Goal: Task Accomplishment & Management: Complete application form

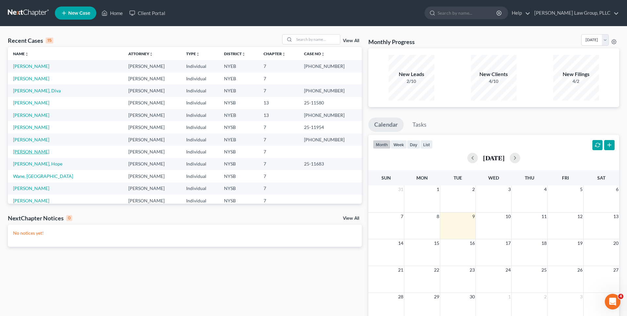
click at [30, 150] on link "[PERSON_NAME]" at bounding box center [31, 152] width 36 height 6
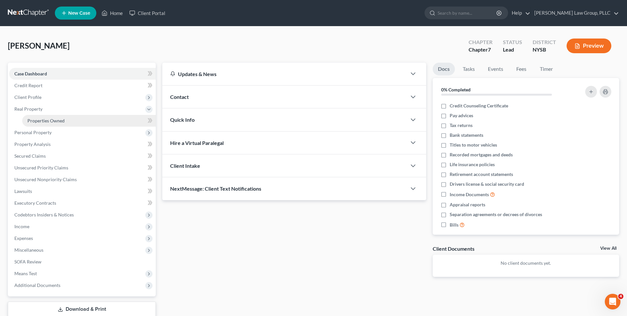
click at [44, 119] on span "Properties Owned" at bounding box center [45, 121] width 37 height 6
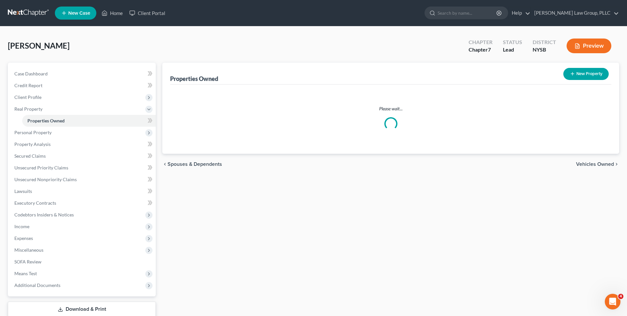
click at [582, 77] on button "New Property" at bounding box center [585, 74] width 45 height 12
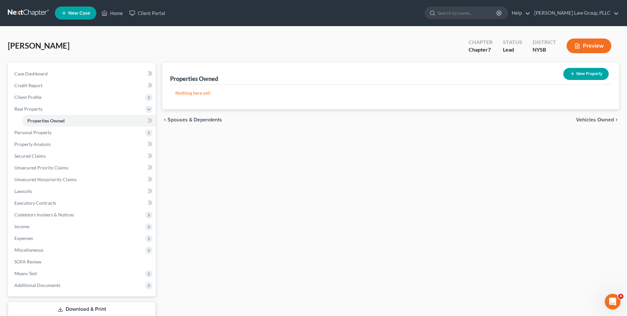
click at [587, 75] on button "New Property" at bounding box center [585, 74] width 45 height 12
select select "35"
select select "30"
select select "0"
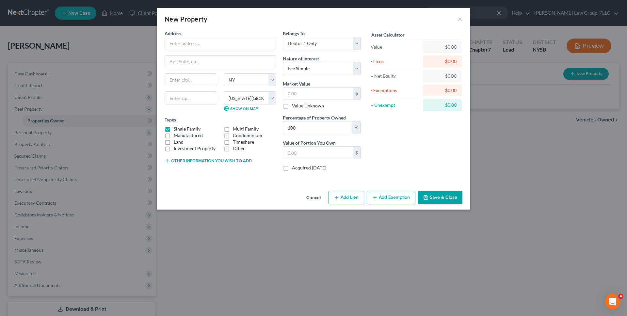
click at [372, 203] on button "Add Exemption" at bounding box center [391, 198] width 49 height 14
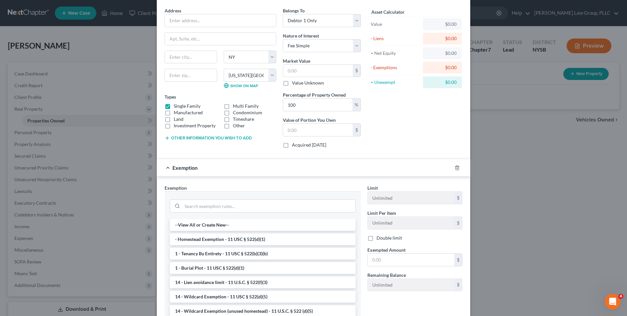
scroll to position [52, 0]
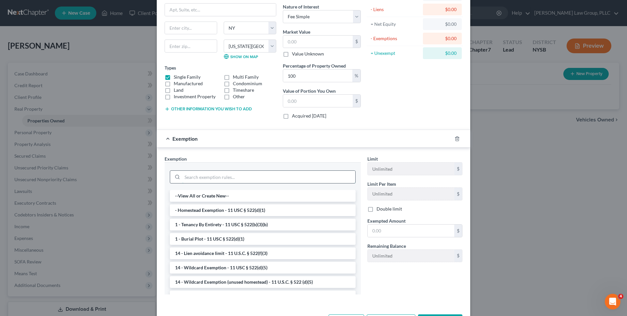
click at [321, 171] on input "search" at bounding box center [268, 177] width 173 height 12
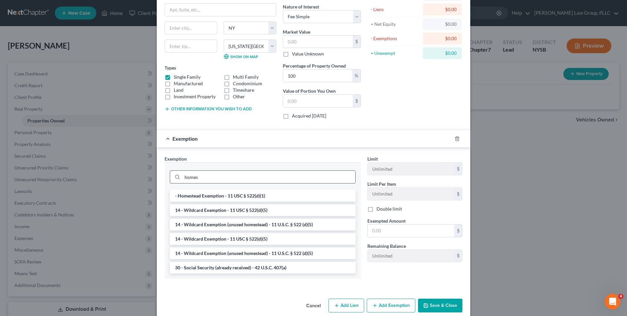
scroll to position [47, 0]
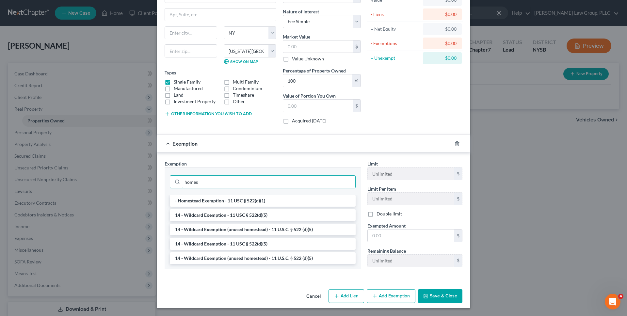
type input "homes"
click at [312, 301] on button "Cancel" at bounding box center [313, 296] width 25 height 13
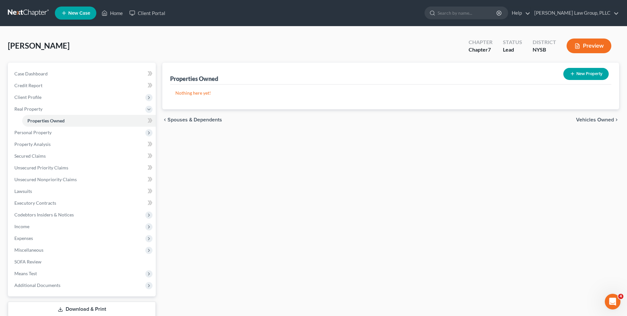
click at [38, 16] on link at bounding box center [29, 13] width 42 height 12
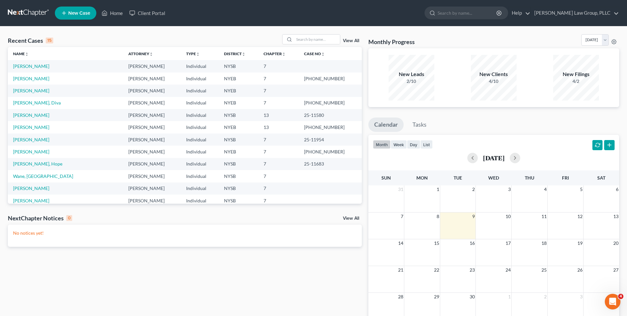
click at [73, 14] on span "New Case" at bounding box center [79, 13] width 22 height 5
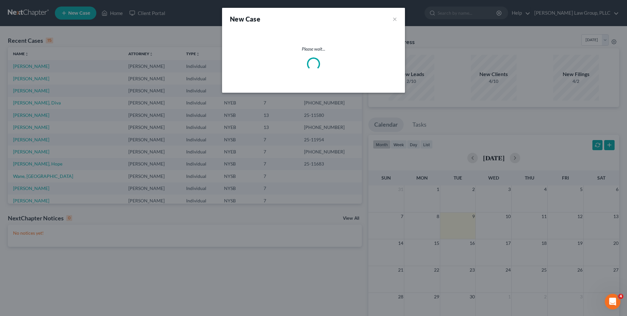
select select "55"
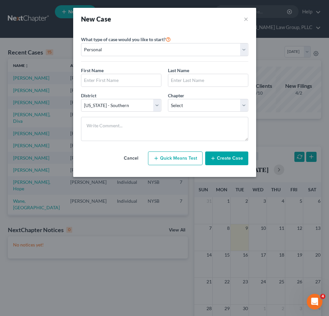
click at [184, 159] on button "Quick Means Test" at bounding box center [175, 159] width 55 height 14
select select "35"
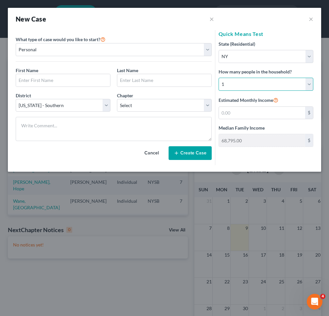
click at [258, 89] on select "Select 1 2 3 4 5 6 7 8 9 10 11 12 13 14 15 16 17 18 19 20" at bounding box center [265, 84] width 95 height 13
select select "4"
click at [218, 78] on select "Select 1 2 3 4 5 6 7 8 9 10 11 12 13 14 15 16 17 18 19 20" at bounding box center [265, 84] width 95 height 13
type input "145,543.00"
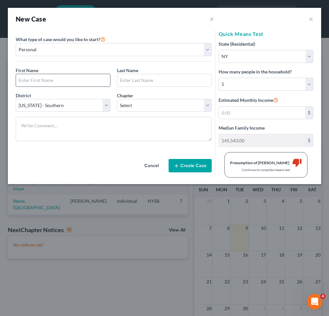
click at [71, 79] on input "text" at bounding box center [63, 80] width 94 height 12
type input "[PERSON_NAME]"
click at [136, 83] on input "text" at bounding box center [164, 80] width 94 height 12
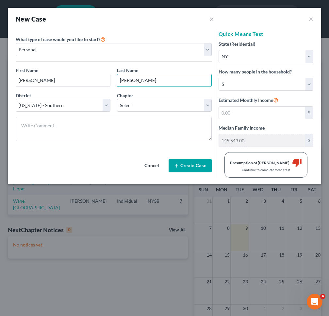
type input "[PERSON_NAME]"
click at [131, 112] on div "District * Select [US_STATE] - [GEOGRAPHIC_DATA] [US_STATE] - [GEOGRAPHIC_DATA]…" at bounding box center [113, 104] width 202 height 25
click at [132, 106] on select "Select 7 11 12 13" at bounding box center [164, 105] width 95 height 13
click at [117, 99] on select "Select 7 11 12 13" at bounding box center [164, 105] width 95 height 13
click at [135, 106] on select "Select 7 11 12 13" at bounding box center [164, 105] width 95 height 13
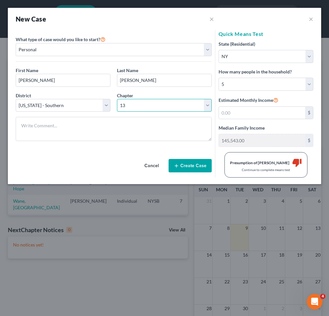
click at [117, 99] on select "Select 7 11 12 13" at bounding box center [164, 105] width 95 height 13
click at [134, 105] on select "Select 7 11 12 13" at bounding box center [164, 105] width 95 height 13
select select "0"
click at [117, 99] on select "Select 7 11 12 13" at bounding box center [164, 105] width 95 height 13
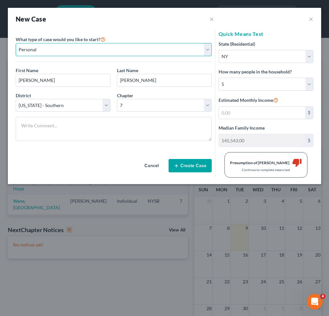
click at [130, 49] on select "Personal Business" at bounding box center [114, 49] width 196 height 13
click at [16, 43] on select "Personal Business" at bounding box center [114, 49] width 196 height 13
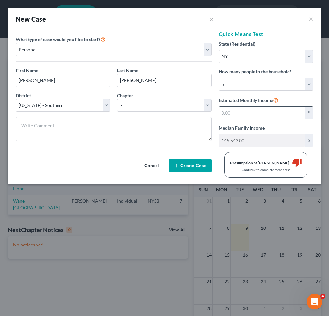
click at [258, 113] on input "text" at bounding box center [262, 113] width 86 height 12
type input "10,000"
type input "15,000"
click at [211, 17] on button "×" at bounding box center [211, 18] width 5 height 9
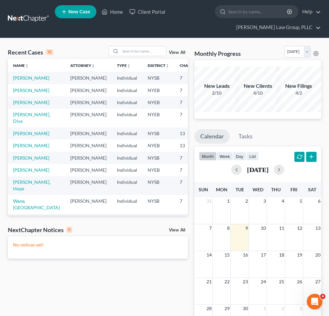
click at [74, 15] on link "New Case" at bounding box center [75, 11] width 41 height 13
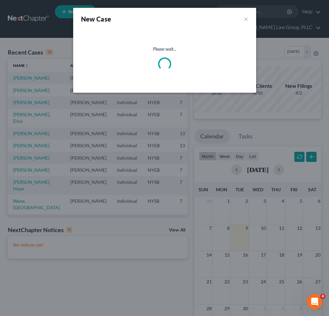
select select "55"
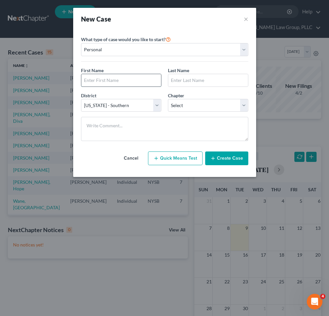
click at [122, 76] on input "text" at bounding box center [121, 80] width 80 height 12
type input "[PERSON_NAME]"
click at [192, 80] on input "text" at bounding box center [208, 80] width 80 height 12
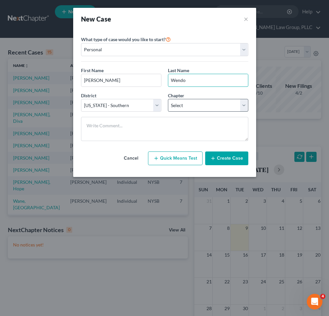
type input "[PERSON_NAME]"
click at [212, 105] on select "Select 7 11 12 13" at bounding box center [208, 105] width 80 height 13
select select "3"
click at [168, 99] on select "Select 7 11 12 13" at bounding box center [208, 105] width 80 height 13
click at [217, 161] on button "Create Case" at bounding box center [226, 159] width 43 height 14
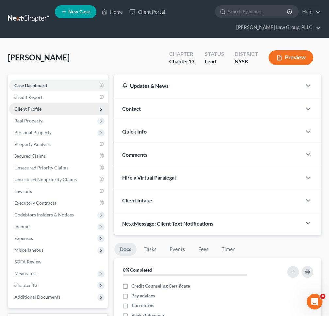
click at [73, 103] on span "Client Profile" at bounding box center [58, 109] width 99 height 12
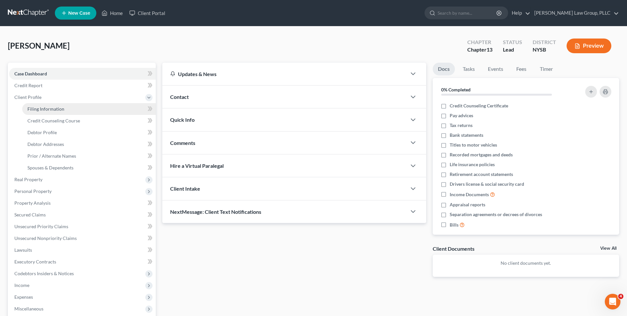
click at [74, 107] on link "Filing Information" at bounding box center [89, 109] width 134 height 12
select select "1"
select select "0"
select select "3"
select select "55"
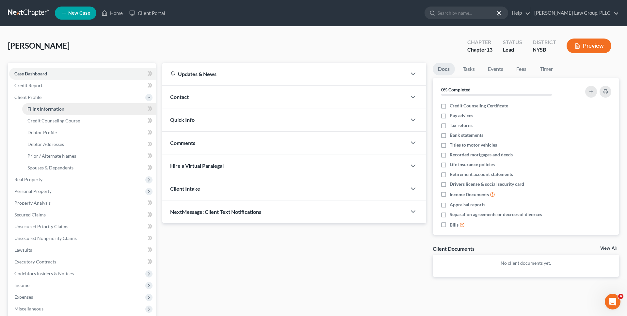
select select "35"
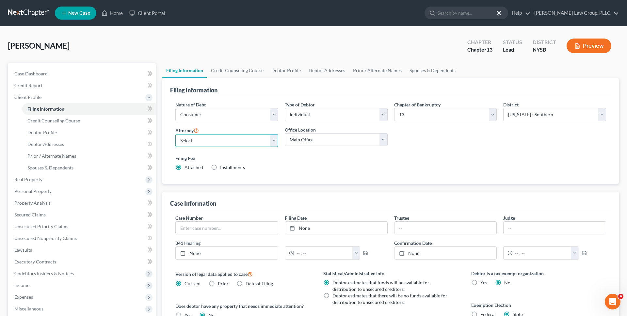
click at [196, 135] on select "Select Jeb Singer - NYSB Jeb Singer - NYEB Jeb Singer - NYNB" at bounding box center [226, 140] width 103 height 13
select select "0"
click at [175, 134] on select "Select Jeb Singer - NYSB Jeb Singer - NYEB Jeb Singer - NYNB" at bounding box center [226, 140] width 103 height 13
click at [298, 111] on select "Select Individual Joint" at bounding box center [336, 114] width 103 height 13
select select "1"
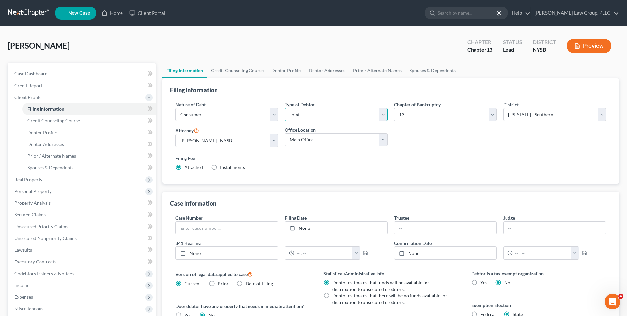
click at [285, 108] on select "Select Individual Joint" at bounding box center [336, 114] width 103 height 13
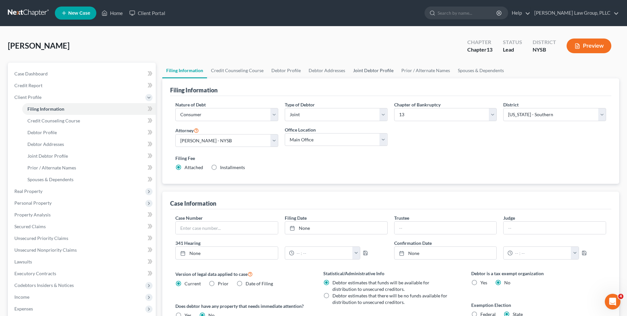
click at [371, 71] on link "Joint Debtor Profile" at bounding box center [373, 71] width 48 height 16
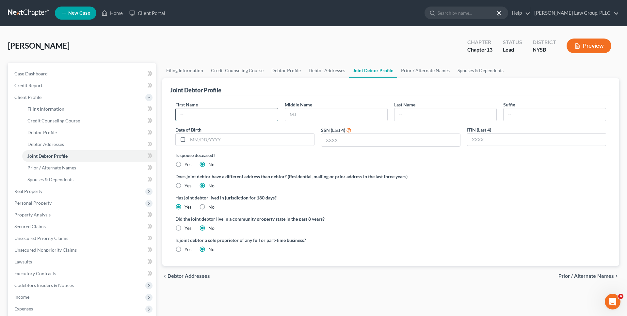
click at [258, 113] on input "text" at bounding box center [227, 114] width 102 height 12
type input "[PERSON_NAME]"
click at [446, 119] on input "text" at bounding box center [446, 114] width 102 height 12
type input "[PERSON_NAME]"
click at [295, 72] on link "Debtor Profile" at bounding box center [285, 71] width 37 height 16
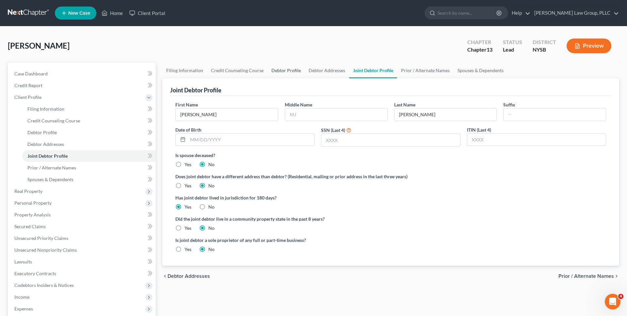
select select "1"
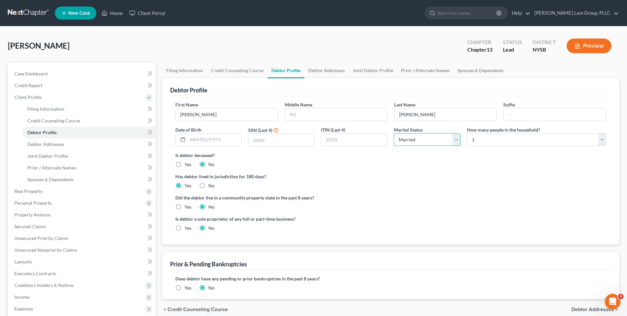
click at [448, 138] on select "Select Single Married Separated Divorced Widowed" at bounding box center [427, 139] width 66 height 13
click at [394, 133] on select "Select Single Married Separated Divorced Widowed" at bounding box center [427, 139] width 66 height 13
click at [489, 144] on select "Select 1 2 3 4 5 6 7 8 9 10 11 12 13 14 15 16 17 18 19 20" at bounding box center [536, 139] width 139 height 13
select select "4"
click at [467, 133] on select "Select 1 2 3 4 5 6 7 8 9 10 11 12 13 14 15 16 17 18 19 20" at bounding box center [536, 139] width 139 height 13
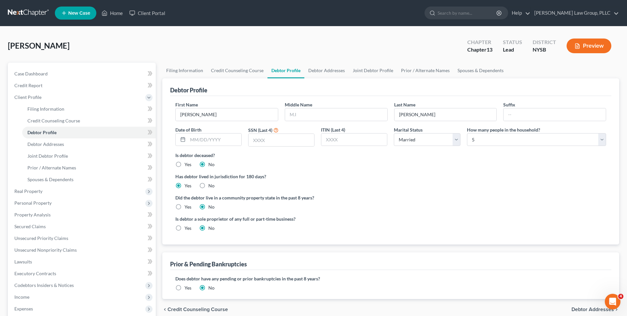
click at [475, 160] on div "Is debtor deceased? Yes No" at bounding box center [390, 160] width 431 height 16
click at [485, 69] on link "Spouses & Dependents" at bounding box center [481, 71] width 54 height 16
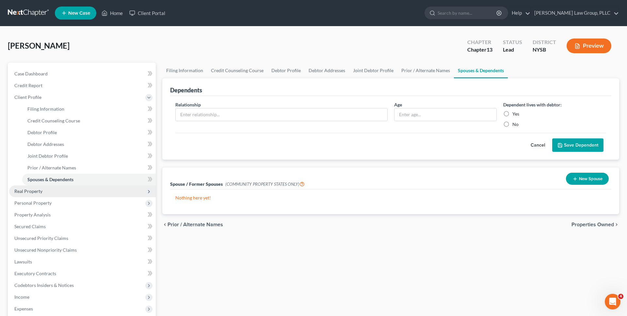
click at [85, 191] on span "Real Property" at bounding box center [82, 191] width 147 height 12
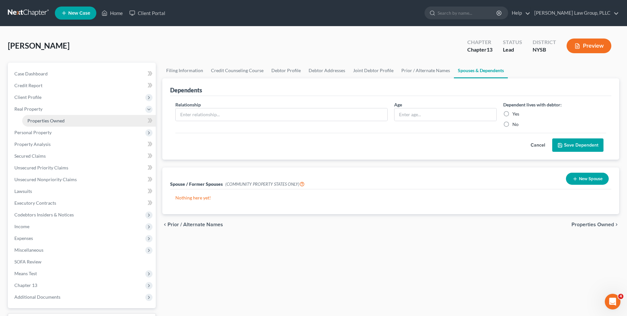
click at [94, 121] on link "Properties Owned" at bounding box center [89, 121] width 134 height 12
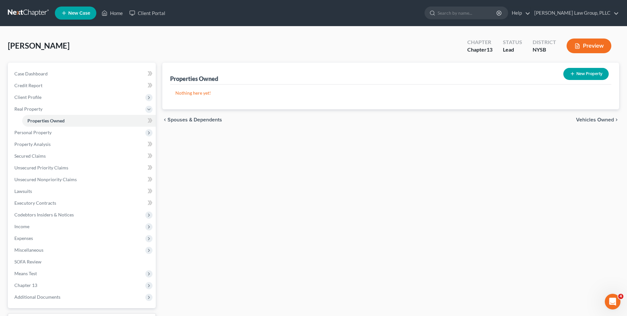
click at [585, 75] on button "New Property" at bounding box center [585, 74] width 45 height 12
select select "2"
select select "0"
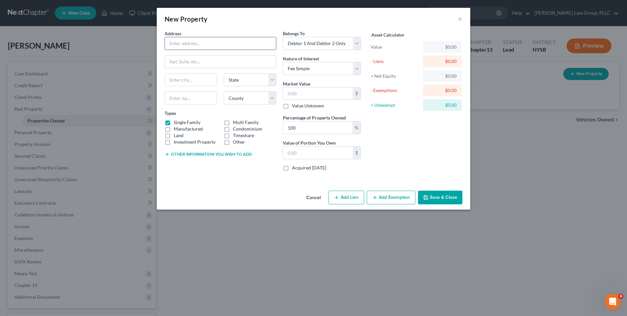
click at [259, 46] on input "text" at bounding box center [220, 43] width 111 height 12
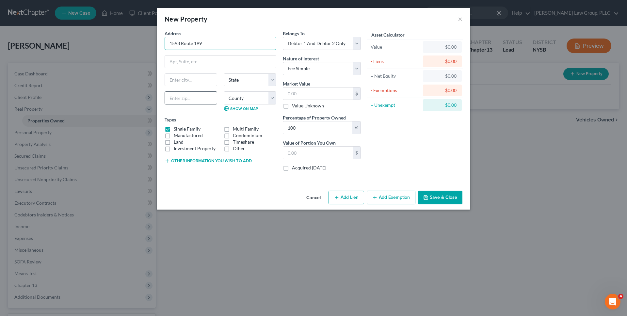
type input "1593 Route 199"
click at [202, 101] on input "text" at bounding box center [191, 97] width 53 height 13
type input "12571"
click at [238, 105] on div "County Show on Map" at bounding box center [249, 101] width 59 height 20
type input "Red Hook"
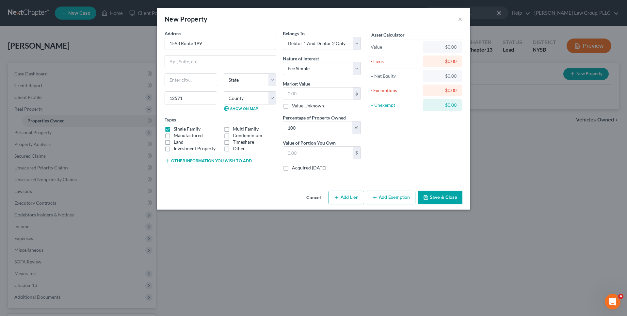
select select "35"
click at [241, 101] on select "County" at bounding box center [250, 97] width 53 height 13
select select "13"
click at [224, 91] on select "County Albany County Allegany County Bronx County Broome County Cattaraugus Cou…" at bounding box center [250, 97] width 53 height 13
click at [242, 46] on input "1593 Route 199" at bounding box center [220, 43] width 111 height 12
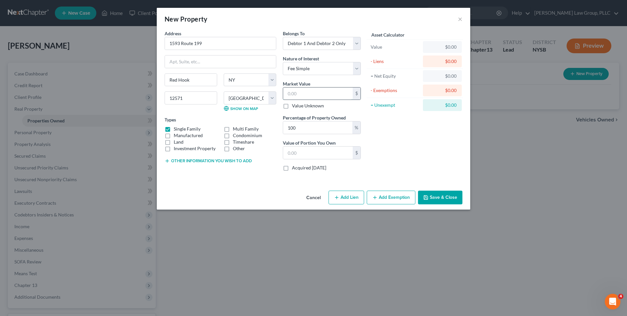
click at [317, 91] on input "text" at bounding box center [318, 94] width 70 height 12
type input "3"
type input "3.00"
type input "32"
type input "32.00"
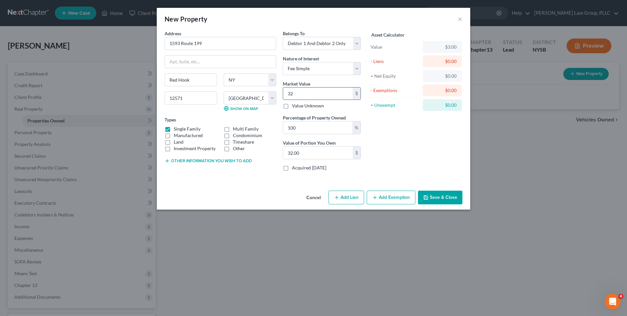
type input "320"
type input "320.00"
type input "3204"
type input "3,204.00"
type input "3,2040"
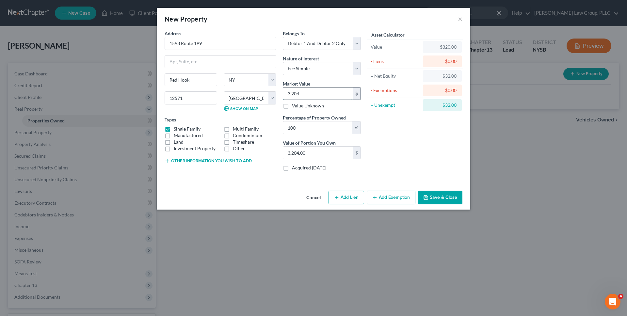
type input "32,040.00"
type input "32,0400"
type input "320,400.00"
type input "320,400"
click at [393, 131] on div "Asset Calculator Value $320,400.00 - Liens $0.00 = Net Equity $320.00 - Exempti…" at bounding box center [415, 103] width 102 height 146
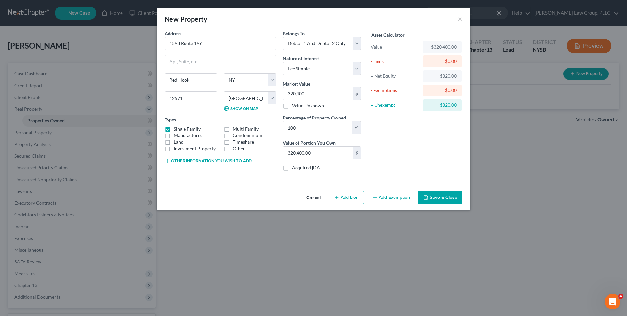
click at [349, 200] on button "Add Lien" at bounding box center [347, 198] width 36 height 14
select select "2"
select select "0"
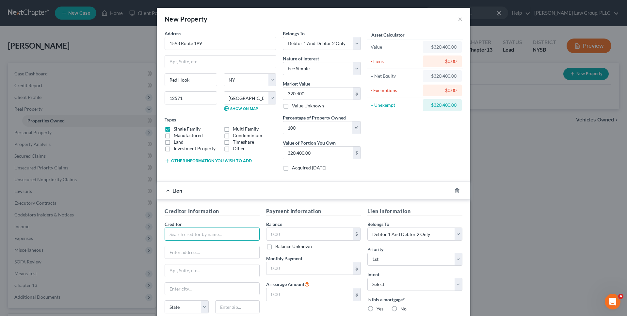
click at [233, 235] on input "text" at bounding box center [212, 234] width 95 height 13
type input "Mortgage company"
click at [290, 237] on input "text" at bounding box center [309, 234] width 87 height 12
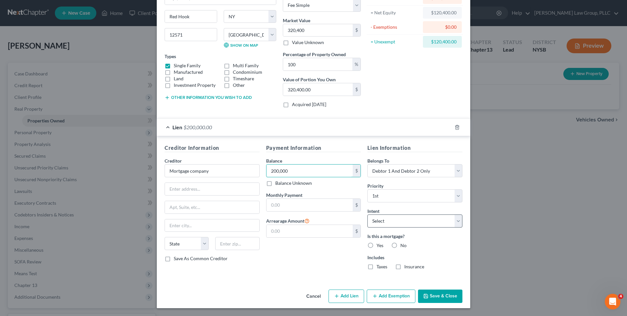
type input "200,000"
click at [389, 221] on select "Select Surrender Redeem Reaffirm Avoid Other" at bounding box center [414, 221] width 95 height 13
select select "4"
click at [367, 215] on select "Select Surrender Redeem Reaffirm Avoid Other" at bounding box center [414, 221] width 95 height 13
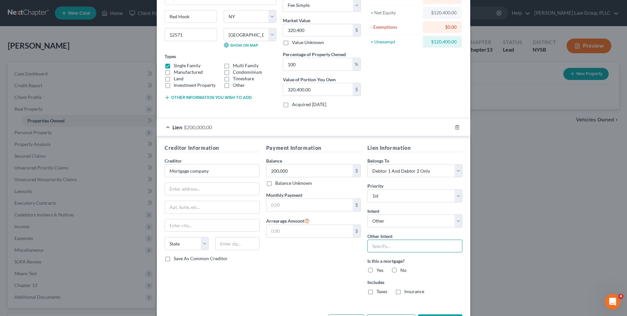
click at [388, 241] on input "text" at bounding box center [414, 246] width 95 height 13
type input "Continue payment pursuant to pre-bankruptcy contract terms."
click at [377, 270] on label "Yes" at bounding box center [380, 270] width 7 height 7
click at [379, 270] on input "Yes" at bounding box center [381, 269] width 4 height 4
radio input "true"
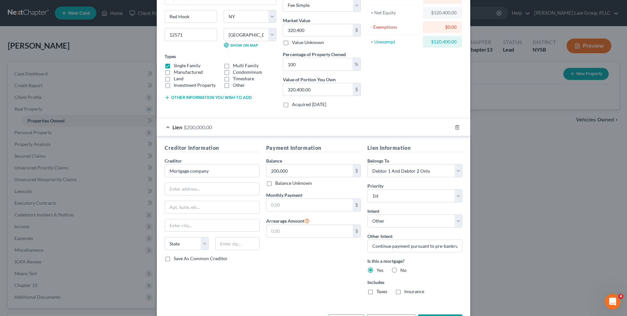
click at [375, 294] on div "Taxes" at bounding box center [377, 291] width 20 height 7
click at [418, 294] on label "Insurance" at bounding box center [414, 291] width 20 height 7
click at [411, 293] on input "Insurance" at bounding box center [409, 290] width 4 height 4
checkbox input "true"
click at [380, 292] on label "Taxes" at bounding box center [382, 291] width 11 height 7
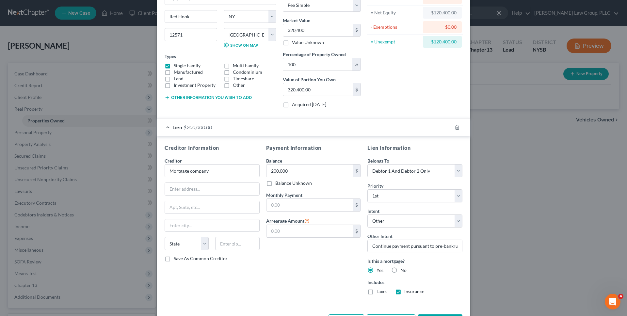
click at [380, 292] on input "Taxes" at bounding box center [381, 290] width 4 height 4
checkbox input "true"
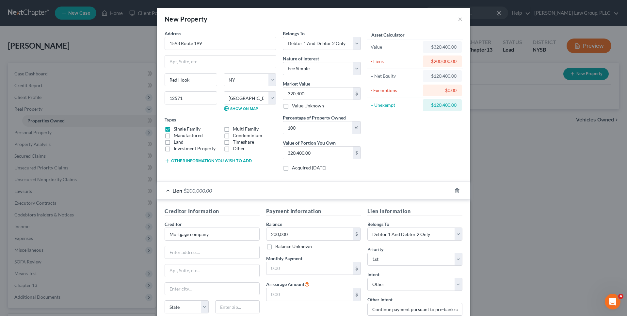
scroll to position [89, 0]
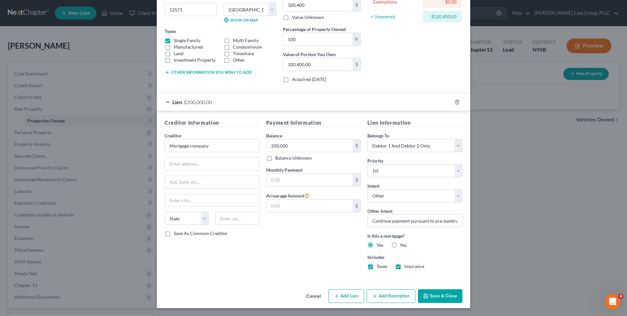
click at [438, 293] on button "Save & Close" at bounding box center [440, 296] width 44 height 14
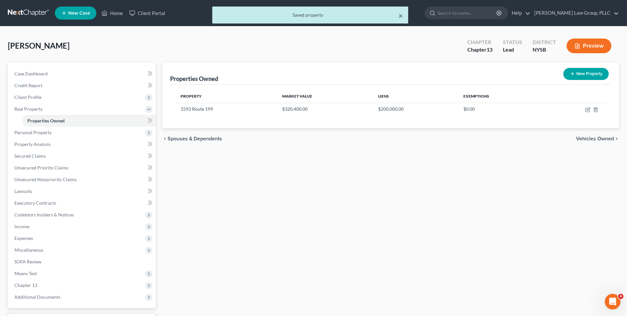
click at [401, 13] on button "×" at bounding box center [400, 16] width 5 height 8
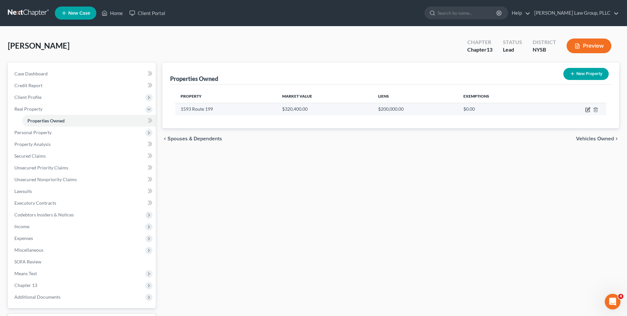
click at [585, 111] on icon "button" at bounding box center [587, 109] width 5 height 5
select select "35"
select select "13"
select select "2"
select select "0"
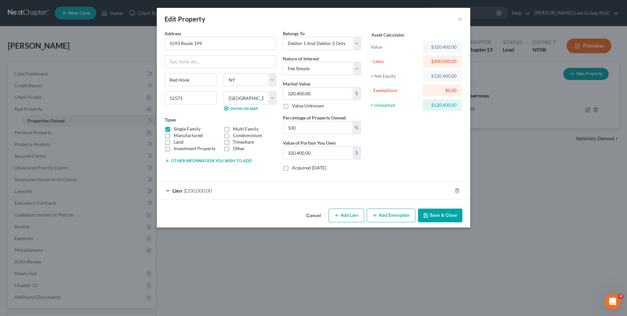
click at [377, 216] on icon "button" at bounding box center [374, 215] width 5 height 5
select select "2"
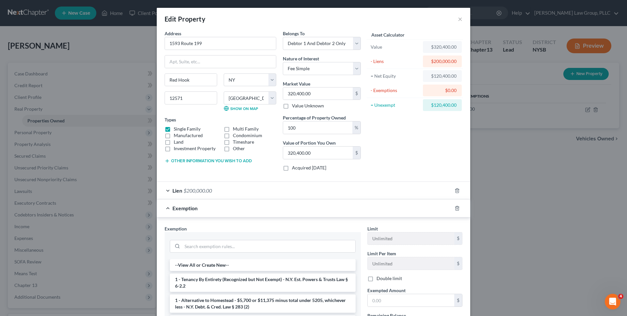
scroll to position [94, 0]
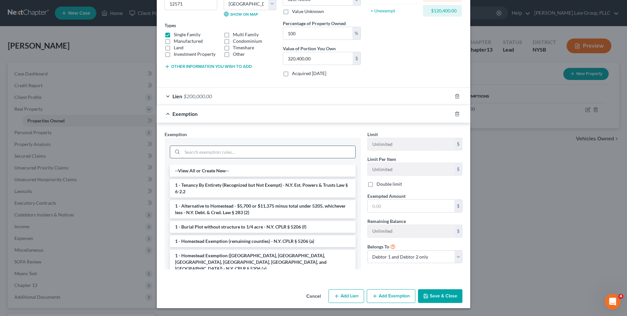
click at [302, 150] on input "search" at bounding box center [268, 152] width 173 height 12
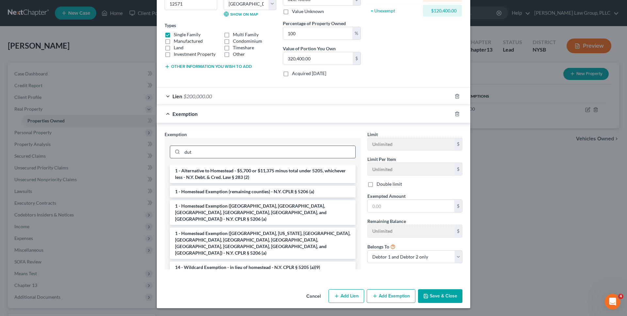
scroll to position [88, 0]
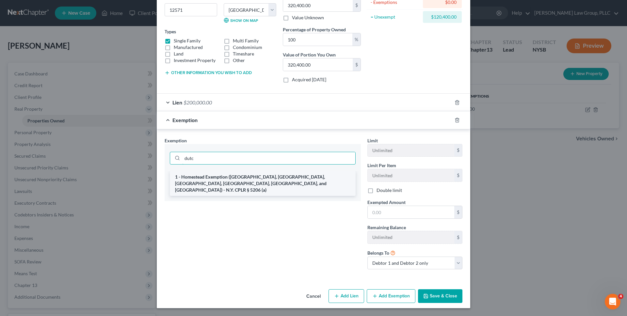
type input "dutc"
click at [311, 175] on li "1 - Homestead Exemption (Dutchess, Albany, Columbia, Orange, Saratoga, and Ulst…" at bounding box center [263, 183] width 186 height 25
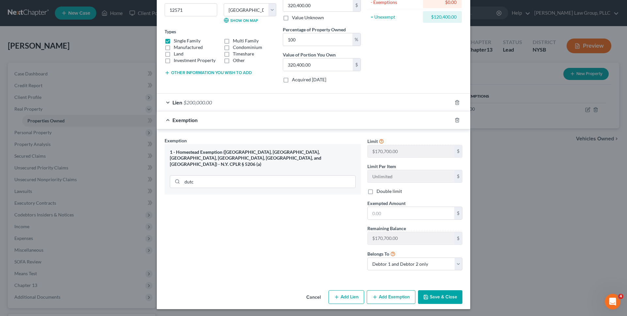
click at [377, 191] on label "Double limit" at bounding box center [389, 191] width 25 height 7
click at [379, 191] on input "Double limit" at bounding box center [381, 190] width 4 height 4
checkbox input "true"
click at [384, 214] on input "text" at bounding box center [411, 213] width 87 height 12
type input "341,400"
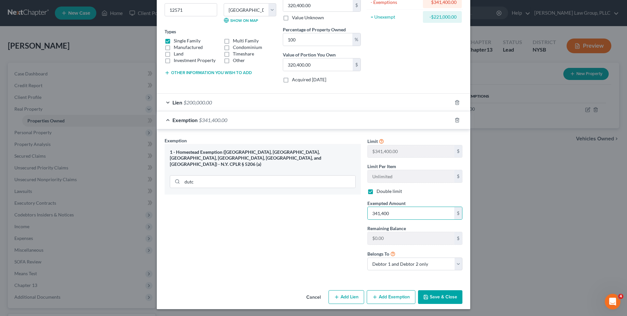
click at [349, 227] on div "Exemption Set must be selected for CA. Exemption * 1 - Homestead Exemption (Dut…" at bounding box center [262, 206] width 203 height 139
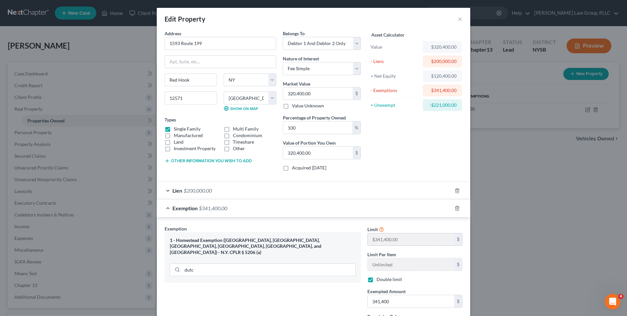
scroll to position [89, 0]
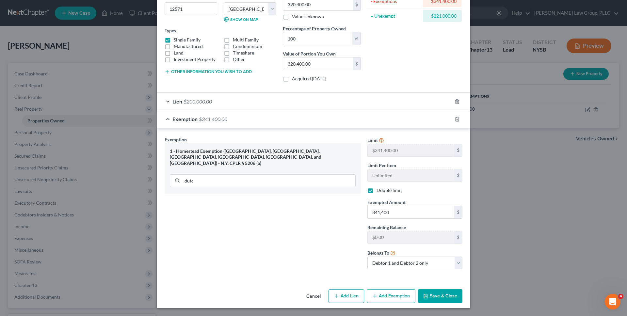
click at [441, 299] on button "Save & Close" at bounding box center [440, 296] width 44 height 14
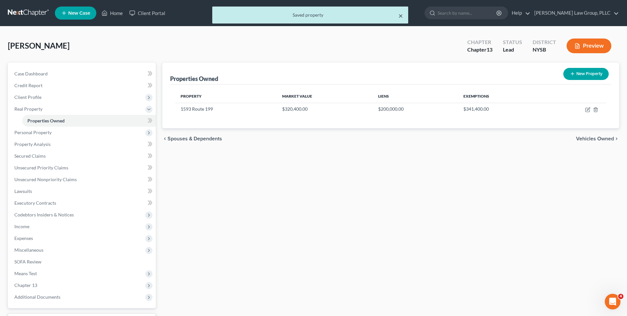
click at [400, 13] on button "×" at bounding box center [400, 16] width 5 height 8
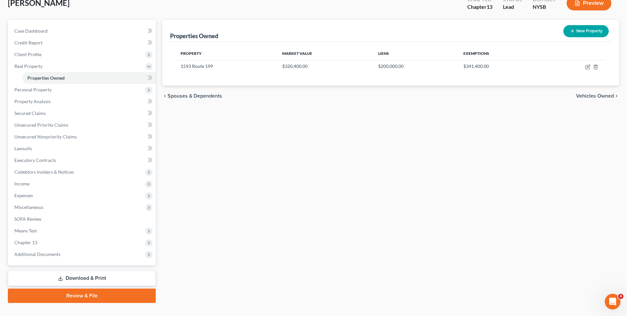
scroll to position [55, 0]
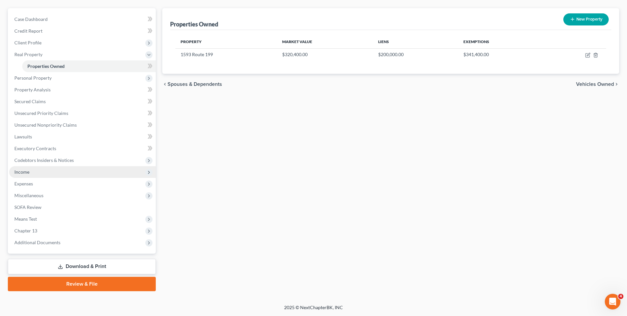
click at [96, 169] on span "Income" at bounding box center [82, 172] width 147 height 12
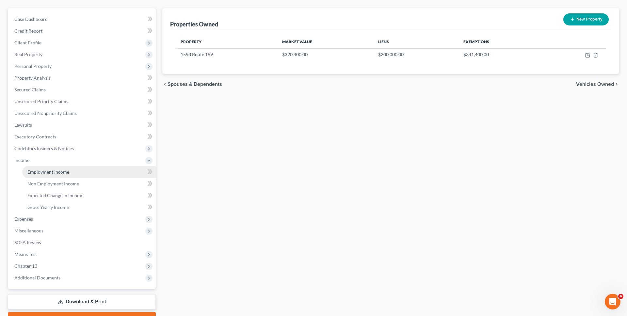
click at [97, 171] on link "Employment Income" at bounding box center [89, 172] width 134 height 12
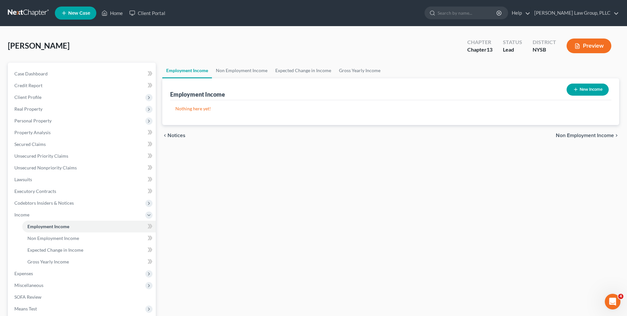
click at [584, 86] on button "New Income" at bounding box center [588, 90] width 42 height 12
select select "0"
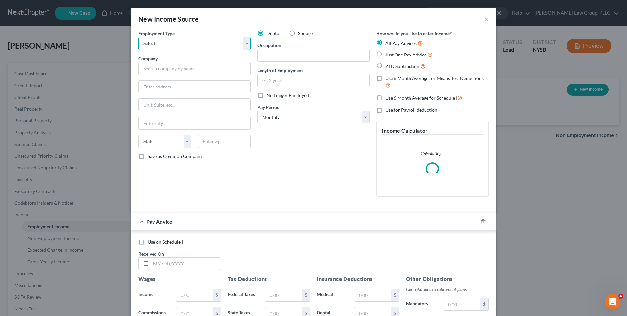
click at [188, 41] on select "Select Full or Part Time Employment Self Employment" at bounding box center [194, 43] width 112 height 13
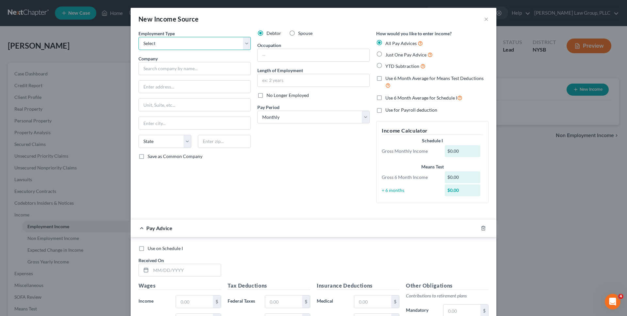
select select "0"
click at [138, 37] on select "Select Full or Part Time Employment Self Employment" at bounding box center [194, 43] width 112 height 13
click at [185, 66] on input "text" at bounding box center [194, 68] width 112 height 13
type input "Husband"
click at [401, 55] on span "Just One Pay Advice" at bounding box center [405, 55] width 41 height 6
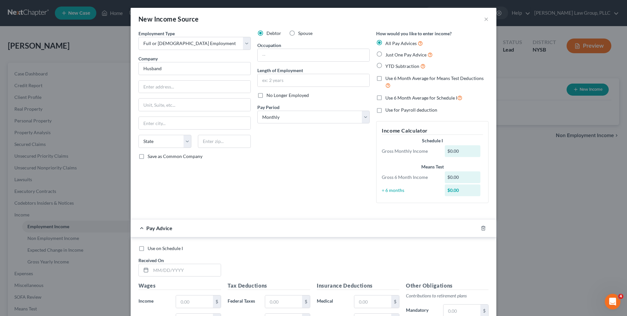
click at [392, 55] on input "Just One Pay Advice" at bounding box center [390, 53] width 4 height 4
radio input "true"
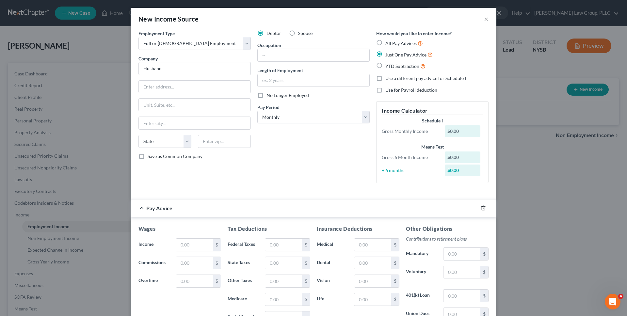
click at [484, 208] on line "button" at bounding box center [484, 208] width 0 height 1
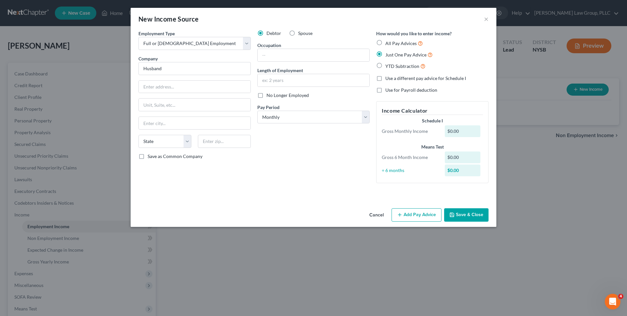
click at [477, 213] on button "Save & Close" at bounding box center [466, 215] width 44 height 14
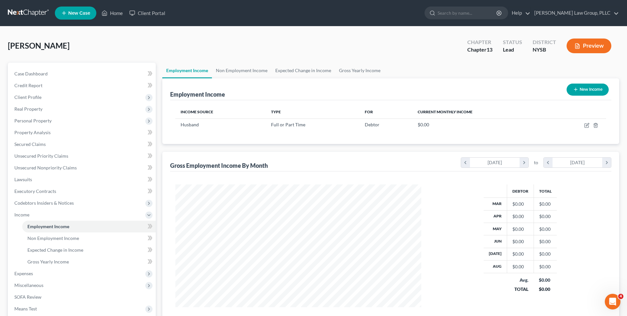
scroll to position [123, 259]
click at [591, 89] on button "New Income" at bounding box center [588, 90] width 42 height 12
select select "0"
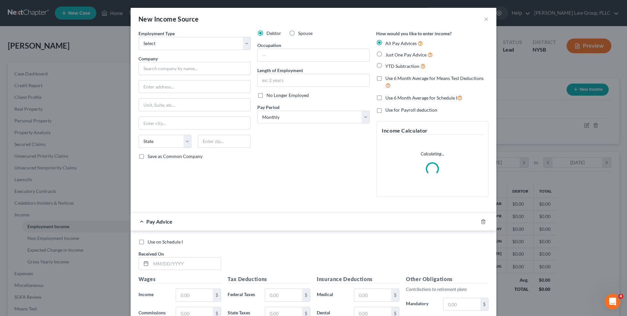
click at [298, 34] on label "Spouse" at bounding box center [305, 33] width 14 height 7
click at [301, 34] on input "Spouse" at bounding box center [303, 32] width 4 height 4
radio input "true"
click at [212, 71] on input "text" at bounding box center [194, 68] width 112 height 13
type input "Wife"
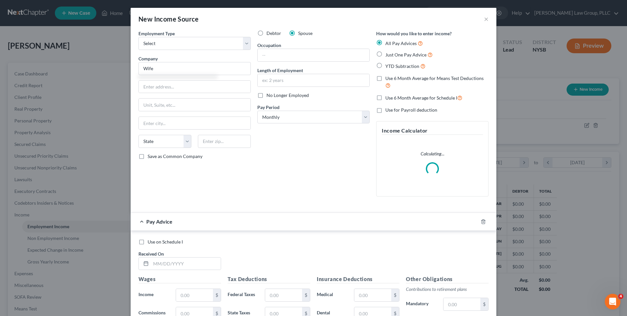
click at [385, 56] on span "Just One Pay Advice" at bounding box center [405, 55] width 41 height 6
click at [388, 55] on input "Just One Pay Advice" at bounding box center [390, 53] width 4 height 4
radio input "true"
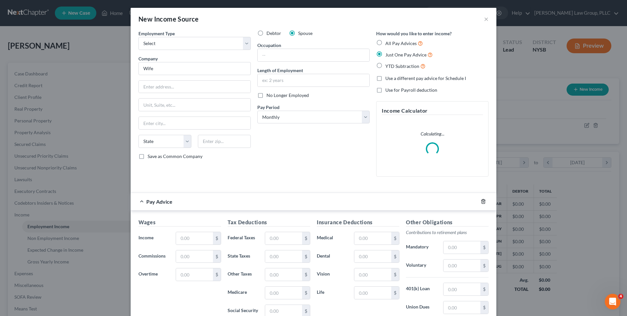
click at [482, 200] on icon "button" at bounding box center [483, 201] width 5 height 5
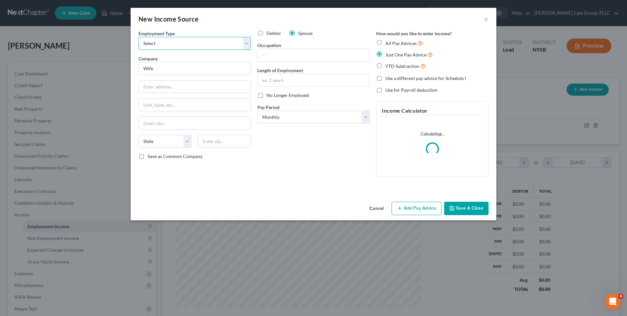
click at [235, 37] on select "Select Full or Part Time Employment Self Employment" at bounding box center [194, 43] width 112 height 13
select select "0"
click at [138, 37] on select "Select Full or Part Time Employment Self Employment" at bounding box center [194, 43] width 112 height 13
click at [465, 207] on button "Save & Close" at bounding box center [466, 209] width 44 height 14
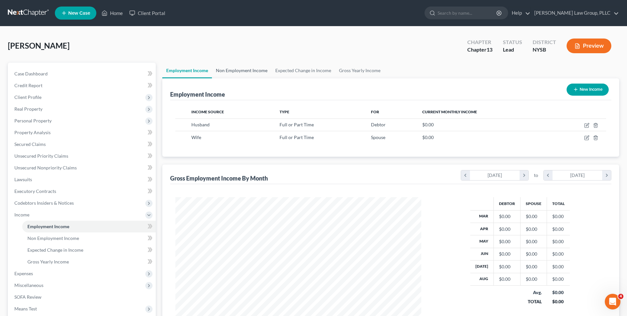
click at [258, 69] on link "Non Employment Income" at bounding box center [241, 71] width 59 height 16
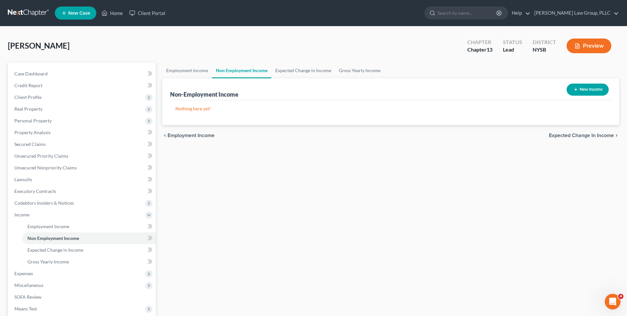
click at [583, 88] on button "New Income" at bounding box center [588, 90] width 42 height 12
select select "0"
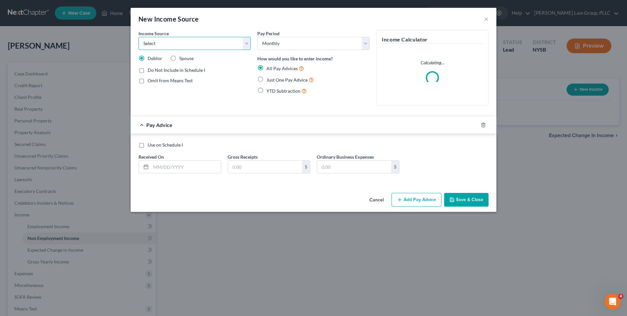
click at [239, 42] on select "Select Unemployment Disability (from employer) Pension Retirement Social Securi…" at bounding box center [194, 43] width 112 height 13
select select "2"
click at [138, 37] on select "Select Unemployment Disability (from employer) Pension Retirement Social Securi…" at bounding box center [194, 43] width 112 height 13
click at [266, 79] on label "Just One Pay Advice" at bounding box center [289, 80] width 47 height 8
click at [269, 79] on input "Just One Pay Advice" at bounding box center [271, 78] width 4 height 4
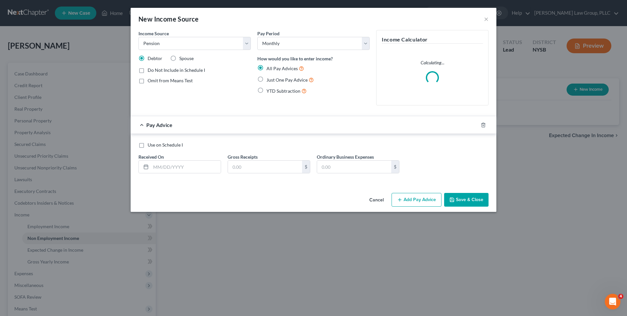
radio input "true"
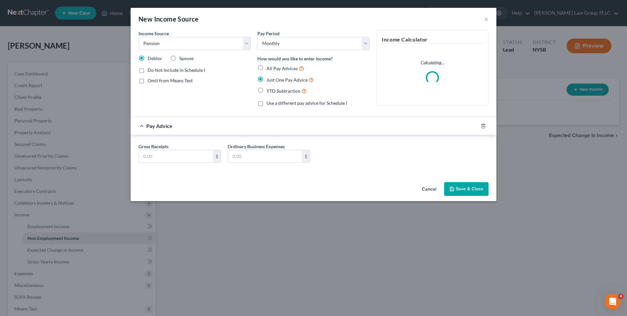
click at [463, 187] on button "Save & Close" at bounding box center [466, 189] width 44 height 14
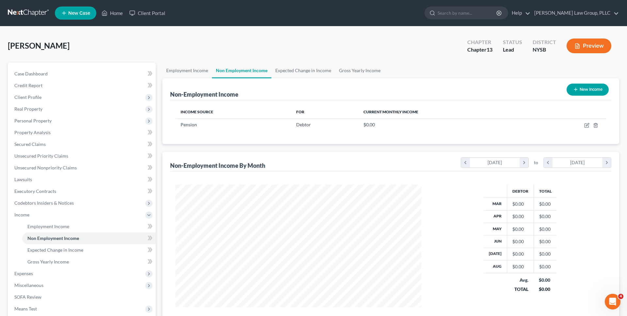
scroll to position [123, 259]
click at [588, 89] on button "New Income" at bounding box center [588, 90] width 42 height 12
select select "0"
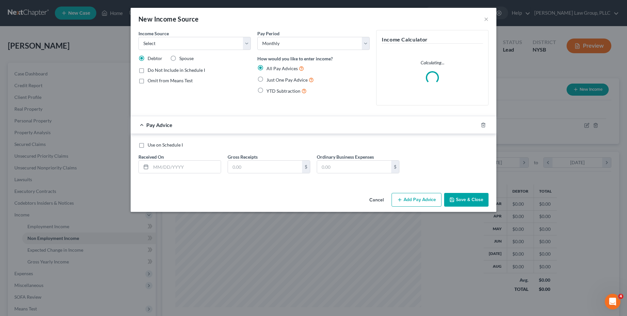
click at [182, 58] on span "Spouse" at bounding box center [186, 59] width 14 height 6
click at [182, 58] on input "Spouse" at bounding box center [184, 57] width 4 height 4
radio input "true"
click at [266, 77] on label "Just One Pay Advice" at bounding box center [289, 80] width 47 height 8
click at [269, 77] on input "Just One Pay Advice" at bounding box center [271, 78] width 4 height 4
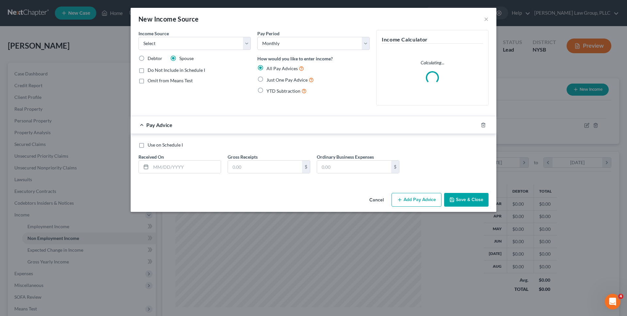
radio input "true"
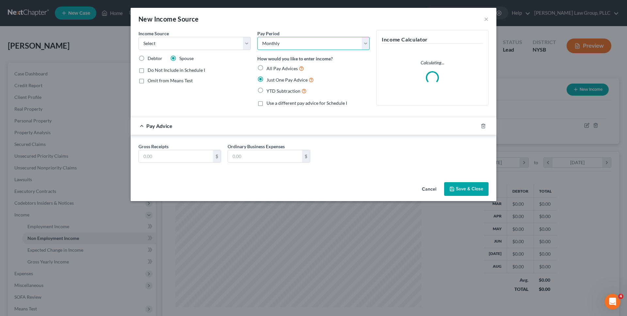
click at [273, 40] on select "Select Monthly Twice Monthly Every Other Week Weekly" at bounding box center [313, 43] width 112 height 13
click at [257, 37] on select "Select Monthly Twice Monthly Every Other Week Weekly" at bounding box center [313, 43] width 112 height 13
click at [211, 47] on select "Select Unemployment Disability (from employer) Pension Retirement Social Securi…" at bounding box center [194, 43] width 112 height 13
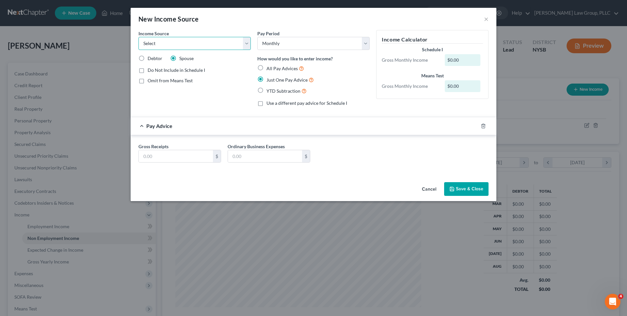
select select "2"
click at [138, 37] on select "Select Unemployment Disability (from employer) Pension Retirement Social Securi…" at bounding box center [194, 43] width 112 height 13
click at [451, 186] on icon "button" at bounding box center [451, 188] width 5 height 5
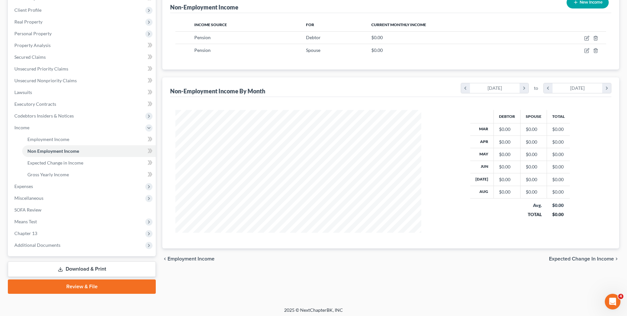
scroll to position [90, 0]
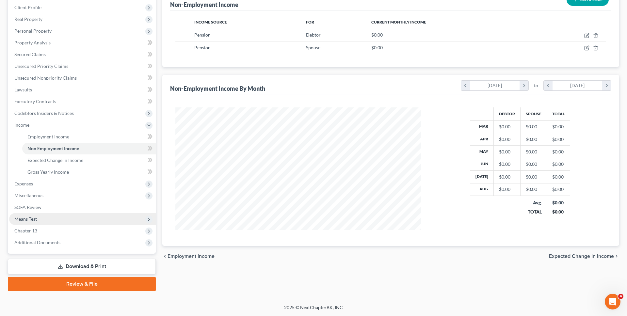
click at [110, 218] on span "Means Test" at bounding box center [82, 219] width 147 height 12
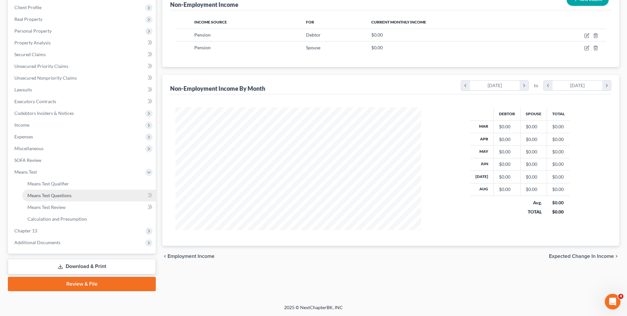
click at [105, 197] on link "Means Test Questions" at bounding box center [89, 196] width 134 height 12
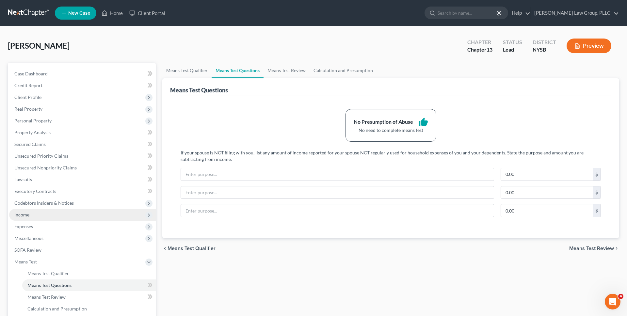
click at [74, 213] on span "Income" at bounding box center [82, 215] width 147 height 12
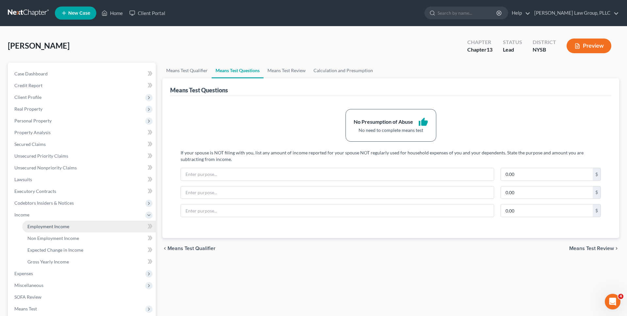
click at [71, 229] on link "Employment Income" at bounding box center [89, 227] width 134 height 12
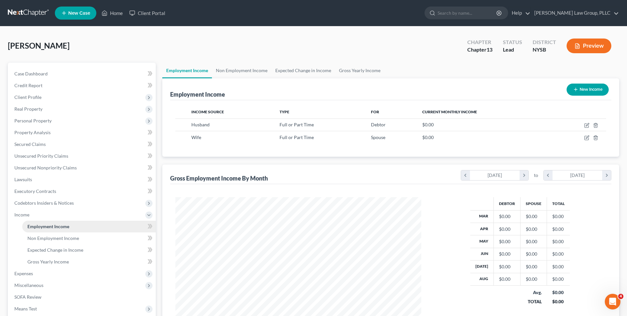
scroll to position [123, 259]
click at [586, 124] on icon "button" at bounding box center [587, 126] width 4 height 4
select select "0"
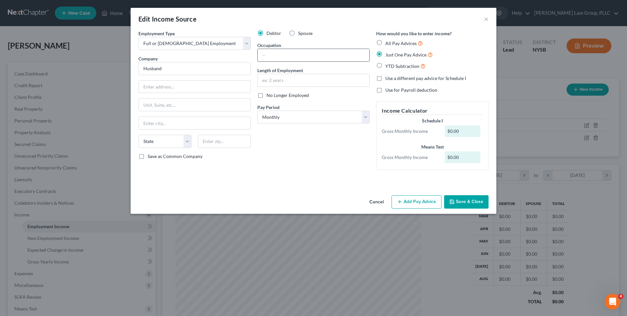
click at [282, 53] on input "text" at bounding box center [314, 55] width 112 height 12
click at [258, 164] on div "Debtor Spouse Occupation Length of Employment No Longer Employed Pay Period * S…" at bounding box center [313, 102] width 119 height 145
click at [400, 197] on button "Add Pay Advice" at bounding box center [417, 202] width 50 height 14
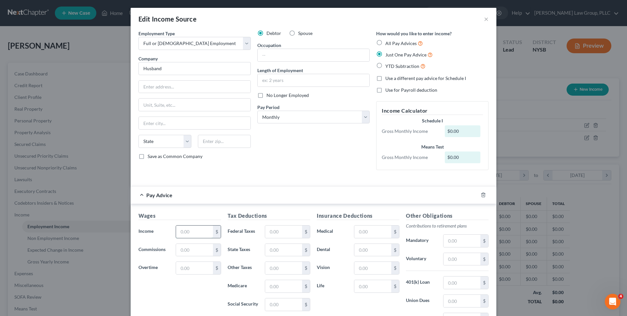
click at [210, 231] on input "text" at bounding box center [194, 232] width 37 height 12
type input "5"
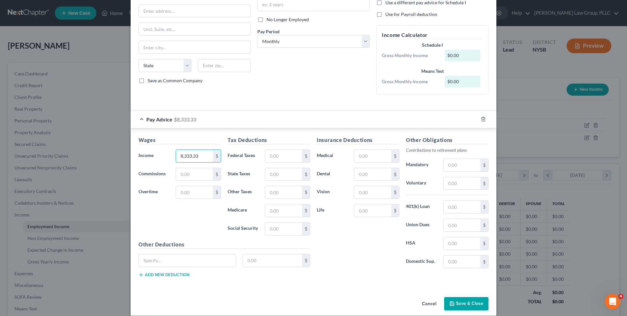
scroll to position [83, 0]
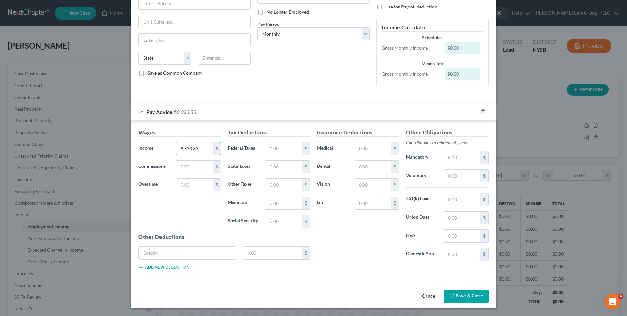
type input "8,333.33"
click at [469, 297] on button "Save & Close" at bounding box center [466, 297] width 44 height 14
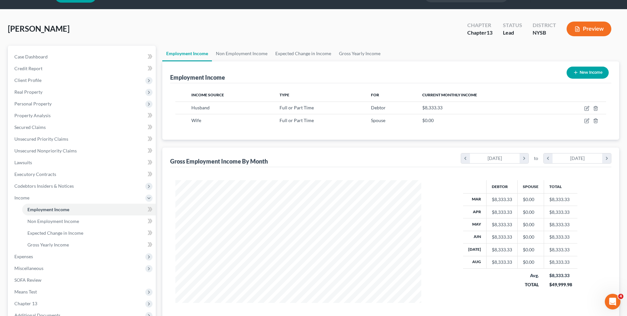
scroll to position [40, 0]
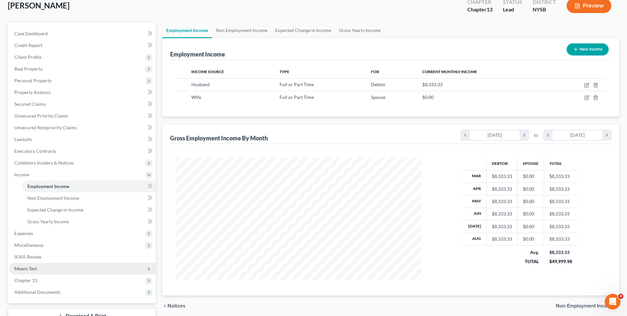
click at [57, 269] on span "Means Test" at bounding box center [82, 269] width 147 height 12
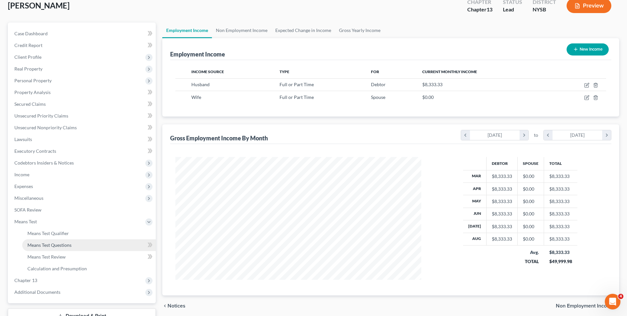
click at [61, 239] on link "Means Test Questions" at bounding box center [89, 245] width 134 height 12
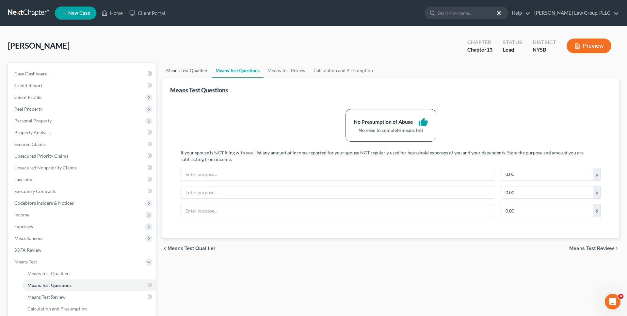
click at [183, 64] on link "Means Test Qualifier" at bounding box center [186, 71] width 49 height 16
click at [185, 73] on link "Means Test Qualifier" at bounding box center [186, 71] width 49 height 16
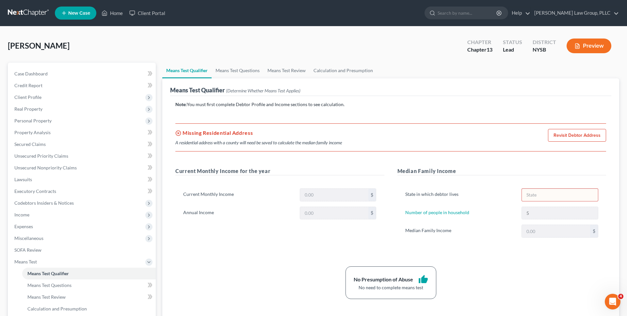
click at [185, 73] on link "Means Test Qualifier" at bounding box center [186, 71] width 49 height 16
click at [565, 137] on link "Revisit Debtor Address" at bounding box center [577, 135] width 58 height 13
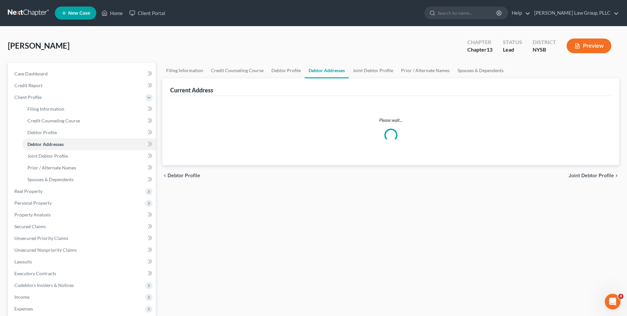
select select "0"
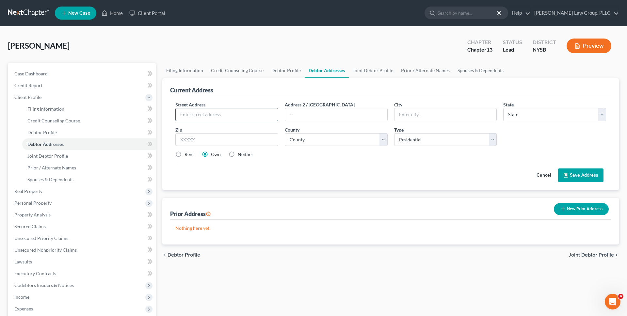
click at [213, 116] on input "text" at bounding box center [227, 114] width 102 height 12
type input "1593 Route 199"
click at [247, 141] on input "text" at bounding box center [226, 139] width 103 height 13
type input "1"
type input "12571"
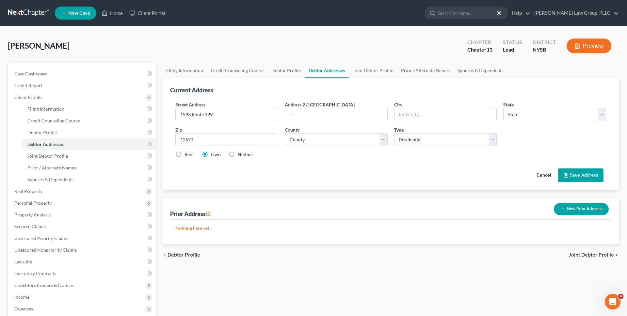
type input "Red Hook"
select select "35"
click at [263, 126] on div "Street Address * 1593 Route 199 Address 2 / PO Box City * Red Hook State * Stat…" at bounding box center [390, 132] width 437 height 62
click at [416, 115] on input "Red Hook" at bounding box center [446, 114] width 102 height 12
type input "Milan"
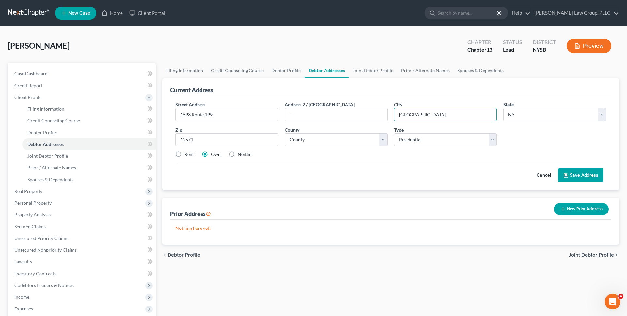
click at [401, 161] on div "Street Address * 1593 Route 199 Address 2 / PO Box City * Milan State * State A…" at bounding box center [390, 132] width 437 height 62
click at [365, 138] on select "County Albany County Allegany County Bronx County Broome County Cattaraugus Cou…" at bounding box center [336, 139] width 103 height 13
select select "13"
click at [285, 133] on select "County Albany County Allegany County Bronx County Broome County Cattaraugus Cou…" at bounding box center [336, 139] width 103 height 13
click at [184, 155] on div "Rent" at bounding box center [184, 154] width 19 height 7
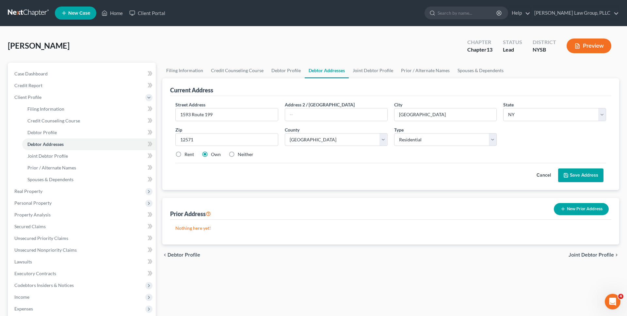
click at [211, 155] on label "Own" at bounding box center [216, 154] width 10 height 7
click at [214, 155] on input "Own" at bounding box center [216, 153] width 4 height 4
click at [581, 178] on button "Save Address" at bounding box center [580, 176] width 45 height 14
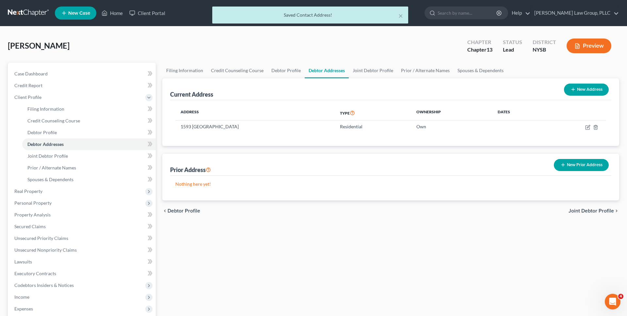
scroll to position [125, 0]
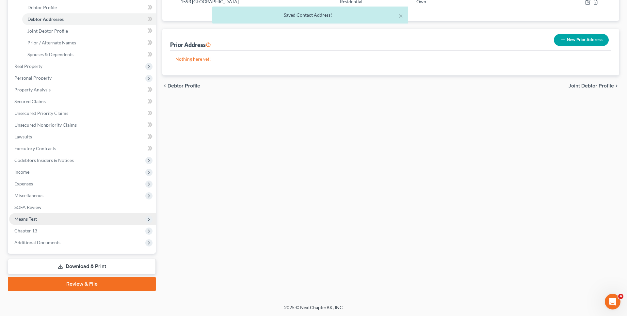
click at [73, 218] on span "Means Test" at bounding box center [82, 219] width 147 height 12
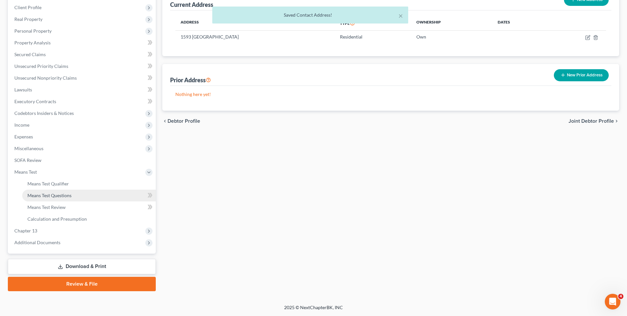
click at [73, 190] on link "Means Test Questions" at bounding box center [89, 196] width 134 height 12
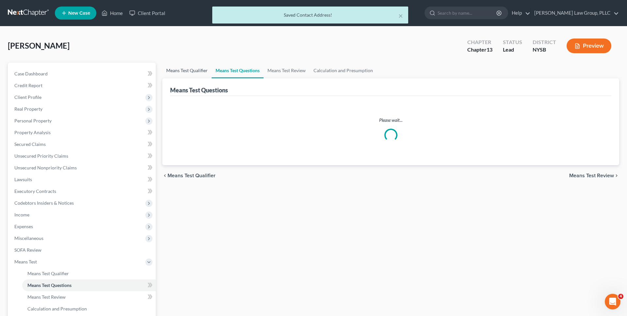
click at [185, 64] on link "Means Test Qualifier" at bounding box center [186, 71] width 49 height 16
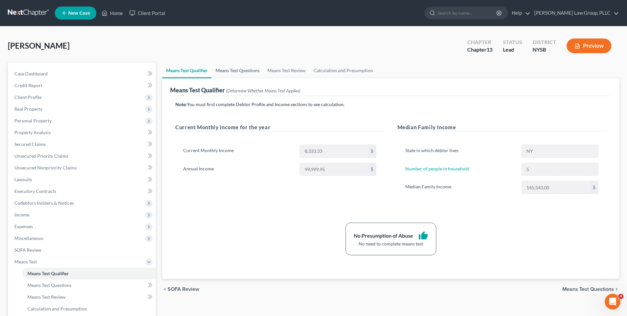
click at [224, 70] on link "Means Test Questions" at bounding box center [238, 71] width 52 height 16
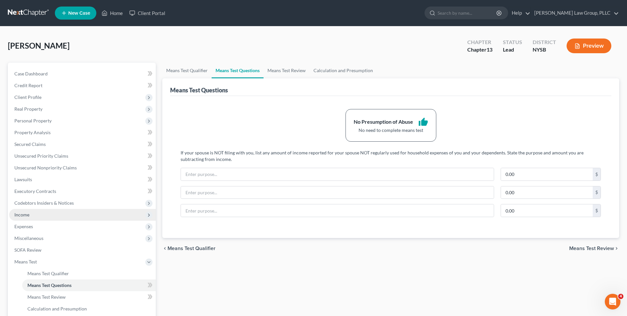
click at [115, 218] on span "Income" at bounding box center [82, 215] width 147 height 12
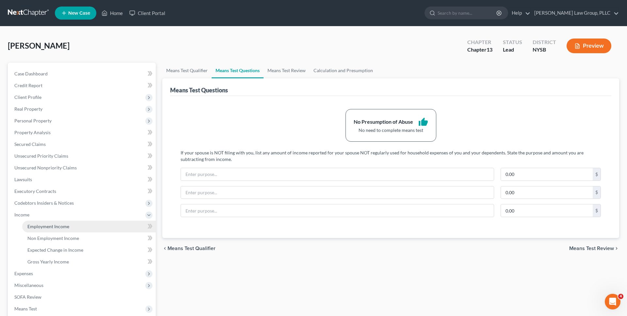
click at [109, 223] on link "Employment Income" at bounding box center [89, 227] width 134 height 12
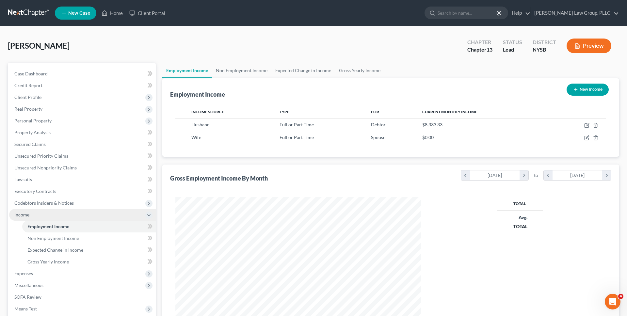
scroll to position [123, 259]
click at [589, 128] on td at bounding box center [579, 125] width 56 height 12
click at [587, 123] on icon "button" at bounding box center [586, 125] width 5 height 5
select select "0"
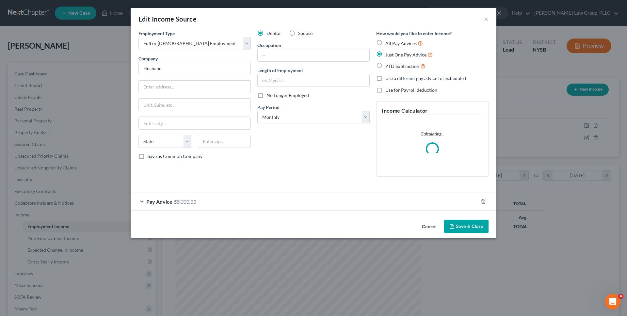
click at [227, 203] on div "Pay Advice $8,333.33" at bounding box center [304, 201] width 347 height 17
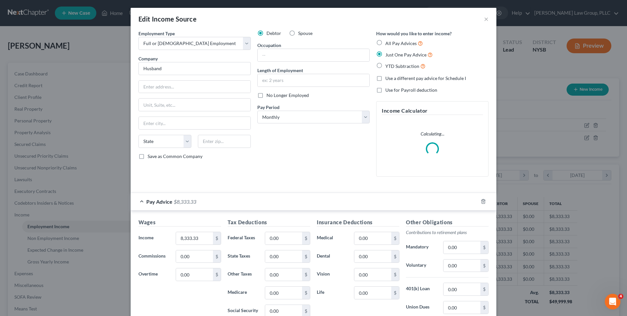
scroll to position [65, 0]
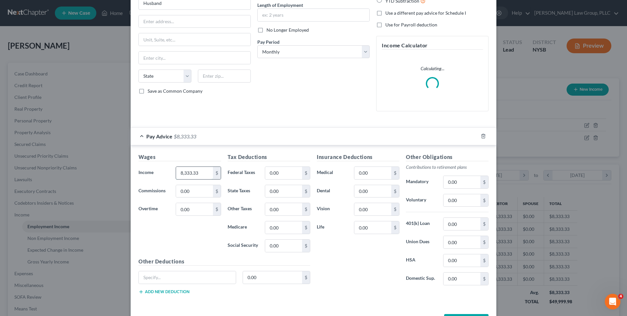
click at [202, 175] on input "8,333.33" at bounding box center [194, 173] width 37 height 12
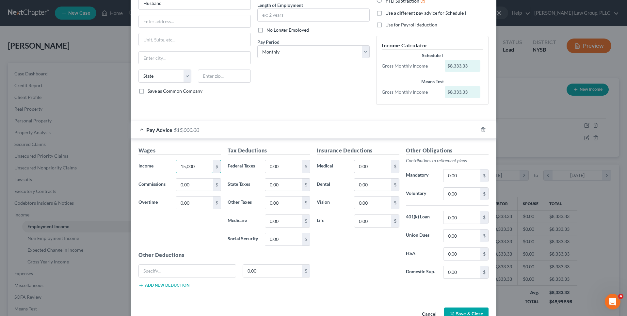
type input "15,000"
click at [471, 315] on button "Save & Close" at bounding box center [466, 315] width 44 height 14
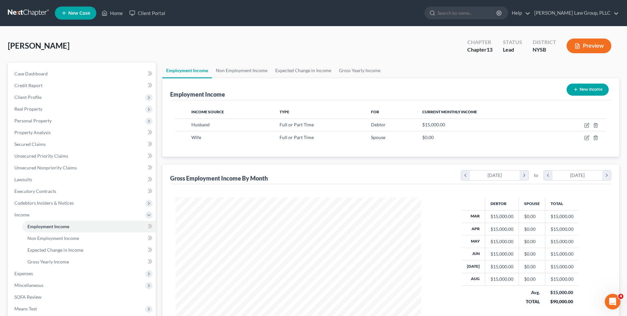
scroll to position [90, 0]
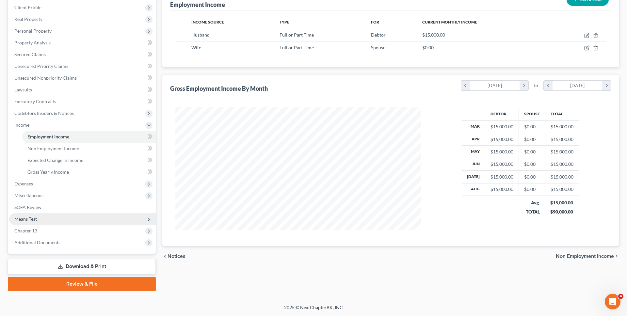
click at [108, 215] on span "Means Test" at bounding box center [82, 219] width 147 height 12
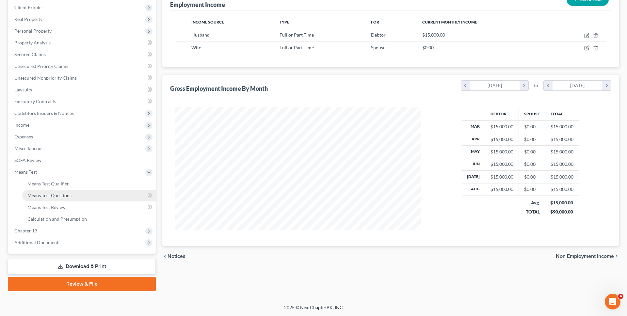
click at [92, 193] on link "Means Test Questions" at bounding box center [89, 196] width 134 height 12
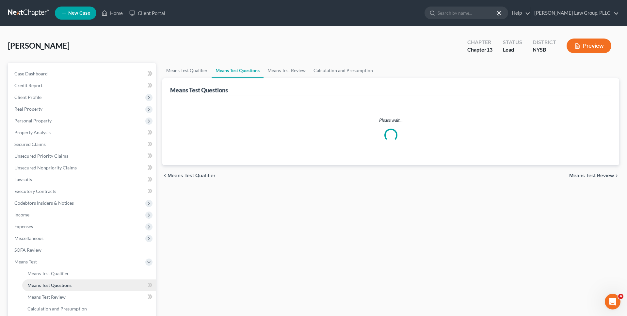
select select "0"
select select "60"
select select "0"
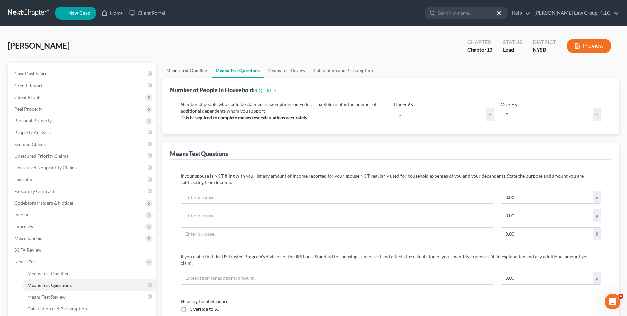
click at [195, 71] on link "Means Test Qualifier" at bounding box center [186, 71] width 49 height 16
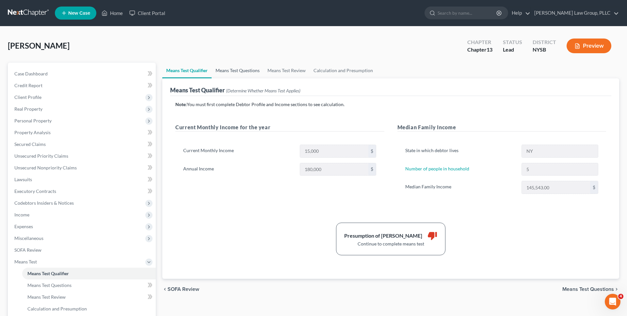
click at [224, 76] on link "Means Test Questions" at bounding box center [238, 71] width 52 height 16
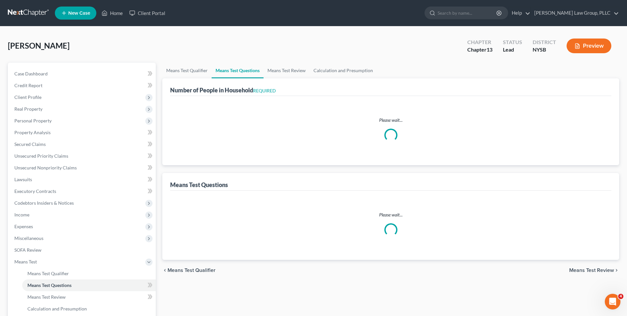
select select "0"
select select "60"
select select "0"
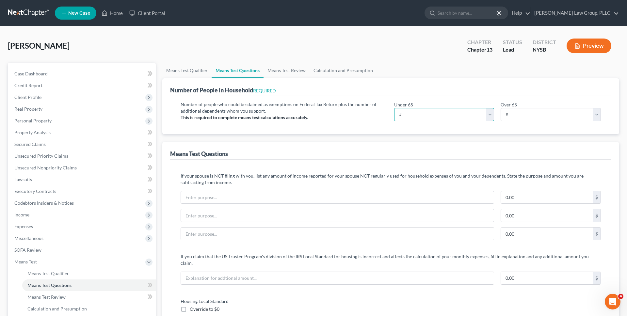
click at [417, 117] on select "# 0 1 2 3 4 5 6 7 8 9 10" at bounding box center [444, 114] width 100 height 13
select select "5"
click at [394, 108] on select "# 0 1 2 3 4 5 6 7 8 9 10" at bounding box center [444, 114] width 100 height 13
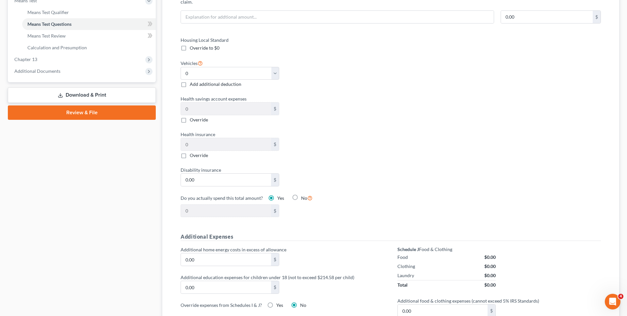
scroll to position [262, 0]
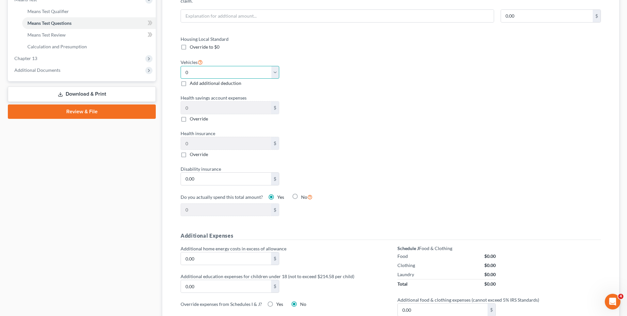
click at [275, 69] on select "Select 0 1 2 3 4 5" at bounding box center [230, 72] width 99 height 13
select select "1"
click at [181, 66] on select "Select 0 1 2 3 4 5" at bounding box center [230, 72] width 99 height 13
click at [317, 83] on div "Housing Local Standard Override to $0 Vehicles Select 0 1 2 3 4 5 Add additiona…" at bounding box center [282, 130] width 217 height 189
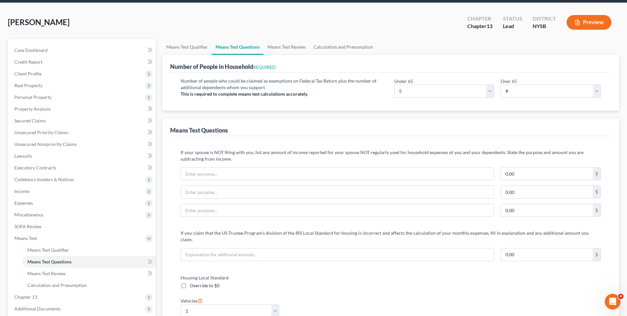
scroll to position [0, 0]
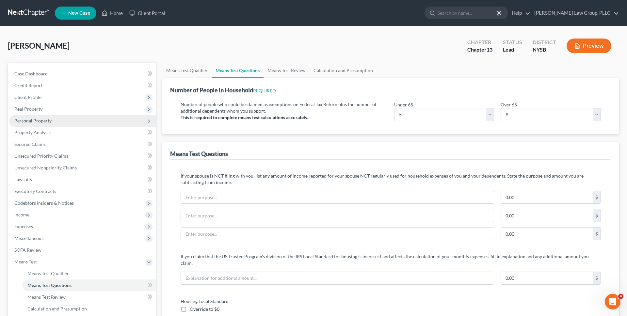
click at [92, 123] on span "Personal Property" at bounding box center [82, 121] width 147 height 12
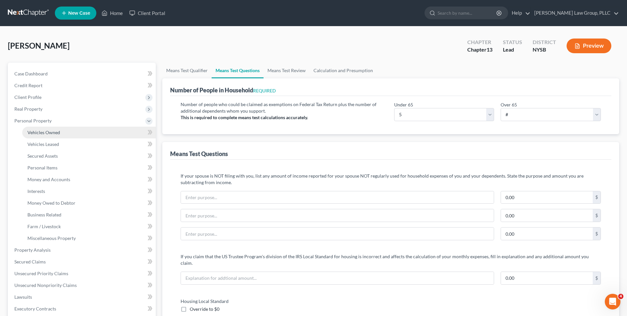
click at [89, 133] on link "Vehicles Owned" at bounding box center [89, 133] width 134 height 12
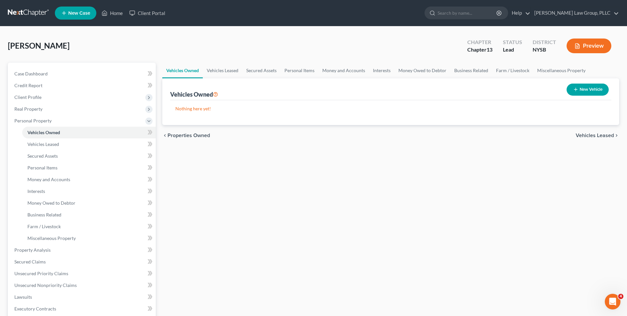
click at [582, 92] on button "New Vehicle" at bounding box center [588, 90] width 42 height 12
select select "0"
select select "2"
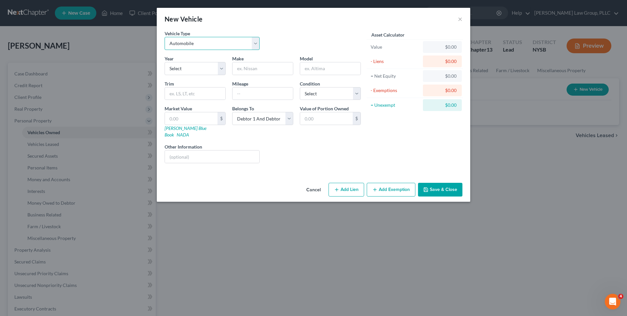
click at [232, 48] on select "Select Automobile Truck Trailer Watercraft Aircraft Motor Home Atv Other Vehicle" at bounding box center [212, 43] width 95 height 13
click at [165, 37] on select "Select Automobile Truck Trailer Watercraft Aircraft Motor Home Atv Other Vehicle" at bounding box center [212, 43] width 95 height 13
click at [430, 183] on button "Save & Close" at bounding box center [440, 190] width 44 height 14
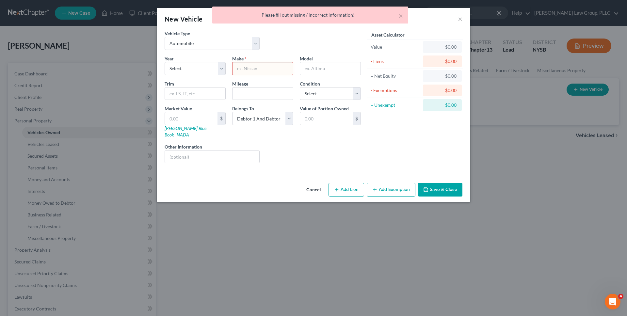
click at [253, 67] on input "text" at bounding box center [263, 68] width 60 height 12
type input "Car"
click at [428, 187] on icon "button" at bounding box center [425, 189] width 5 height 5
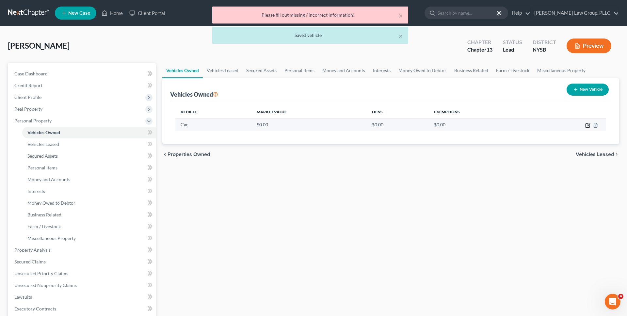
click at [587, 125] on icon "button" at bounding box center [588, 124] width 3 height 3
select select "0"
select select "2"
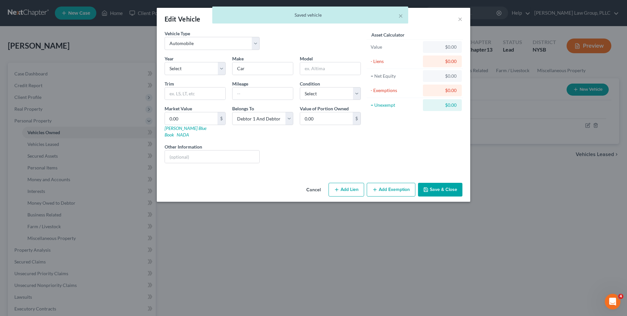
click at [350, 183] on button "Add Lien" at bounding box center [347, 190] width 36 height 14
select select "2"
select select "0"
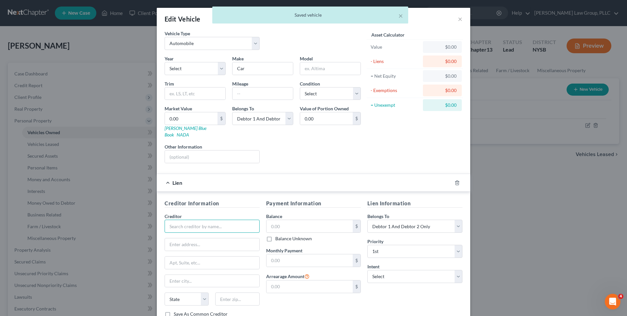
click at [229, 220] on input "text" at bounding box center [212, 226] width 95 height 13
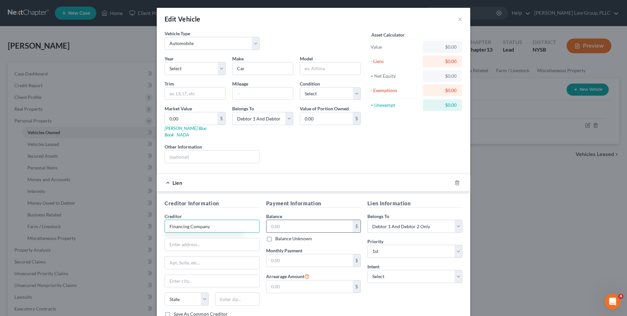
type input "Financing Company"
click at [275, 220] on input "text" at bounding box center [309, 226] width 87 height 12
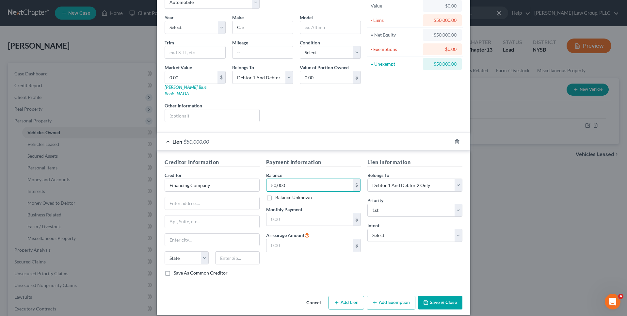
type input "50,000"
click at [440, 296] on button "Save & Close" at bounding box center [440, 303] width 44 height 14
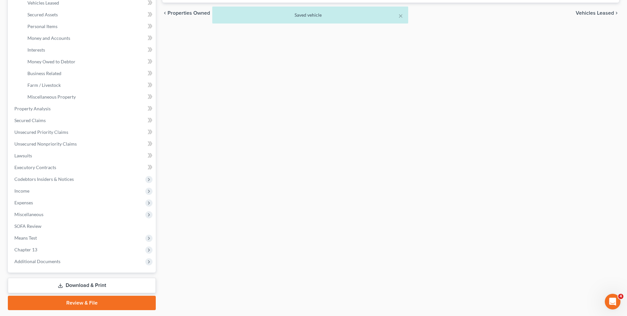
scroll to position [160, 0]
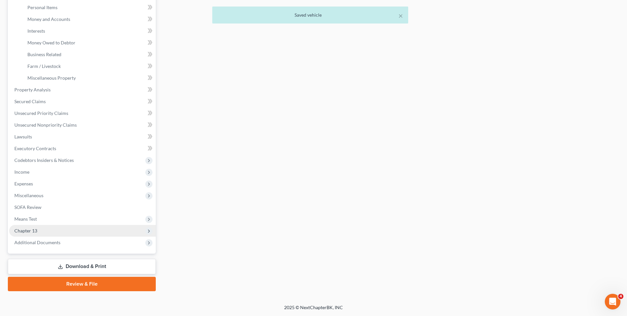
click at [89, 228] on span "Chapter 13" at bounding box center [82, 231] width 147 height 12
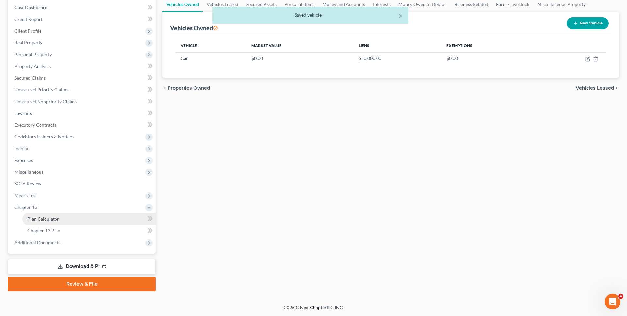
scroll to position [66, 0]
click at [76, 219] on link "Plan Calculator" at bounding box center [89, 219] width 134 height 12
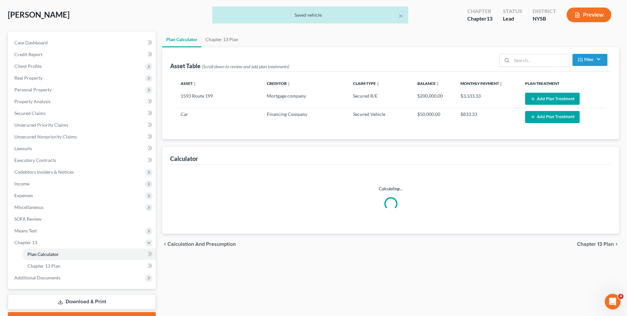
scroll to position [66, 0]
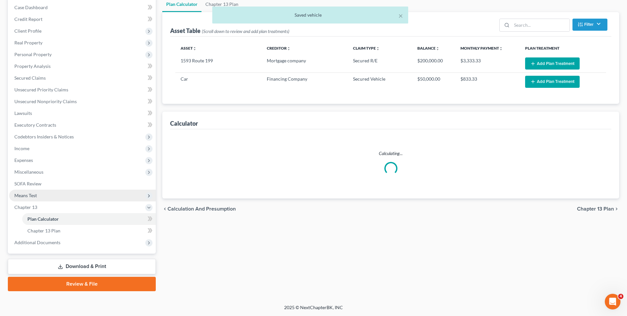
select select "59"
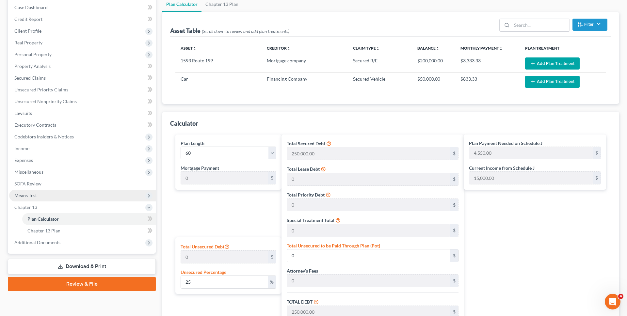
click at [77, 198] on span "Means Test" at bounding box center [82, 196] width 147 height 12
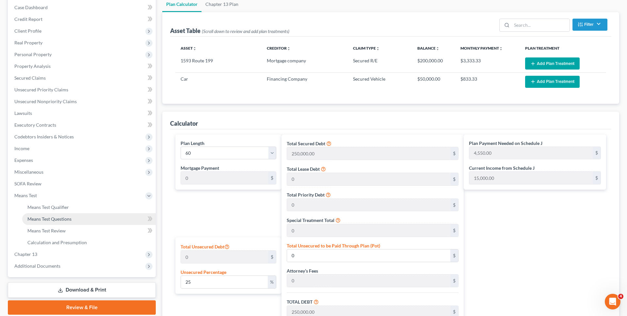
click at [73, 220] on link "Means Test Questions" at bounding box center [89, 219] width 134 height 12
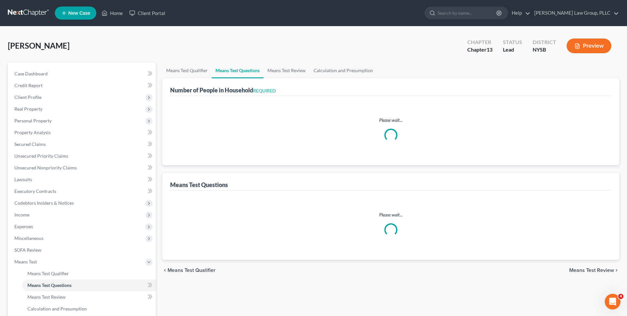
select select "0"
select select "60"
select select "1"
select select "5"
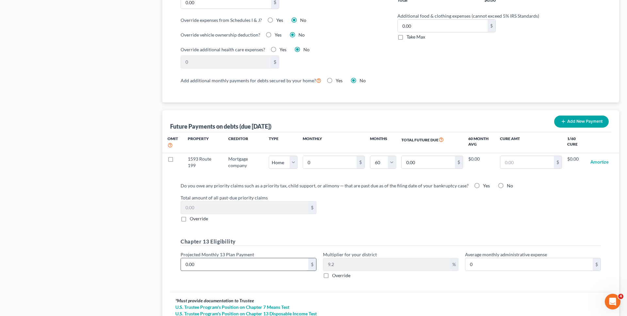
scroll to position [556, 0]
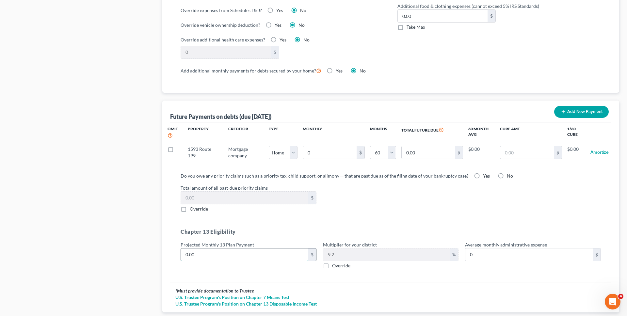
click at [208, 249] on input "0.00" at bounding box center [244, 255] width 127 height 12
type input "2"
type input "0.18"
type input "25"
type input "2.30"
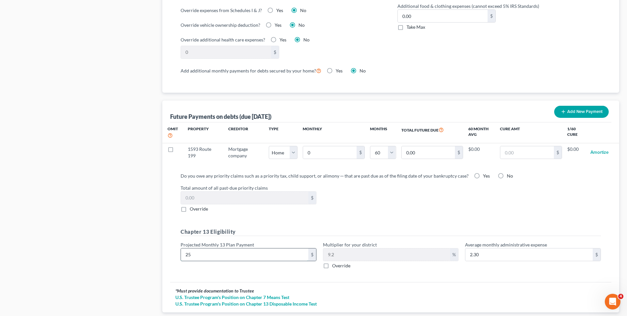
type input "250"
type input "23.00"
type input "2500"
type input "230.00"
type input "2,500"
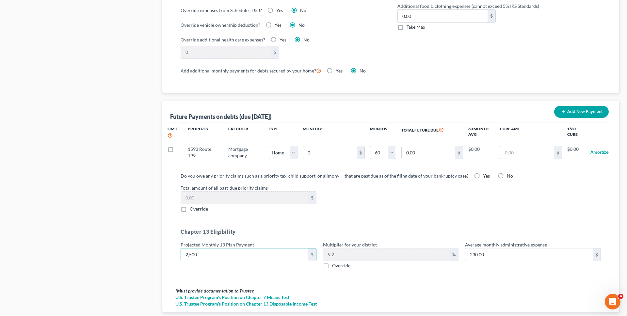
click at [349, 202] on div "Total amount of all past-due priority claims $ Override" at bounding box center [390, 199] width 427 height 28
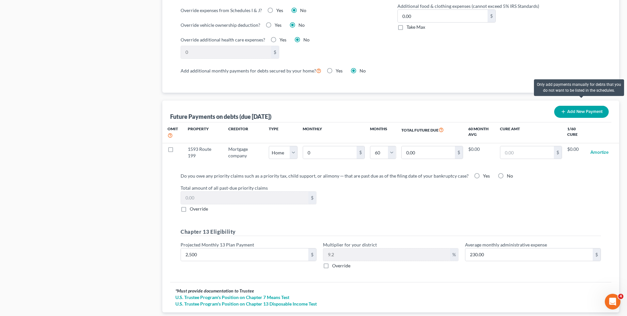
click at [574, 106] on button "Add New Payment" at bounding box center [581, 112] width 55 height 12
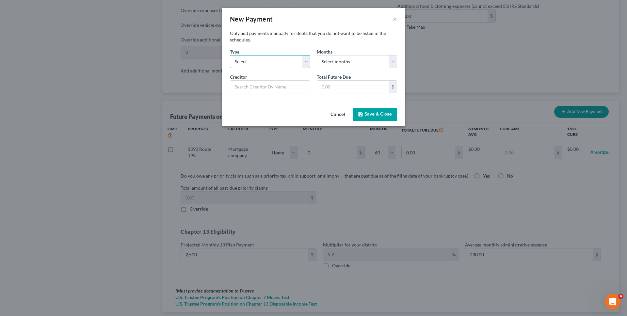
click at [292, 63] on select "Select Home Vehicle Other" at bounding box center [270, 61] width 80 height 13
click at [338, 113] on button "Cancel" at bounding box center [337, 114] width 25 height 13
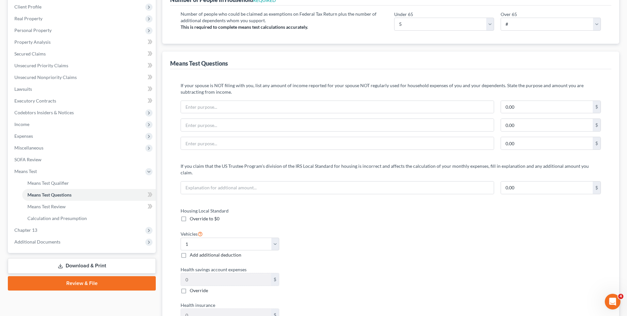
scroll to position [0, 0]
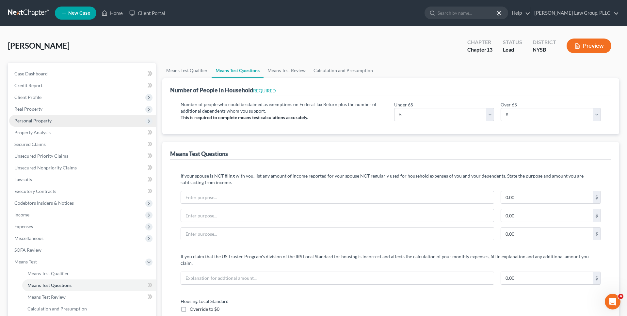
click at [112, 124] on span "Personal Property" at bounding box center [82, 121] width 147 height 12
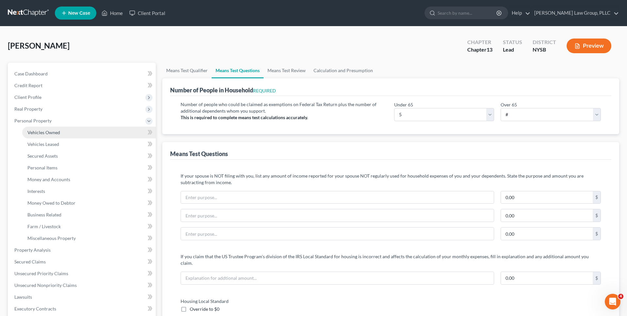
click at [111, 130] on link "Vehicles Owned" at bounding box center [89, 133] width 134 height 12
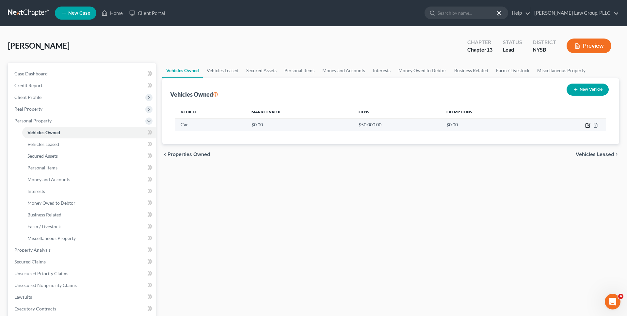
click at [587, 125] on icon "button" at bounding box center [588, 124] width 3 height 3
select select "0"
select select "2"
select select "0"
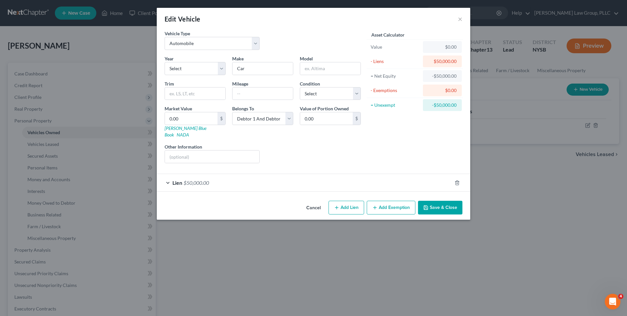
click at [315, 186] on div "Vehicle Type Select Automobile Truck Trailer Watercraft Aircraft Motor Home Atv…" at bounding box center [314, 114] width 314 height 168
click at [315, 182] on div "Lien $50,000.00" at bounding box center [304, 182] width 295 height 17
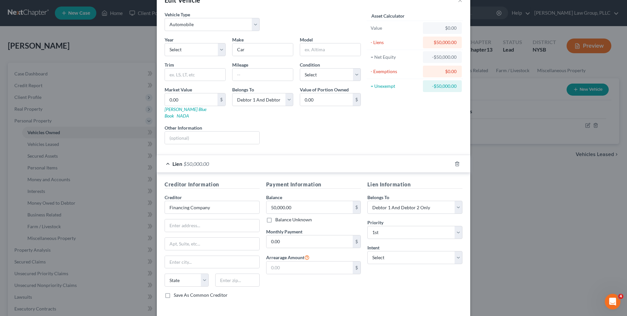
scroll to position [41, 0]
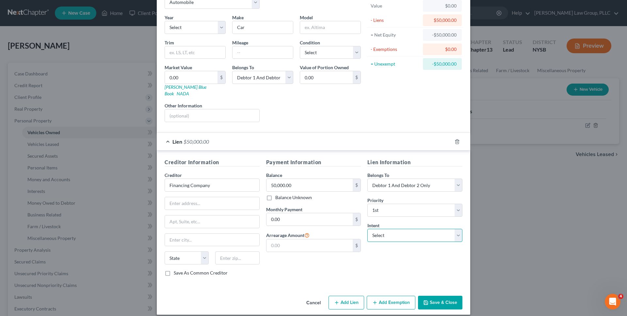
click at [392, 233] on select "Select Surrender Redeem Reaffirm Avoid Other" at bounding box center [414, 235] width 95 height 13
click at [367, 229] on select "Select Surrender Redeem Reaffirm Avoid Other" at bounding box center [414, 235] width 95 height 13
click at [392, 229] on select "Select Surrender Redeem Reaffirm Avoid Other" at bounding box center [414, 235] width 95 height 13
select select "2"
click at [367, 229] on select "Select Surrender Redeem Reaffirm Avoid Other" at bounding box center [414, 235] width 95 height 13
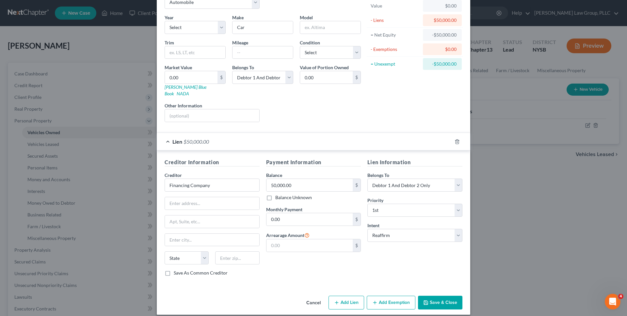
click at [389, 252] on div "Lien Information Belongs To * Select Debtor 1 Only Debtor 2 Only Debtor 1 And D…" at bounding box center [415, 219] width 102 height 123
click at [436, 298] on button "Save & Close" at bounding box center [440, 303] width 44 height 14
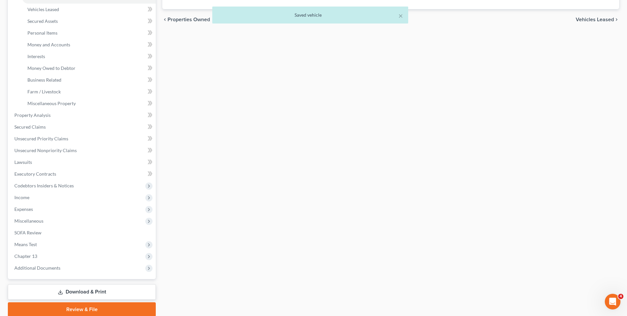
scroll to position [160, 0]
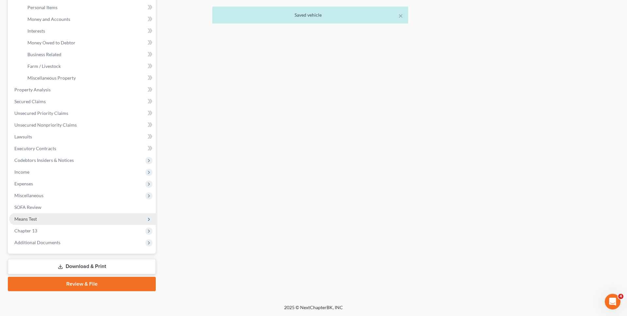
click at [119, 215] on span "Means Test" at bounding box center [82, 219] width 147 height 12
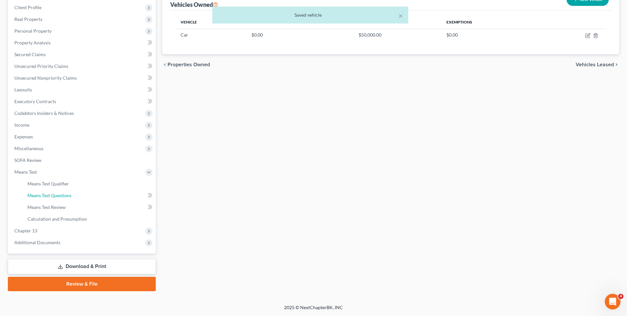
click at [96, 195] on link "Means Test Questions" at bounding box center [89, 196] width 134 height 12
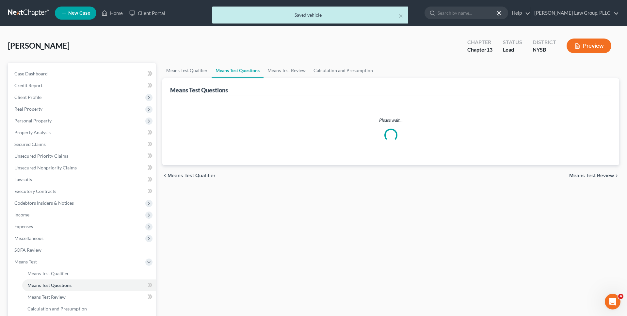
scroll to position [90, 0]
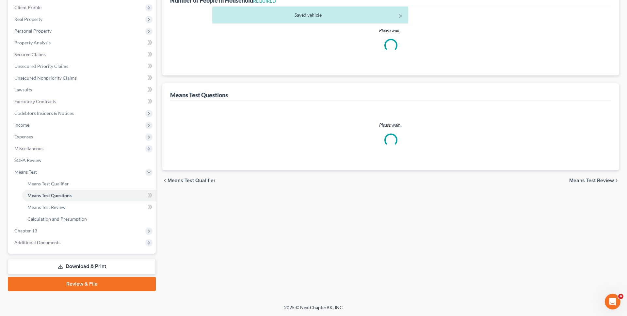
select select "0"
select select "60"
select select "1"
select select "60"
select select "1"
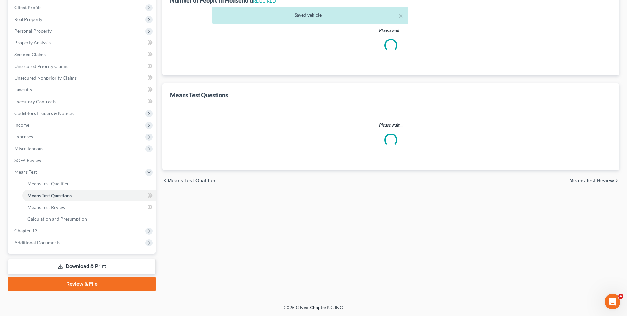
select select "5"
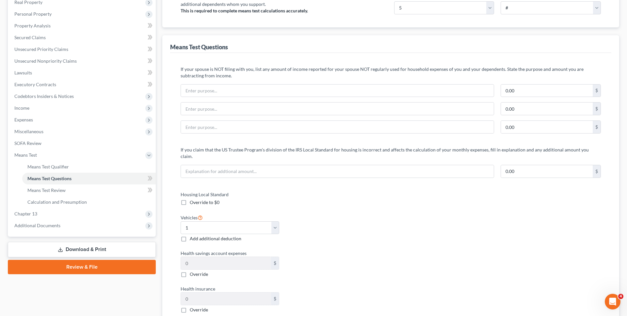
scroll to position [0, 0]
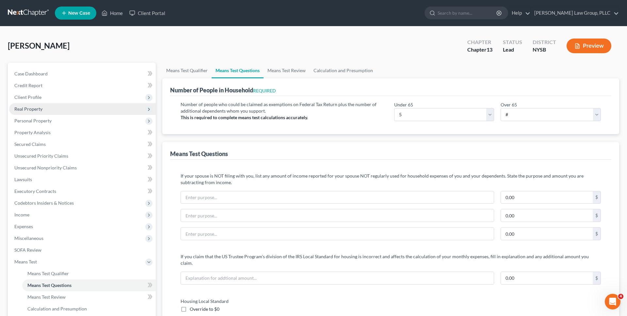
click at [94, 109] on span "Real Property" at bounding box center [82, 109] width 147 height 12
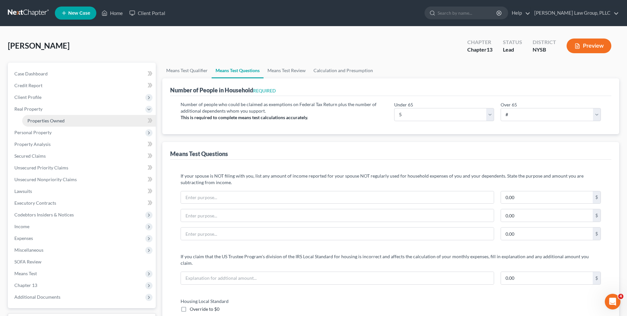
click at [93, 117] on link "Properties Owned" at bounding box center [89, 121] width 134 height 12
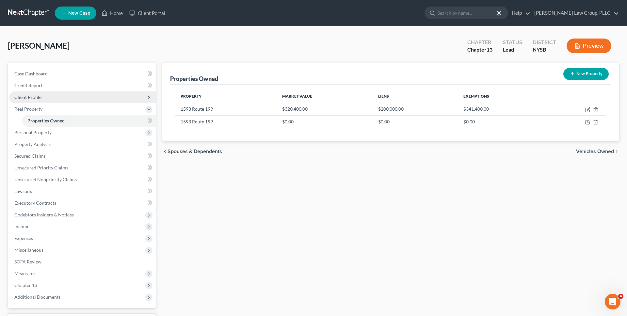
click at [110, 97] on span "Client Profile" at bounding box center [82, 97] width 147 height 12
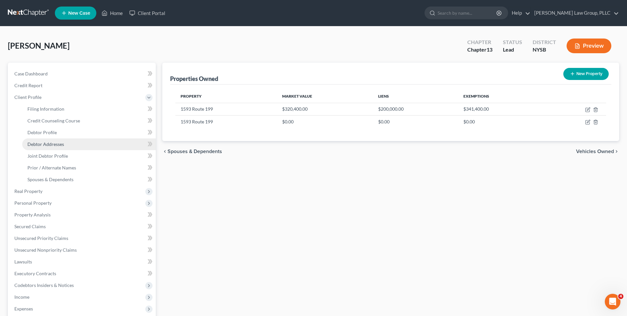
click at [96, 143] on link "Debtor Addresses" at bounding box center [89, 144] width 134 height 12
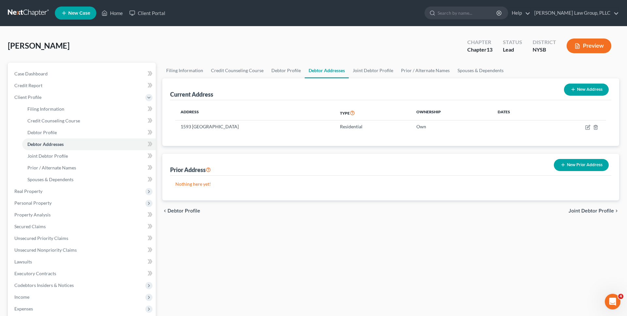
click at [24, 9] on link at bounding box center [29, 13] width 42 height 12
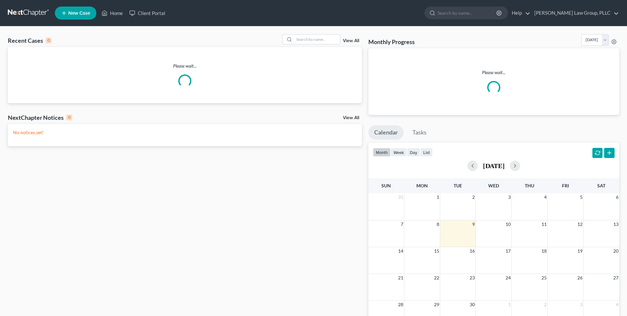
click at [168, 43] on div "Recent Cases 0 View All" at bounding box center [185, 40] width 354 height 13
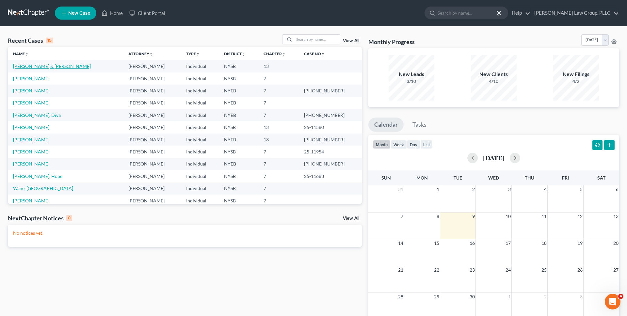
click at [65, 65] on link "Wendover, Justin & Rebecca" at bounding box center [52, 66] width 78 height 6
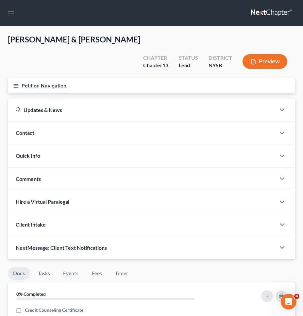
click at [64, 78] on button "Petition Navigation" at bounding box center [151, 85] width 287 height 15
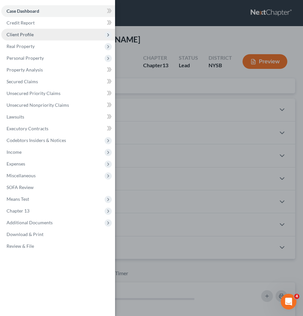
click at [41, 39] on span "Client Profile" at bounding box center [58, 35] width 114 height 12
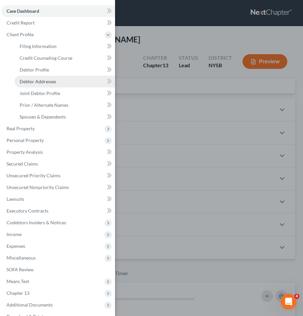
click at [34, 80] on span "Debtor Addresses" at bounding box center [38, 82] width 37 height 6
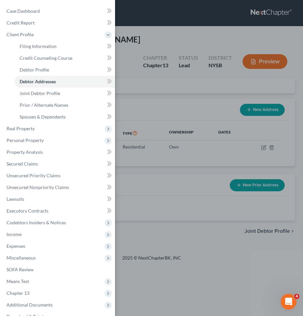
click at [166, 54] on div "Case Dashboard Payments Invoices Payments Payments Credit Report Client Profile" at bounding box center [151, 158] width 303 height 316
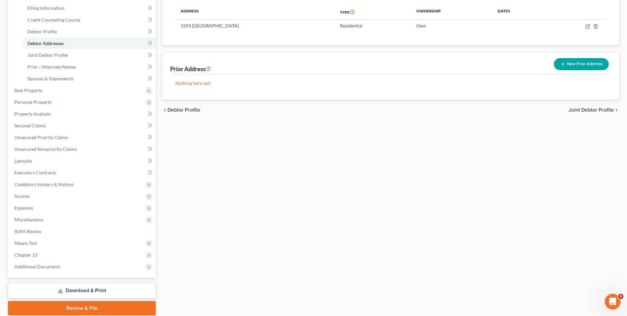
scroll to position [125, 0]
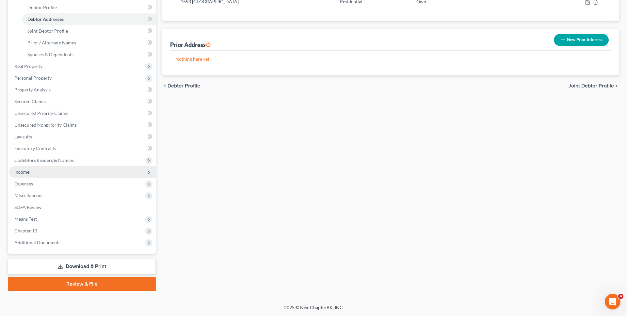
click at [29, 171] on span "Income" at bounding box center [21, 172] width 15 height 6
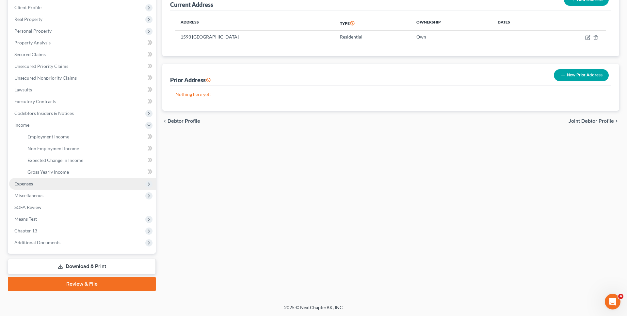
scroll to position [90, 0]
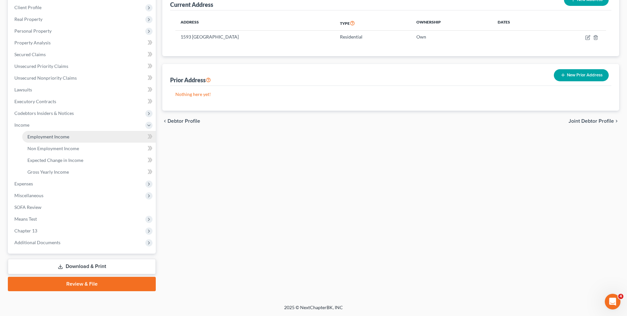
click at [51, 137] on span "Employment Income" at bounding box center [48, 137] width 42 height 6
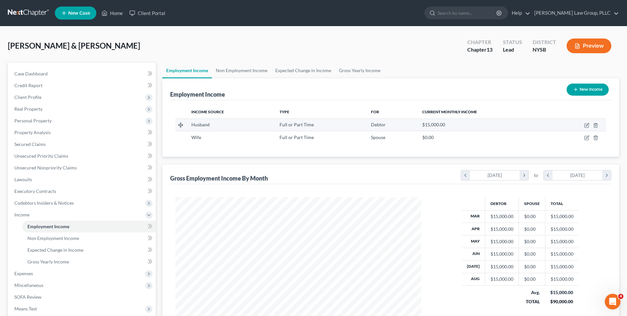
scroll to position [123, 259]
click at [586, 125] on icon "button" at bounding box center [587, 124] width 3 height 3
select select "0"
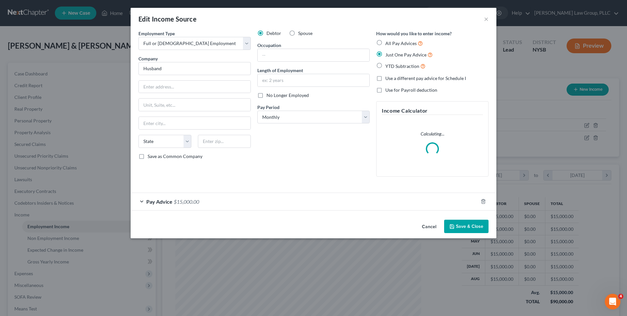
click at [265, 210] on div "Pay Advice $15,000.00" at bounding box center [304, 201] width 347 height 17
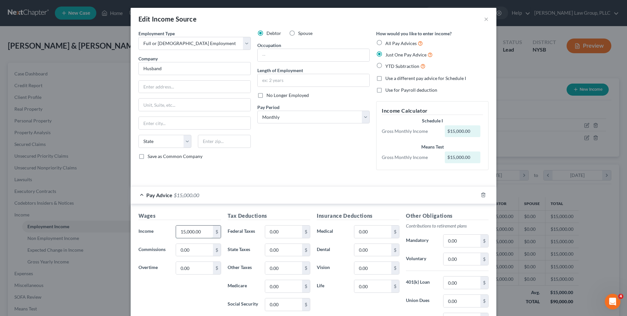
click at [203, 229] on input "15,000.00" at bounding box center [194, 232] width 37 height 12
type input "0"
click at [339, 142] on div "Debtor Spouse Occupation Length of Employment No Longer Employed Pay Period * S…" at bounding box center [313, 102] width 119 height 145
click at [343, 124] on div "Debtor Spouse Occupation Length of Employment No Longer Employed Pay Period * S…" at bounding box center [313, 102] width 119 height 145
click at [337, 119] on select "Select Monthly Twice Monthly Every Other Week Weekly" at bounding box center [313, 117] width 112 height 13
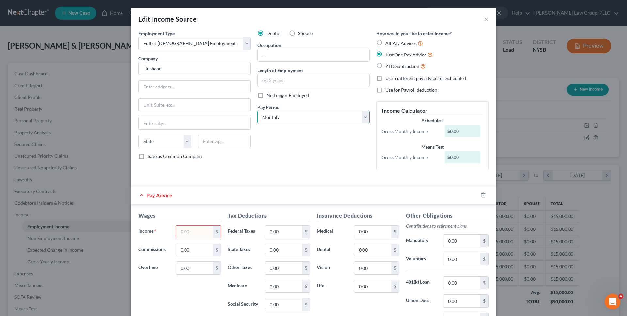
select select "3"
click at [257, 111] on select "Select Monthly Twice Monthly Every Other Week Weekly" at bounding box center [313, 117] width 112 height 13
click at [347, 143] on div "Debtor Spouse Occupation Length of Employment No Longer Employed Pay Period * S…" at bounding box center [313, 102] width 119 height 145
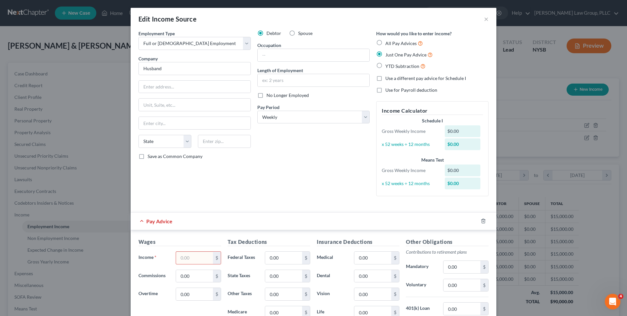
click at [194, 259] on input "text" at bounding box center [194, 258] width 37 height 12
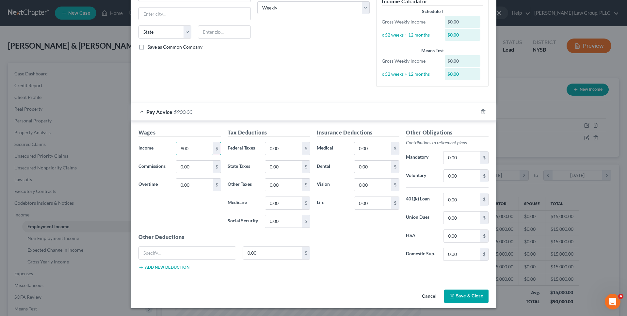
type input "900"
click at [473, 296] on button "Save & Close" at bounding box center [466, 297] width 44 height 14
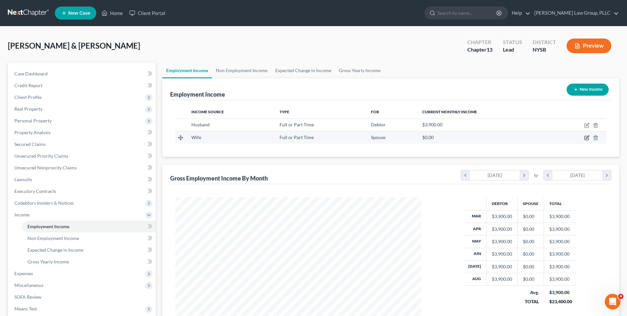
click at [585, 138] on icon "button" at bounding box center [586, 137] width 5 height 5
select select "0"
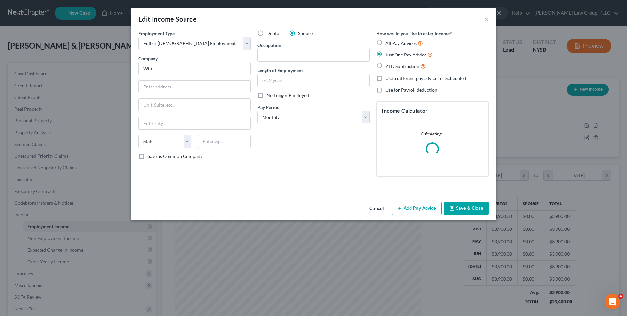
click at [418, 212] on button "Add Pay Advice" at bounding box center [417, 209] width 50 height 14
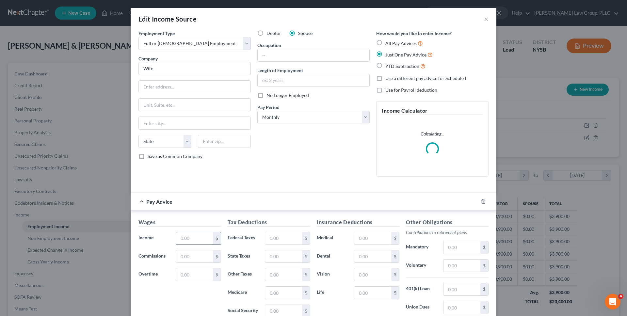
click at [199, 238] on input "text" at bounding box center [194, 238] width 37 height 12
type input "1,000"
click at [291, 113] on select "Select Monthly Twice Monthly Every Other Week Weekly" at bounding box center [313, 117] width 112 height 13
select select "2"
click at [257, 111] on select "Select Monthly Twice Monthly Every Other Week Weekly" at bounding box center [313, 117] width 112 height 13
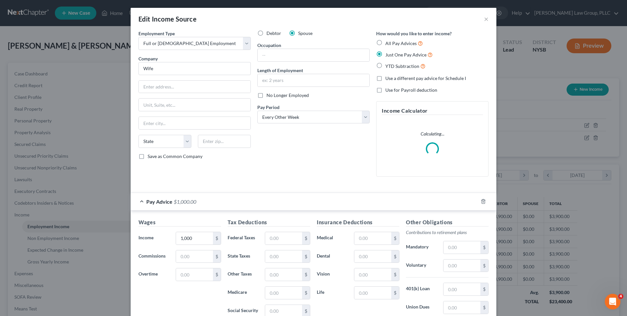
click at [285, 141] on div "Debtor Spouse Occupation Length of Employment No Longer Employed Pay Period * S…" at bounding box center [313, 106] width 119 height 152
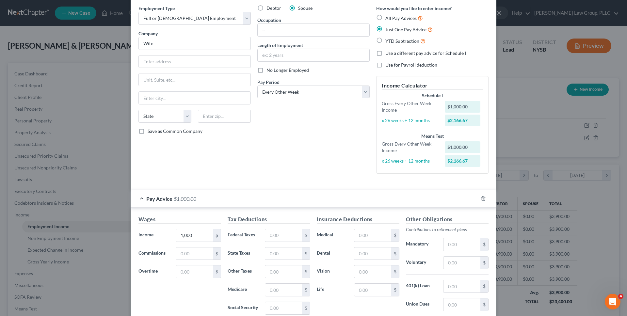
scroll to position [112, 0]
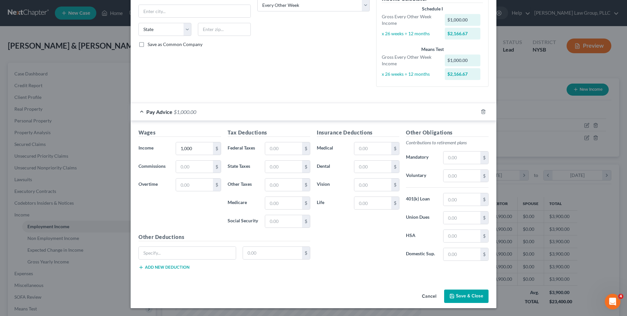
click at [461, 294] on button "Save & Close" at bounding box center [466, 297] width 44 height 14
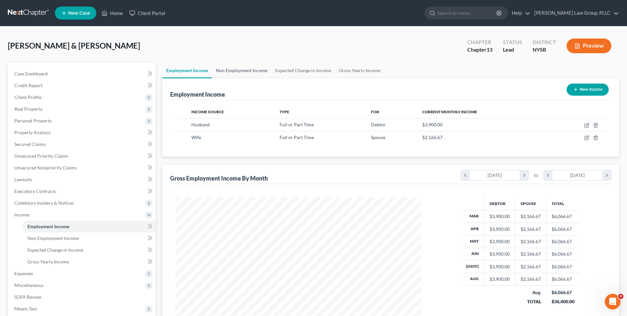
click at [245, 72] on link "Non Employment Income" at bounding box center [241, 71] width 59 height 16
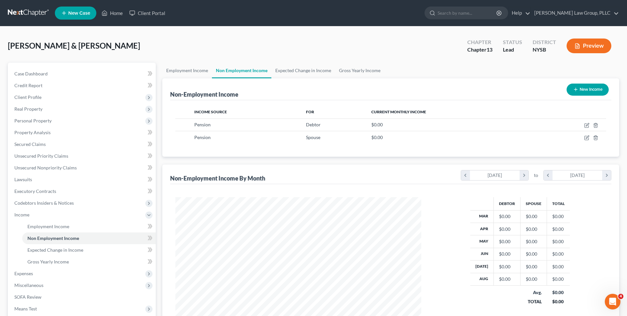
scroll to position [123, 259]
drag, startPoint x: 427, startPoint y: 107, endPoint x: 395, endPoint y: 108, distance: 31.7
click at [396, 108] on th "Current Monthly Income" at bounding box center [450, 111] width 169 height 13
drag, startPoint x: 424, startPoint y: 113, endPoint x: 397, endPoint y: 113, distance: 26.8
click at [398, 113] on span "Current Monthly Income" at bounding box center [398, 111] width 55 height 5
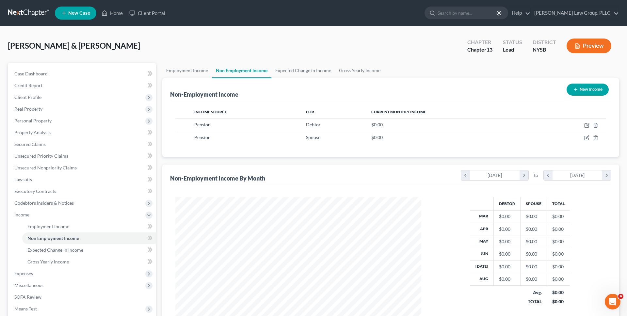
click at [414, 113] on span "Current Monthly Income" at bounding box center [398, 111] width 55 height 5
click at [585, 124] on icon "button" at bounding box center [587, 126] width 4 height 4
select select "2"
select select "0"
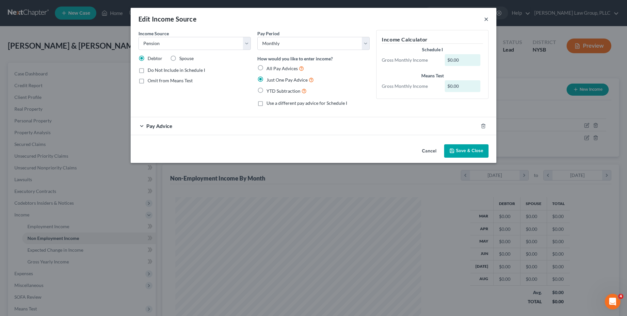
click at [485, 19] on button "×" at bounding box center [486, 19] width 5 height 8
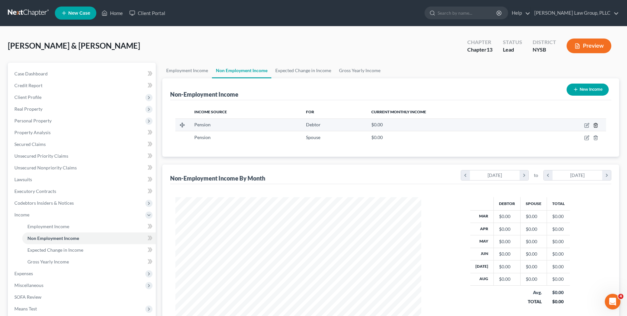
click at [596, 123] on icon "button" at bounding box center [595, 125] width 5 height 5
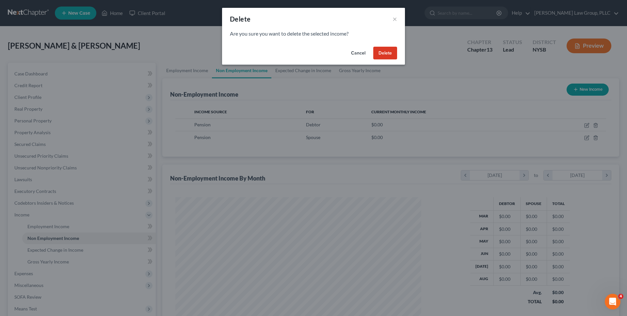
click at [386, 48] on button "Delete" at bounding box center [385, 53] width 24 height 13
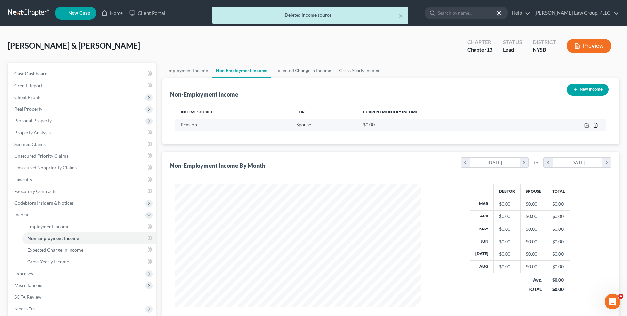
click at [598, 127] on icon "button" at bounding box center [595, 125] width 5 height 5
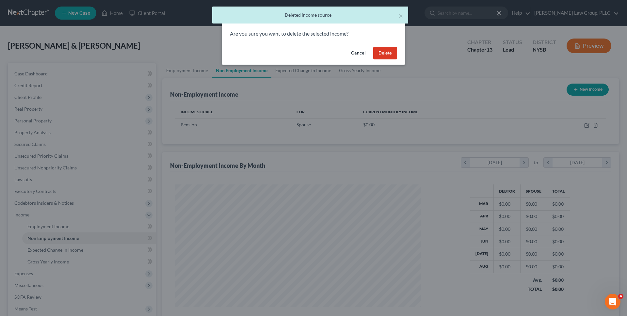
click at [391, 56] on button "Delete" at bounding box center [385, 53] width 24 height 13
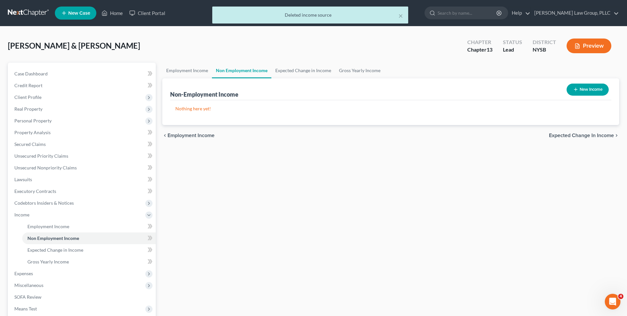
click at [578, 90] on button "New Income" at bounding box center [588, 90] width 42 height 12
select select "0"
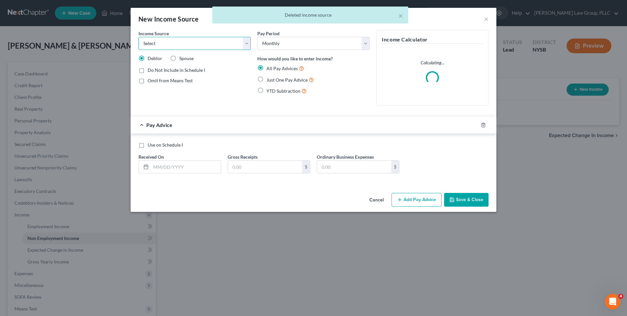
click at [219, 45] on select "Select Unemployment Disability (from employer) Pension Retirement Social Securi…" at bounding box center [194, 43] width 112 height 13
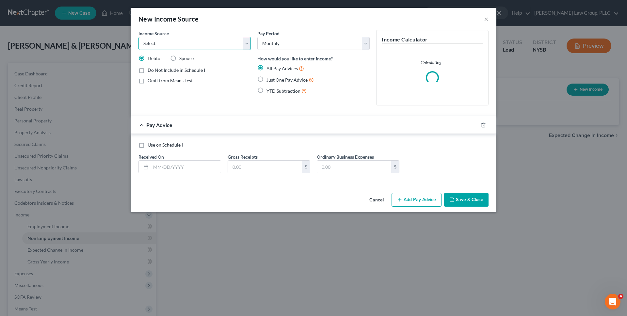
select select "5"
click at [138, 37] on select "Select Unemployment Disability (from employer) Pension Retirement Social Securi…" at bounding box center [194, 43] width 112 height 13
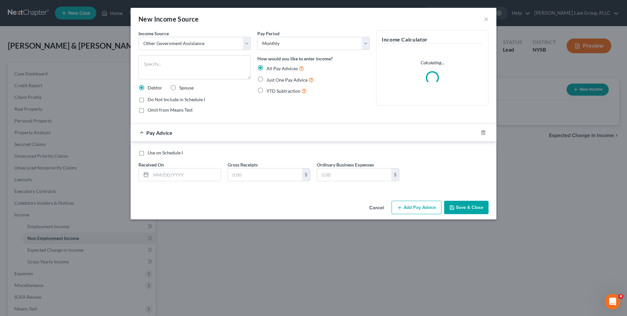
click at [266, 81] on label "Just One Pay Advice" at bounding box center [289, 80] width 47 height 8
click at [269, 80] on input "Just One Pay Advice" at bounding box center [271, 78] width 4 height 4
radio input "true"
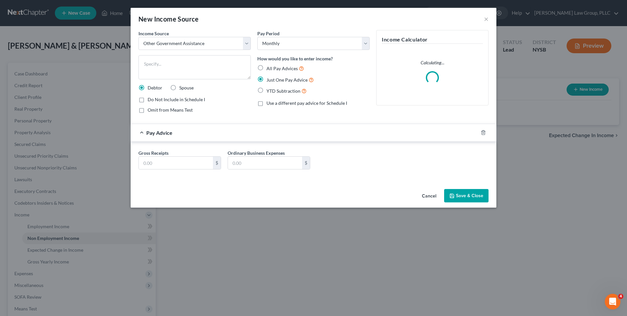
click at [191, 170] on div "Gross Receipts $ Ordinary Business Expenses $" at bounding box center [313, 162] width 357 height 25
click at [191, 162] on input "text" at bounding box center [176, 163] width 74 height 12
type input "1,200"
click at [289, 38] on select "Select Monthly Twice Monthly Every Other Week Weekly" at bounding box center [313, 43] width 112 height 13
select select "2"
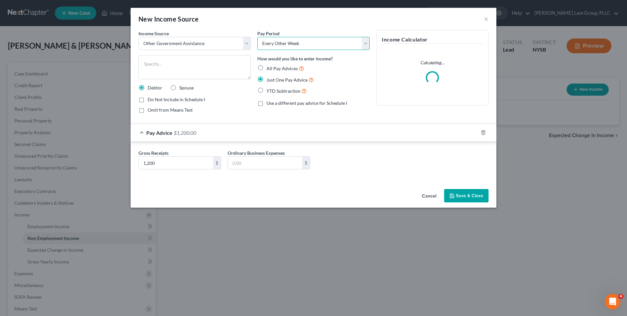
click at [257, 37] on select "Select Monthly Twice Monthly Every Other Week Weekly" at bounding box center [313, 43] width 112 height 13
click at [216, 75] on textarea at bounding box center [194, 67] width 112 height 24
type textarea "Foster assistance"
click at [451, 194] on polyline "button" at bounding box center [452, 194] width 2 height 1
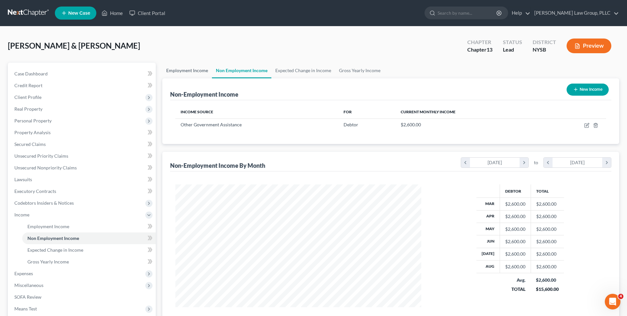
click at [183, 75] on link "Employment Income" at bounding box center [187, 71] width 50 height 16
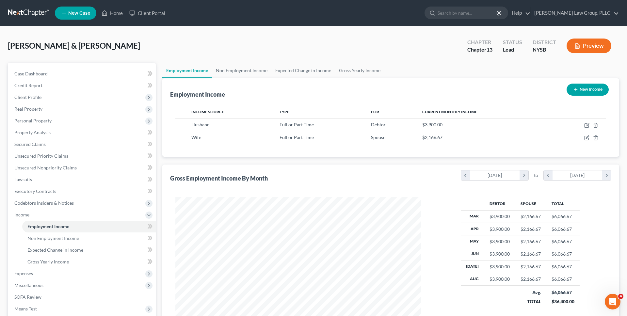
scroll to position [123, 259]
click at [586, 138] on icon "button" at bounding box center [586, 137] width 5 height 5
select select "0"
select select "2"
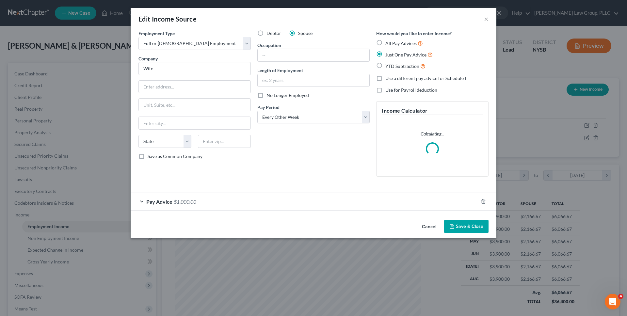
click at [242, 205] on div "Pay Advice $1,000.00" at bounding box center [304, 201] width 347 height 17
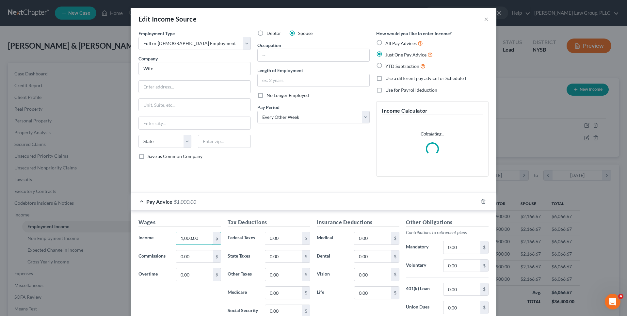
drag, startPoint x: 201, startPoint y: 237, endPoint x: 169, endPoint y: 237, distance: 31.4
click at [169, 237] on div "Income * 1,000.00 $" at bounding box center [179, 238] width 89 height 13
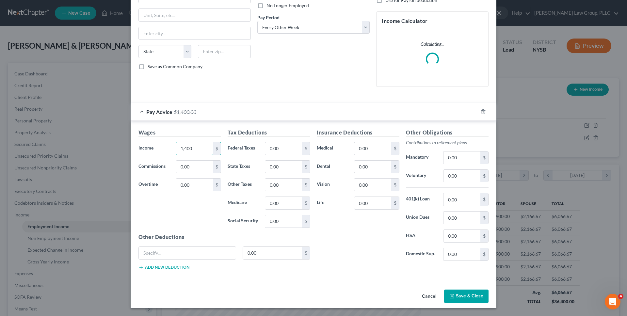
type input "1,400"
click at [459, 296] on button "Save & Close" at bounding box center [466, 297] width 44 height 14
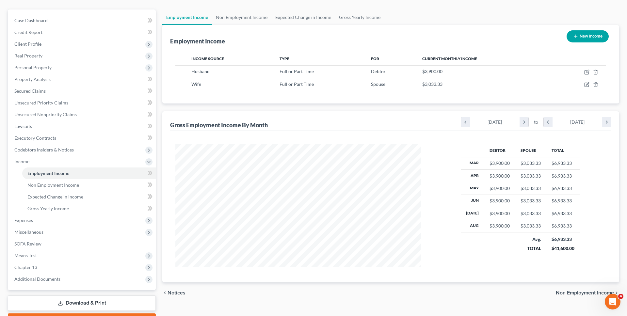
scroll to position [0, 0]
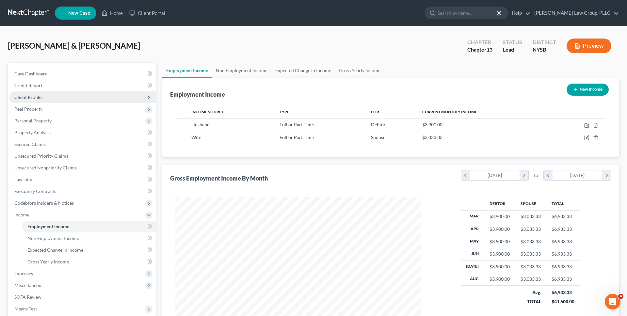
click at [56, 98] on span "Client Profile" at bounding box center [82, 97] width 147 height 12
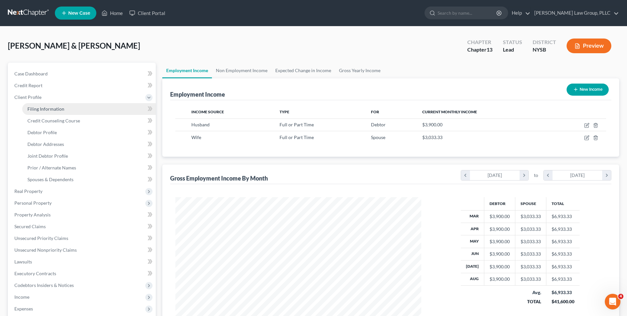
click at [55, 106] on span "Filing Information" at bounding box center [45, 109] width 37 height 6
select select "1"
select select "3"
select select "55"
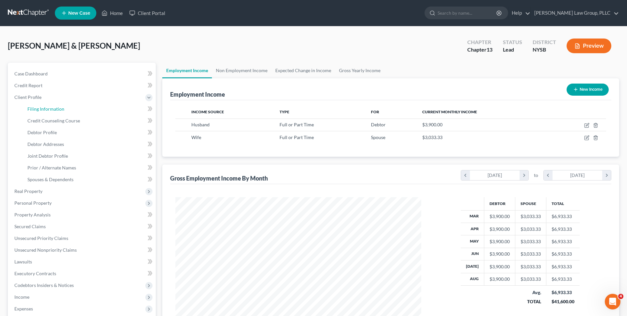
select select "0"
select select "35"
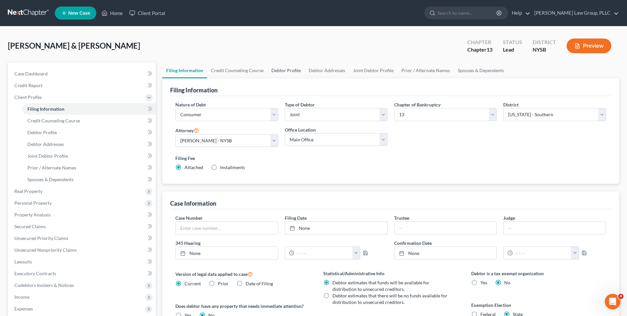
click at [288, 73] on link "Debtor Profile" at bounding box center [285, 71] width 37 height 16
select select "1"
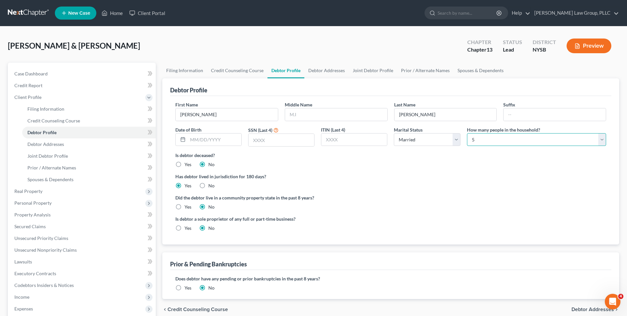
click at [484, 136] on select "Select 1 2 3 4 5 6 7 8 9 10 11 12 13 14 15 16 17 18 19 20" at bounding box center [536, 139] width 139 height 13
select select "2"
click at [467, 133] on select "Select 1 2 3 4 5 6 7 8 9 10 11 12 13 14 15 16 17 18 19 20" at bounding box center [536, 139] width 139 height 13
click at [475, 87] on div "Debtor Profile" at bounding box center [390, 87] width 441 height 18
click at [474, 73] on link "Spouses & Dependents" at bounding box center [481, 71] width 54 height 16
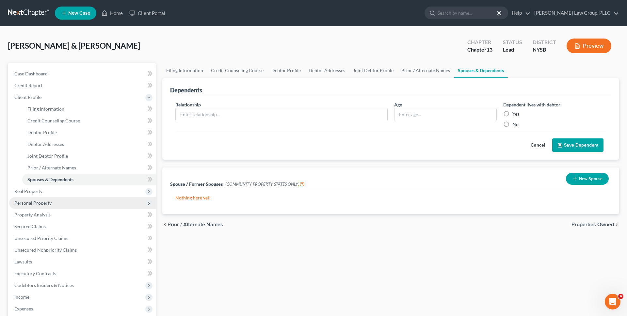
click at [56, 203] on span "Personal Property" at bounding box center [82, 203] width 147 height 12
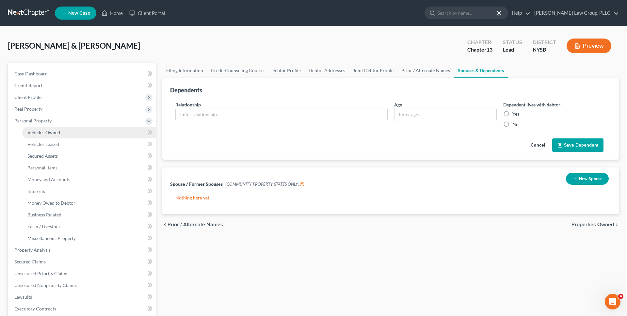
click at [82, 134] on link "Vehicles Owned" at bounding box center [89, 133] width 134 height 12
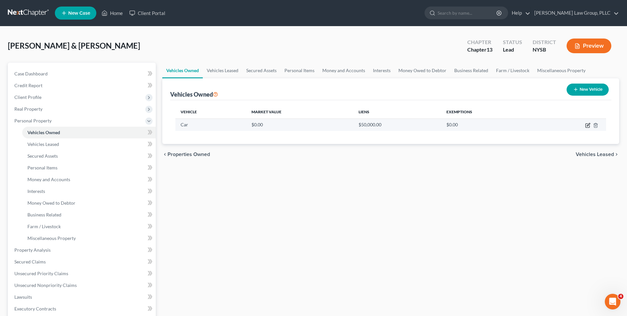
click at [586, 127] on icon "button" at bounding box center [588, 126] width 4 height 4
select select "0"
select select "2"
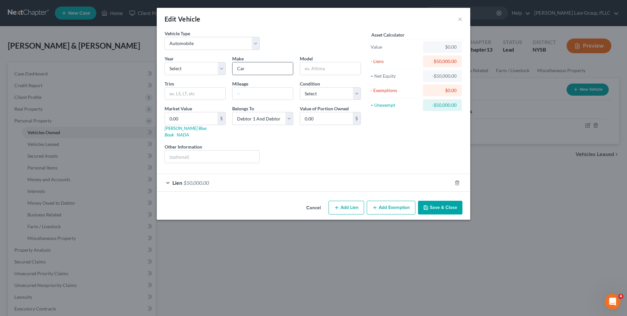
click at [281, 69] on input "Car" at bounding box center [263, 68] width 60 height 12
type input "kIa"
click at [318, 71] on input "text" at bounding box center [330, 68] width 60 height 12
type input "Carnival"
click at [212, 67] on select "Select 2026 2025 2024 2023 2022 2021 2020 2019 2018 2017 2016 2015 2014 2013 20…" at bounding box center [195, 68] width 61 height 13
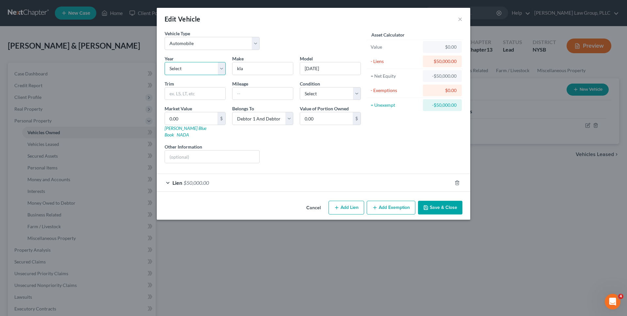
select select "2"
click at [165, 62] on select "Select 2026 2025 2024 2023 2022 2021 2020 2019 2018 2017 2016 2015 2014 2013 20…" at bounding box center [195, 68] width 61 height 13
click at [436, 203] on button "Save & Close" at bounding box center [440, 208] width 44 height 14
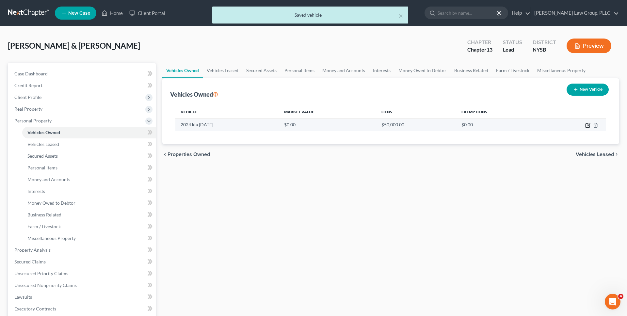
click at [587, 124] on icon "button" at bounding box center [587, 125] width 5 height 5
select select "0"
select select "2"
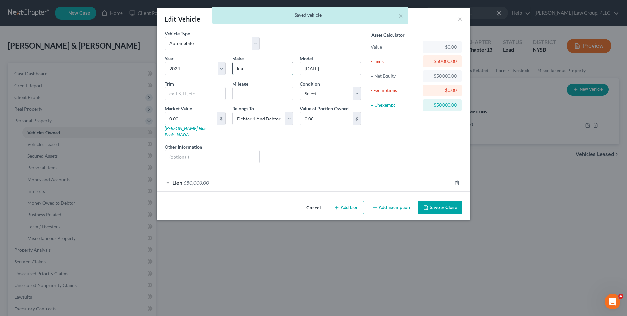
click at [279, 68] on input "kIa" at bounding box center [263, 68] width 60 height 12
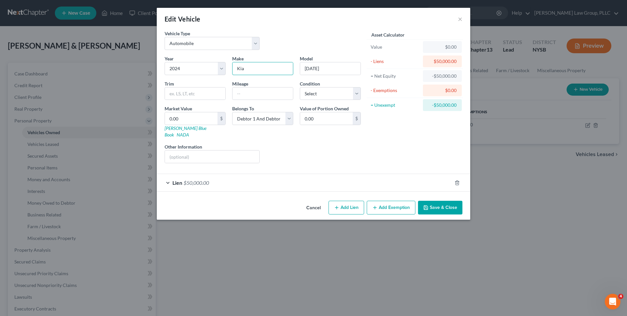
type input "Kia"
click at [334, 146] on div "Liens Select" at bounding box center [314, 153] width 102 height 20
click at [394, 186] on div "Vehicle Type Select Automobile Truck Trailer Watercraft Aircraft Motor Home Atv…" at bounding box center [314, 114] width 314 height 168
click at [399, 179] on div "Lien $50,000.00" at bounding box center [304, 182] width 295 height 17
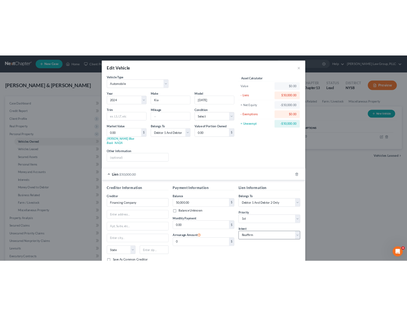
scroll to position [41, 0]
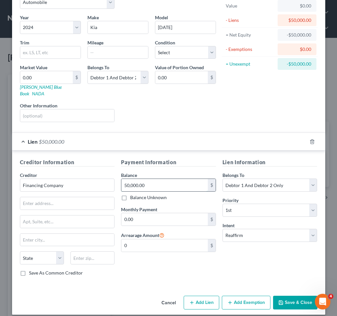
click at [194, 180] on input "50,000.00" at bounding box center [164, 185] width 87 height 12
type input "53,841"
click at [255, 179] on select "Select Debtor 1 Only Debtor 2 Only Debtor 1 And Debtor 2 Only At Least One Of T…" at bounding box center [270, 185] width 95 height 13
select select "0"
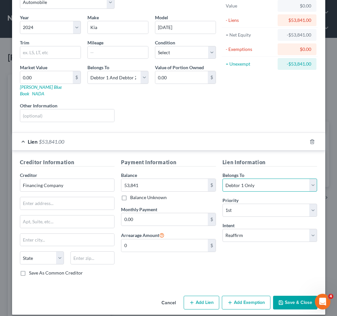
click at [223, 179] on select "Select Debtor 1 Only Debtor 2 Only Debtor 1 And Debtor 2 Only At Least One Of T…" at bounding box center [270, 185] width 95 height 13
drag, startPoint x: 292, startPoint y: 294, endPoint x: 272, endPoint y: 116, distance: 179.7
click at [273, 117] on div "Edit Vehicle × Vehicle Type Select Automobile Truck Trailer Watercraft Aircraft…" at bounding box center [169, 141] width 314 height 348
click at [141, 73] on select "Select Debtor 1 Only Debtor 2 Only Debtor 1 And Debtor 2 Only At Least One Of T…" at bounding box center [118, 77] width 61 height 13
select select "0"
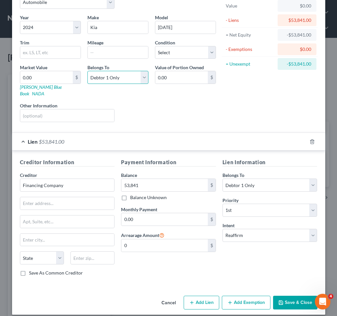
click at [88, 71] on select "Select Debtor 1 Only Debtor 2 Only Debtor 1 And Debtor 2 Only At Least One Of T…" at bounding box center [118, 77] width 61 height 13
click at [206, 102] on div "Liens Select" at bounding box center [169, 112] width 102 height 20
click at [121, 55] on input "text" at bounding box center [118, 52] width 60 height 12
type input "30,000"
click at [188, 110] on div "Liens Select" at bounding box center [169, 112] width 102 height 20
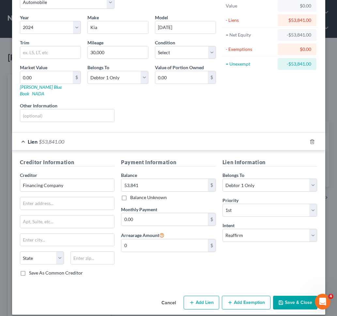
click at [290, 296] on button "Save & Close" at bounding box center [295, 303] width 44 height 14
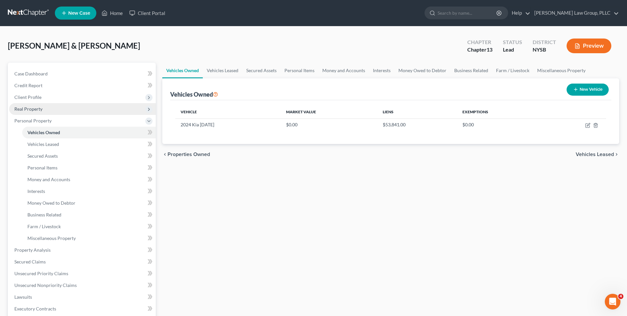
click at [85, 105] on span "Real Property" at bounding box center [82, 109] width 147 height 12
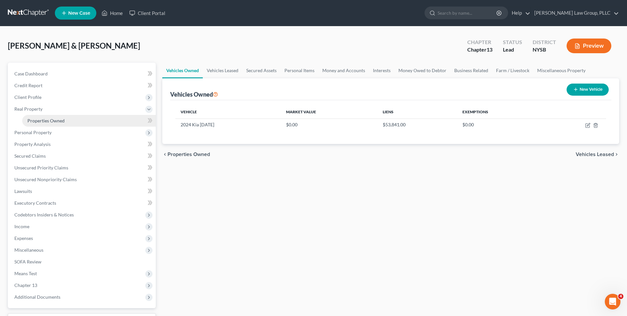
click at [84, 120] on link "Properties Owned" at bounding box center [89, 121] width 134 height 12
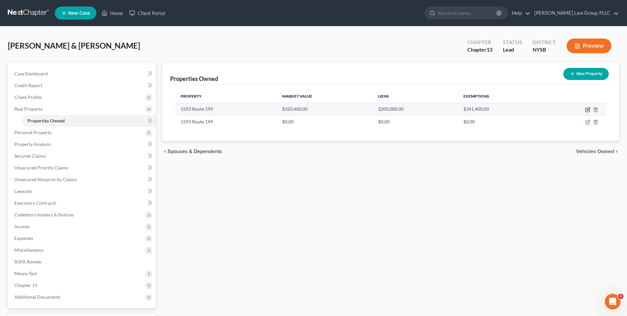
click at [588, 112] on icon "button" at bounding box center [587, 109] width 5 height 5
select select "35"
select select "2"
select select "0"
select select "2"
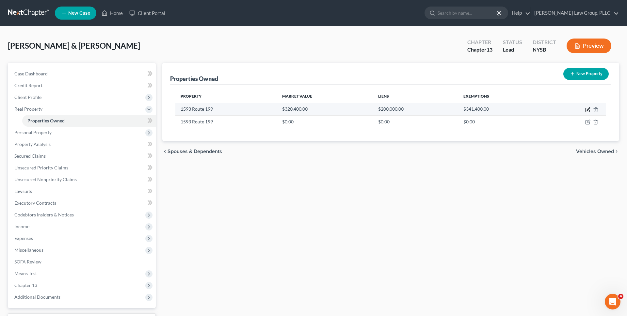
select select "0"
select select "4"
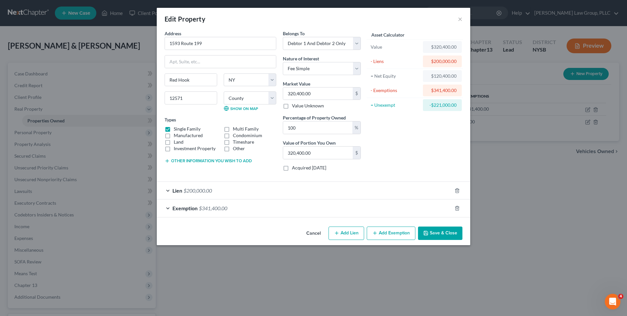
click at [327, 191] on div "Lien $200,000.00" at bounding box center [304, 190] width 295 height 17
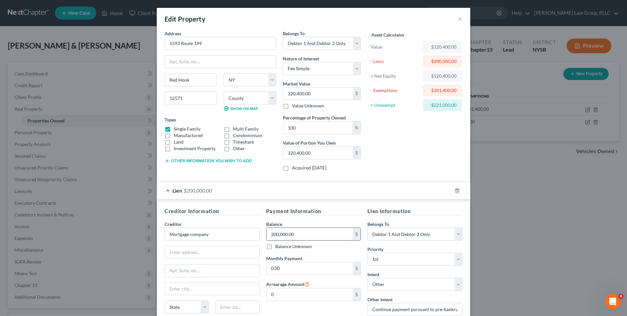
click at [305, 232] on input "200,000.00" at bounding box center [309, 234] width 87 height 12
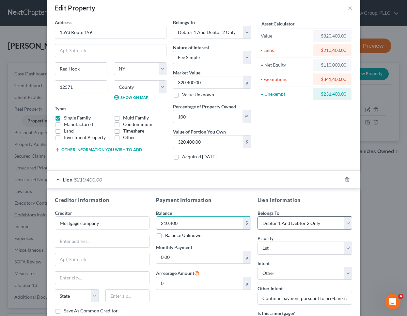
scroll to position [13, 0]
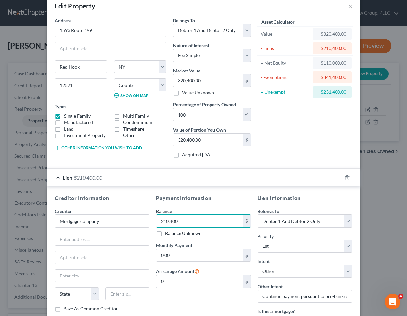
type input "210,400"
click at [221, 264] on div "Payment Information Balance 210,400.00 $ Balance Unknown Balance Undetermined 2…" at bounding box center [204, 272] width 102 height 156
click at [221, 258] on input "0.00" at bounding box center [199, 255] width 87 height 12
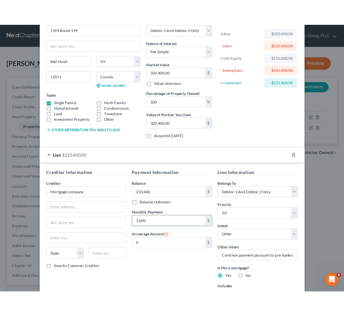
scroll to position [106, 0]
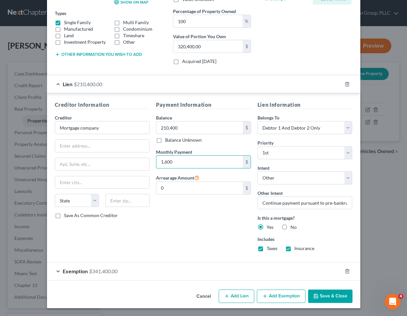
type input "1,600"
click at [334, 301] on button "Save & Close" at bounding box center [330, 297] width 44 height 14
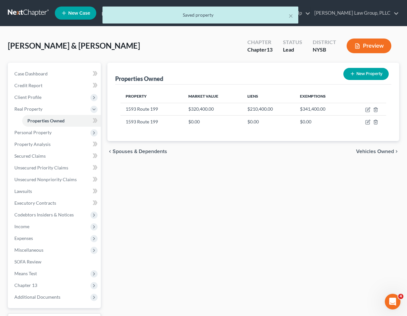
click at [374, 192] on div "Properties Owned New Property Property Market Value Liens Exemptions 1593 Route…" at bounding box center [253, 204] width 298 height 283
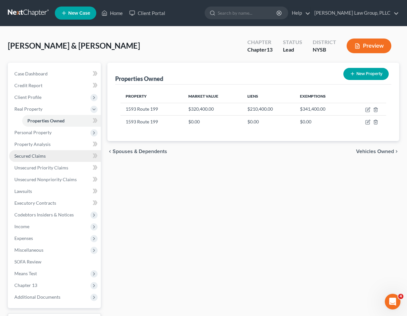
click at [49, 156] on link "Secured Claims" at bounding box center [55, 156] width 92 height 12
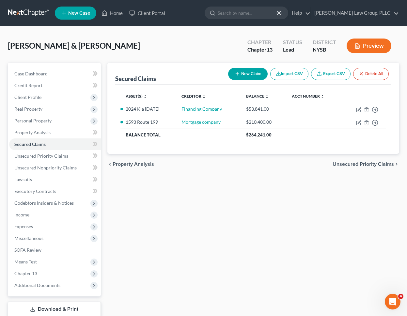
click at [247, 77] on button "New Claim" at bounding box center [248, 74] width 40 height 12
select select "2"
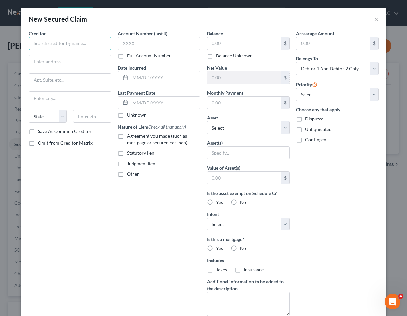
click at [82, 43] on input "text" at bounding box center [70, 43] width 83 height 13
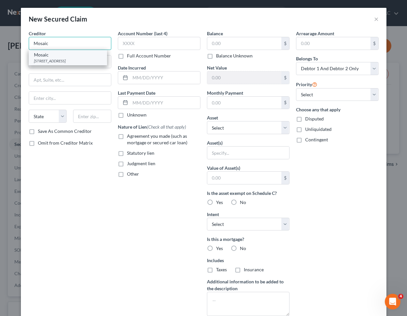
type input "Mosaic"
click at [72, 56] on div "Mosaic" at bounding box center [68, 55] width 68 height 7
type input "601 12th St."
type input "Ste. 325"
type input "Oakland"
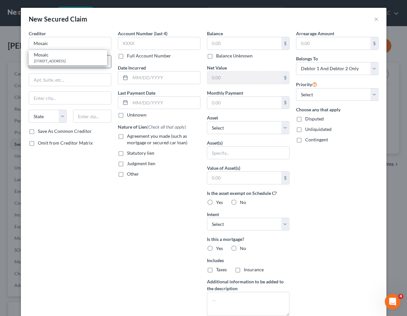
select select "4"
type input "94607"
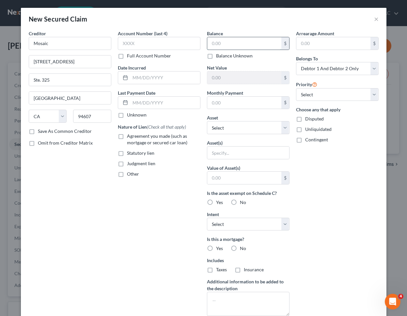
click at [237, 42] on input "text" at bounding box center [244, 43] width 74 height 12
type input "41,223"
click at [244, 105] on input "text" at bounding box center [244, 103] width 74 height 12
click at [340, 169] on div "Arrearage Amount $ Belongs To * Select Debtor 1 Only Debtor 2 Only Debtor 1 And…" at bounding box center [337, 175] width 89 height 291
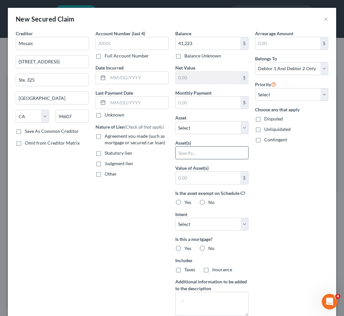
click at [217, 150] on input "text" at bounding box center [211, 153] width 73 height 12
click at [208, 102] on input "text" at bounding box center [207, 103] width 65 height 12
type input "200"
click at [279, 170] on div "Arrearage Amount $ Belongs To * Select Debtor 1 Only Debtor 2 Only Debtor 1 And…" at bounding box center [291, 175] width 80 height 291
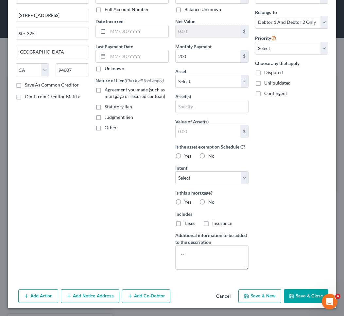
click at [296, 297] on button "Save & Close" at bounding box center [305, 296] width 44 height 14
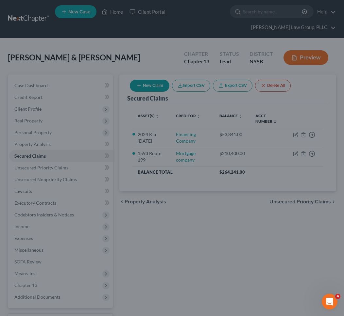
scroll to position [0, 0]
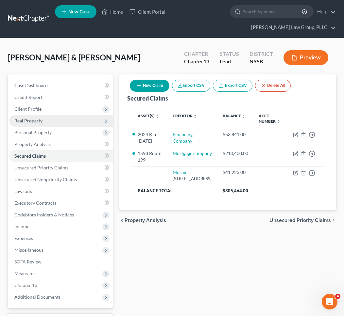
click at [71, 122] on span "Real Property" at bounding box center [61, 121] width 104 height 12
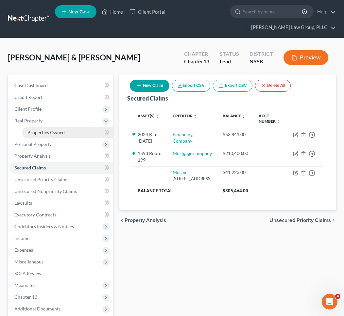
click at [69, 133] on link "Properties Owned" at bounding box center [67, 133] width 90 height 12
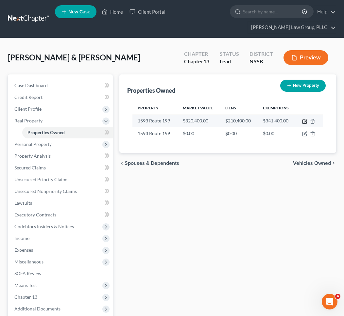
click at [304, 122] on icon "button" at bounding box center [304, 120] width 3 height 3
select select "35"
select select "13"
select select "2"
select select "0"
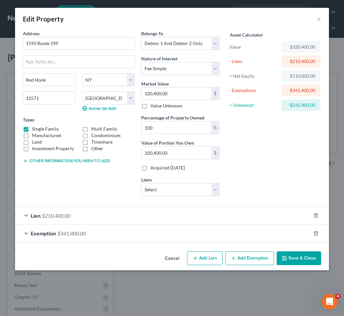
click at [208, 258] on button "Add Lien" at bounding box center [205, 258] width 36 height 14
select select "2"
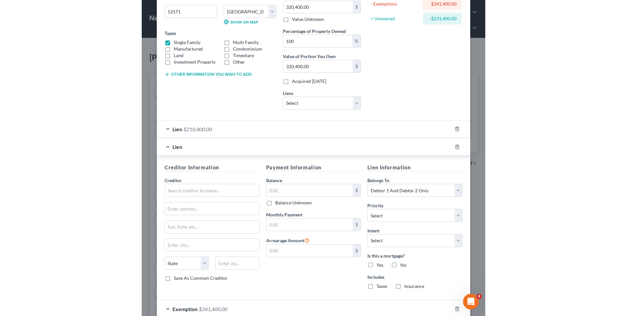
scroll to position [117, 0]
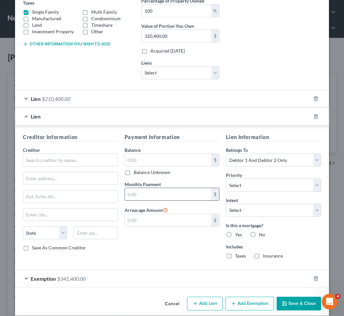
click at [176, 195] on input "text" at bounding box center [168, 194] width 87 height 12
type input "300"
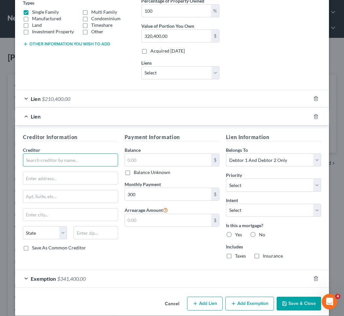
click at [80, 155] on input "text" at bounding box center [70, 159] width 95 height 13
type input "HELOC"
click at [300, 304] on button "Save & Close" at bounding box center [298, 304] width 44 height 14
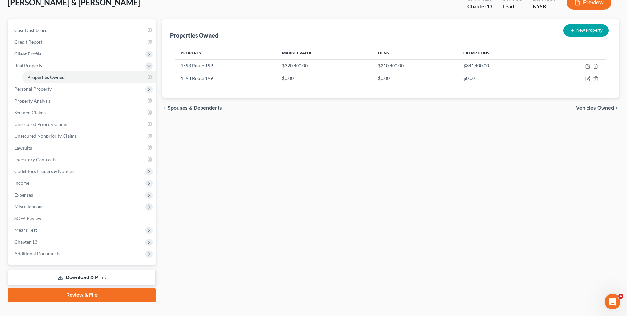
scroll to position [55, 0]
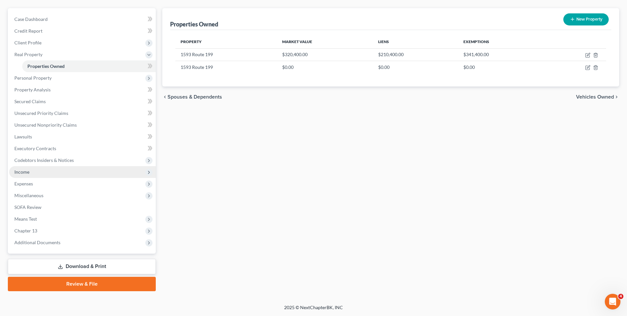
click at [30, 169] on span "Income" at bounding box center [82, 172] width 147 height 12
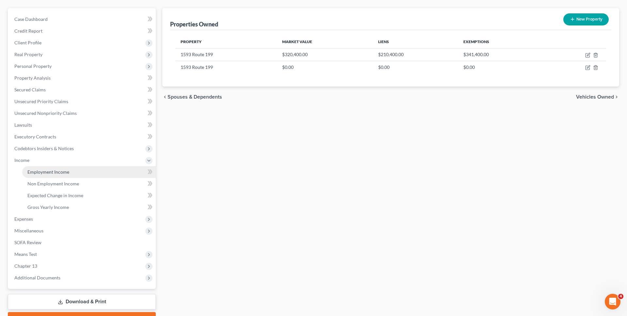
click at [38, 174] on span "Employment Income" at bounding box center [48, 172] width 42 height 6
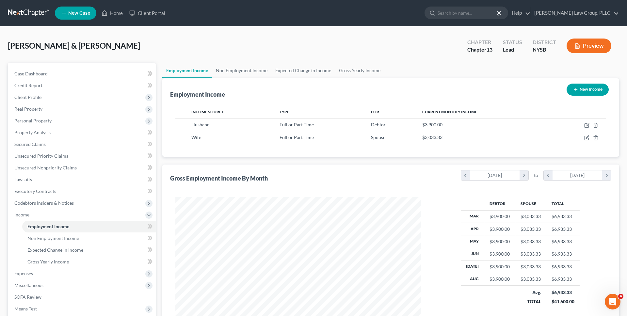
scroll to position [123, 259]
click at [249, 73] on link "Non Employment Income" at bounding box center [241, 71] width 59 height 16
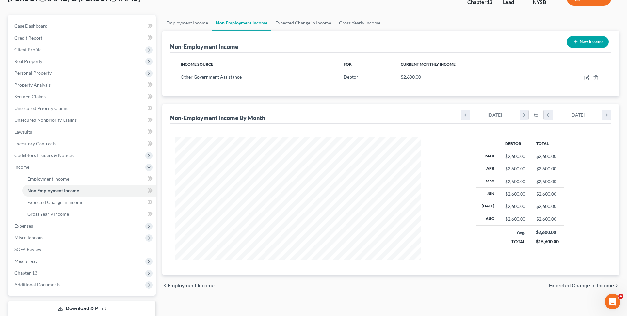
scroll to position [90, 0]
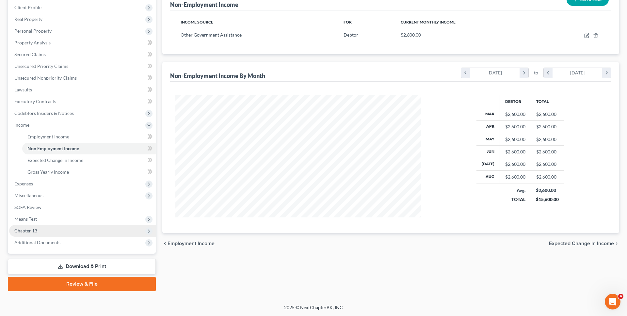
click at [48, 230] on span "Chapter 13" at bounding box center [82, 231] width 147 height 12
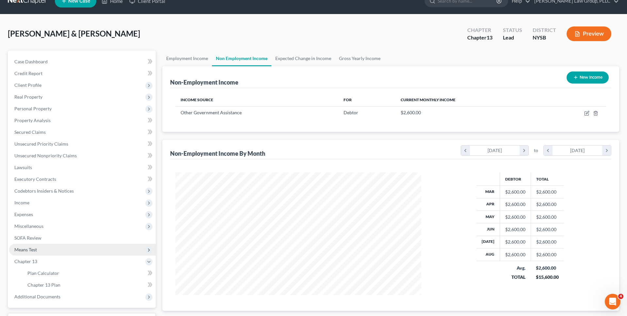
scroll to position [0, 0]
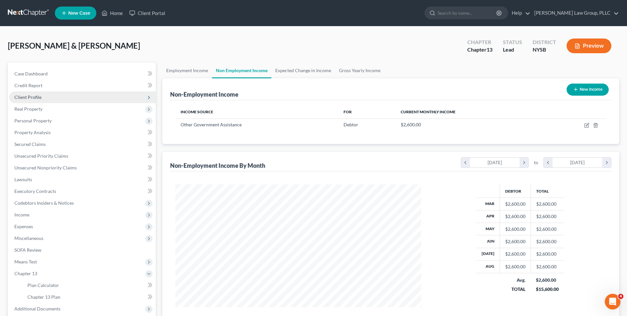
click at [71, 95] on span "Client Profile" at bounding box center [82, 97] width 147 height 12
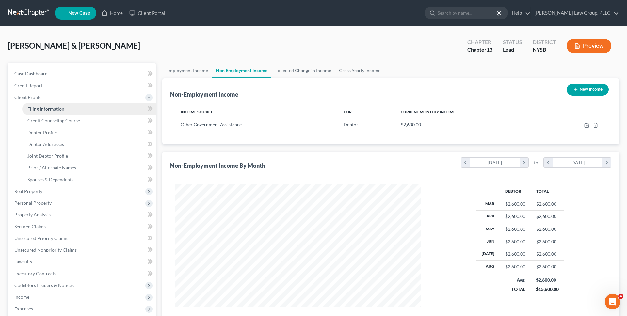
click at [67, 110] on link "Filing Information" at bounding box center [89, 109] width 134 height 12
select select "1"
select select "3"
select select "55"
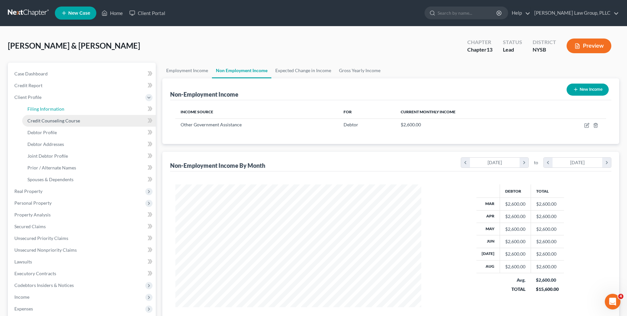
select select "0"
select select "35"
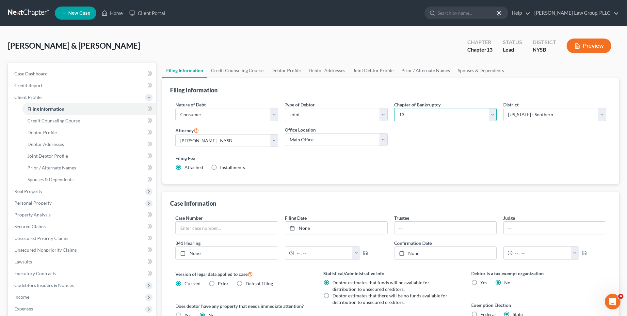
click at [418, 119] on select "Select 7 11 12 13" at bounding box center [445, 114] width 103 height 13
select select "0"
click at [394, 108] on select "Select 7 11 12 13" at bounding box center [445, 114] width 103 height 13
click at [421, 134] on div "Nature of Debt Select Business Consumer Other Nature of Business Select Clearin…" at bounding box center [390, 138] width 437 height 75
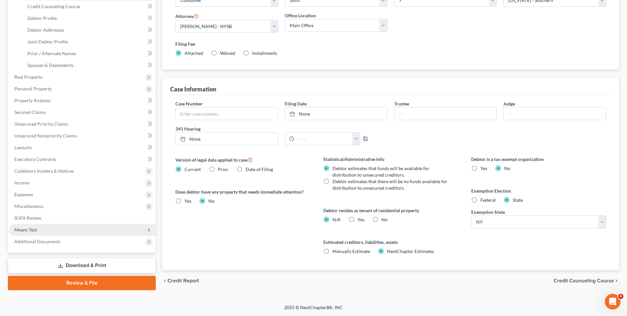
click at [113, 226] on span "Means Test" at bounding box center [82, 230] width 147 height 12
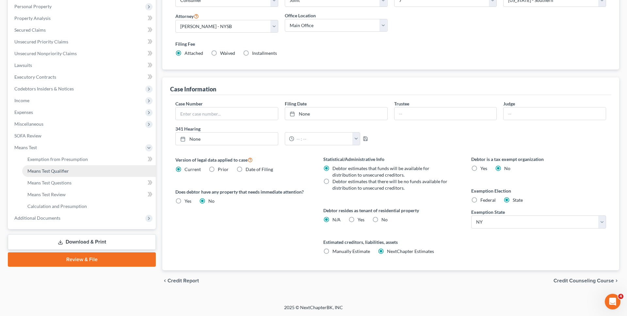
click at [89, 174] on link "Means Test Qualifier" at bounding box center [89, 171] width 134 height 12
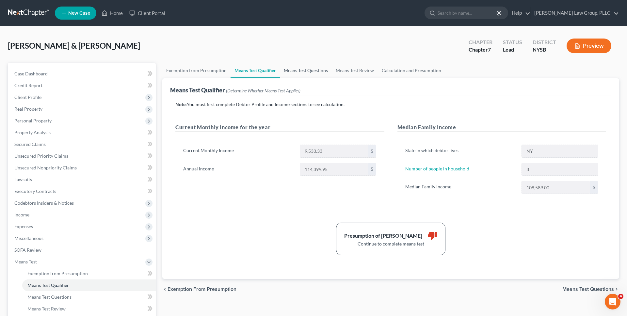
click at [316, 73] on link "Means Test Questions" at bounding box center [306, 71] width 52 height 16
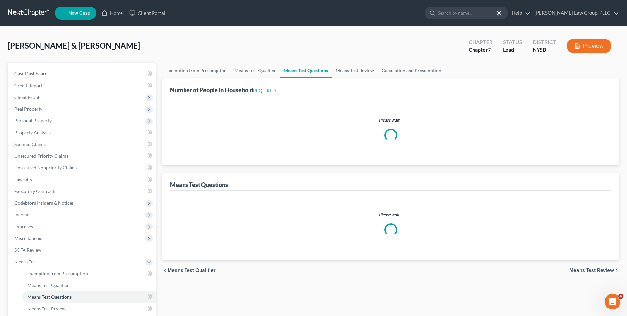
select select "0"
select select "60"
select select "1"
select select "60"
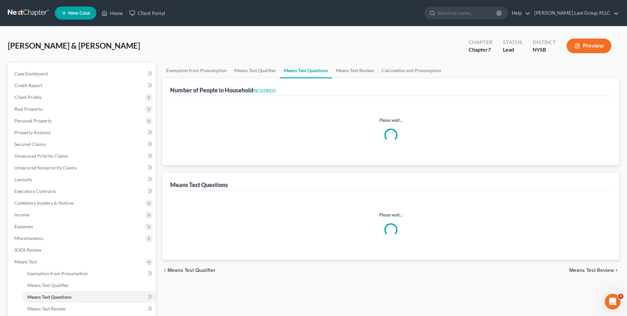
select select "0"
select select "60"
select select "5"
select select "1"
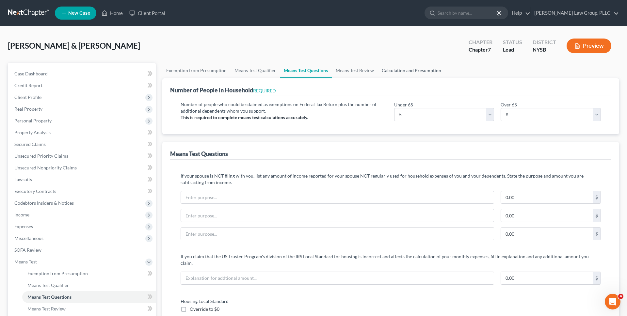
click at [402, 69] on link "Calculation and Presumption" at bounding box center [411, 71] width 67 height 16
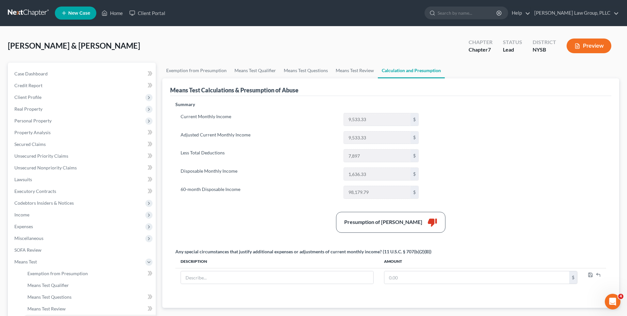
click at [303, 156] on label "Less Total Deductions" at bounding box center [258, 155] width 163 height 13
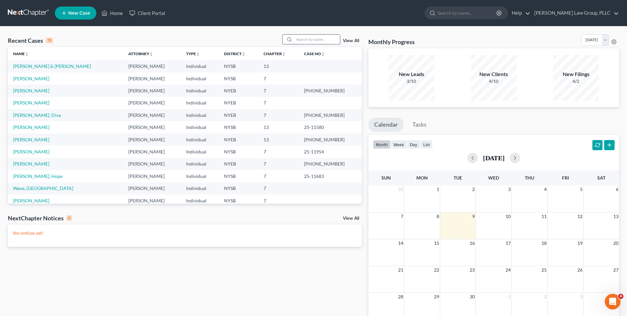
click at [317, 39] on input "search" at bounding box center [317, 39] width 46 height 9
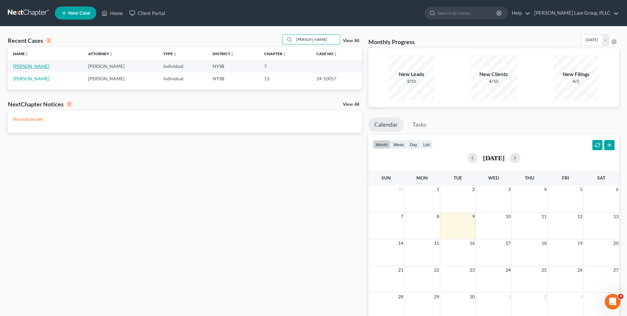
type input "ryan"
click at [30, 68] on link "[PERSON_NAME]" at bounding box center [31, 66] width 36 height 6
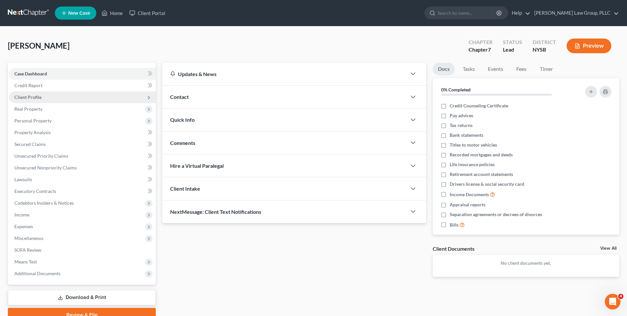
click at [32, 95] on span "Client Profile" at bounding box center [27, 97] width 27 height 6
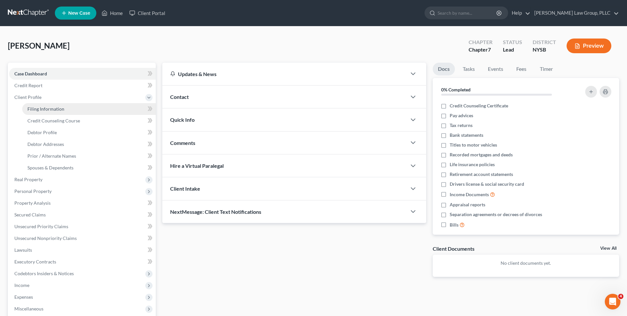
click at [33, 109] on span "Filing Information" at bounding box center [45, 109] width 37 height 6
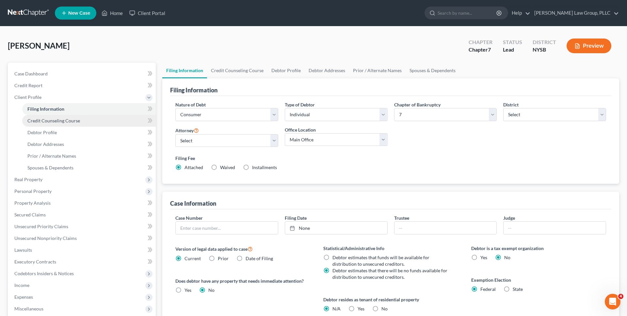
click at [41, 121] on span "Credit Counseling Course" at bounding box center [53, 121] width 53 height 6
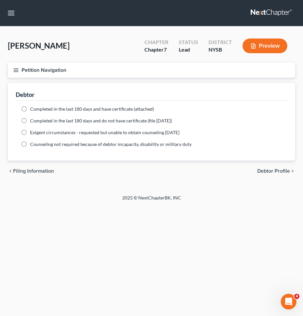
click at [104, 109] on span "Completed in the last 180 days and have certificate (attached)" at bounding box center [92, 109] width 124 height 6
click at [37, 109] on input "Completed in the last 180 days and have certificate (attached)" at bounding box center [35, 108] width 4 height 4
radio input "true"
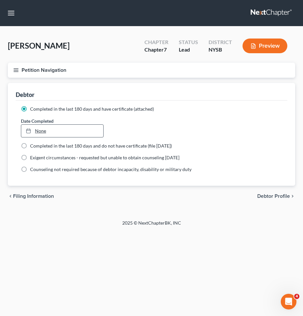
click at [87, 132] on link "None" at bounding box center [62, 131] width 82 height 12
type input "9/9/2025"
click at [205, 72] on button "Petition Navigation" at bounding box center [151, 70] width 287 height 15
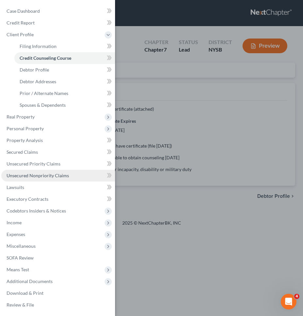
click at [63, 178] on link "Unsecured Nonpriority Claims" at bounding box center [58, 176] width 114 height 12
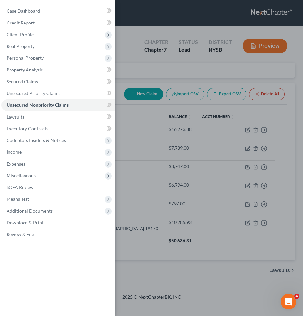
click at [217, 41] on div "Case Dashboard Payments Invoices Payments Payments Credit Report Client Profile" at bounding box center [151, 158] width 303 height 316
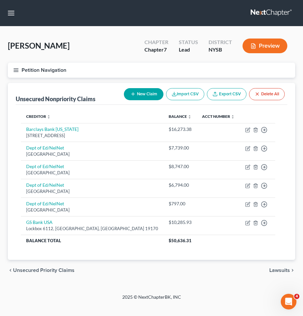
click at [147, 92] on button "New Claim" at bounding box center [144, 94] width 40 height 12
select select "0"
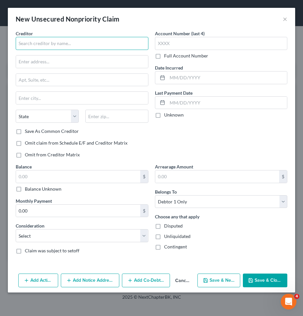
click at [116, 41] on input "text" at bounding box center [82, 43] width 133 height 13
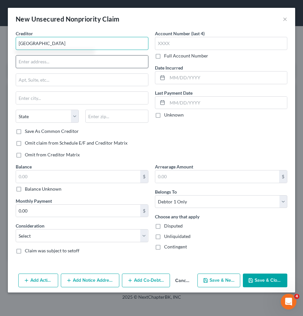
type input "Englewood Hospital"
click at [113, 61] on input "text" at bounding box center [82, 62] width 132 height 12
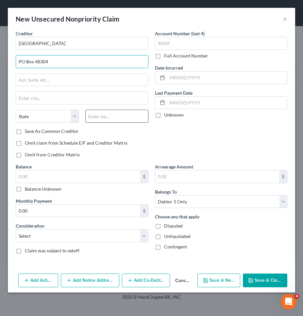
type input "PO Box 48304"
click at [128, 115] on input "text" at bounding box center [116, 116] width 63 height 13
type input "07101"
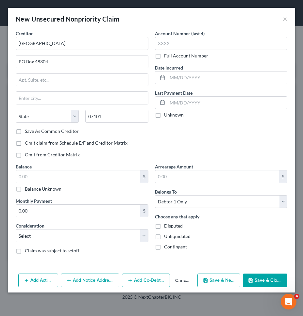
click at [190, 135] on div "Account Number (last 4) Full Account Number Date Incurred Last Payment Date Unk…" at bounding box center [221, 96] width 139 height 133
type input "Newark"
select select "33"
click at [200, 78] on input "text" at bounding box center [227, 78] width 120 height 12
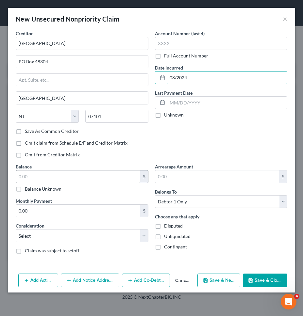
type input "08/2024"
click at [134, 173] on input "text" at bounding box center [78, 176] width 124 height 12
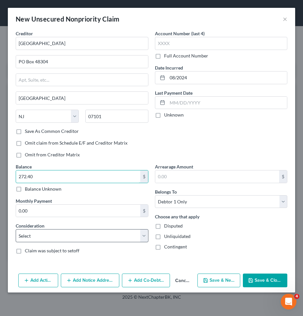
type input "272.40"
click at [137, 233] on select "Select Cable / Satellite Services Collection Agency Credit Card Debt Debt Couns…" at bounding box center [82, 235] width 133 height 13
select select "9"
click at [16, 229] on select "Select Cable / Satellite Services Collection Agency Credit Card Debt Debt Couns…" at bounding box center [82, 235] width 133 height 13
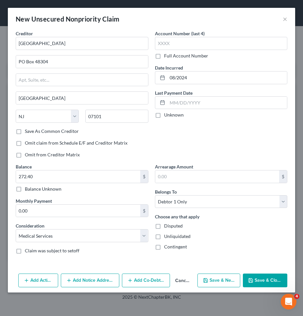
click at [236, 127] on div "Account Number (last 4) Full Account Number Date Incurred 08/2024 Last Payment …" at bounding box center [221, 96] width 139 height 133
click at [75, 131] on label "Save As Common Creditor" at bounding box center [52, 131] width 54 height 7
click at [32, 131] on input "Save As Common Creditor" at bounding box center [29, 130] width 4 height 4
checkbox input "true"
click at [98, 281] on button "Add Notice Address" at bounding box center [90, 281] width 58 height 14
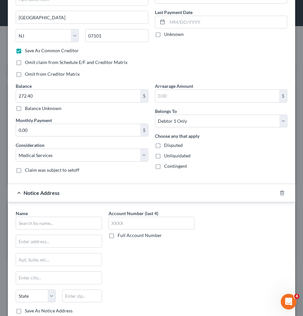
scroll to position [125, 0]
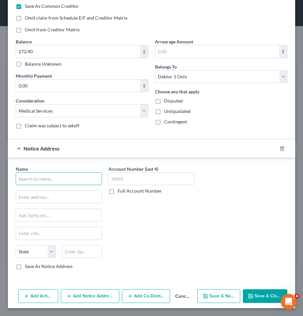
click at [94, 178] on input "text" at bounding box center [59, 178] width 86 height 13
type input "Englewood Hospital"
click at [74, 203] on div "Name * Englewood Hospital State AL AK AR AZ CA CO CT DE DC FL GA GU HI ID IL IN…" at bounding box center [59, 218] width 86 height 105
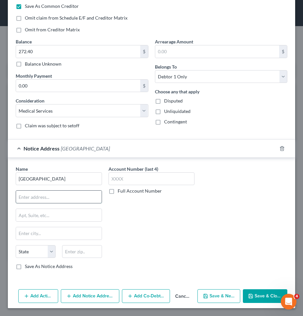
click at [72, 200] on input "text" at bounding box center [59, 197] width 86 height 12
type input "350 Engle Street"
click at [81, 252] on input "text" at bounding box center [82, 251] width 40 height 13
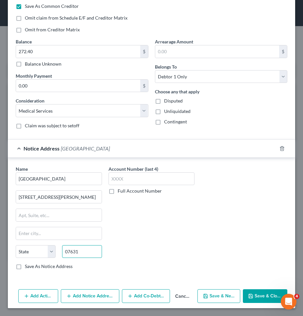
type input "07631"
type input "Englewood"
select select "33"
click at [148, 243] on div "Account Number (last 4) Full Account Number" at bounding box center [151, 221] width 93 height 110
click at [47, 268] on label "Save As Notice Address" at bounding box center [49, 266] width 48 height 7
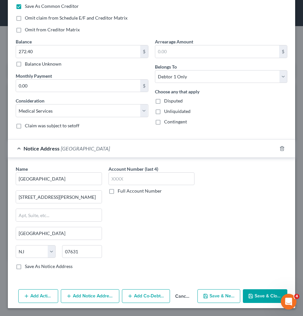
click at [32, 267] on input "Save As Notice Address" at bounding box center [29, 265] width 4 height 4
checkbox input "true"
click at [250, 296] on icon "button" at bounding box center [250, 296] width 5 height 5
checkbox input "false"
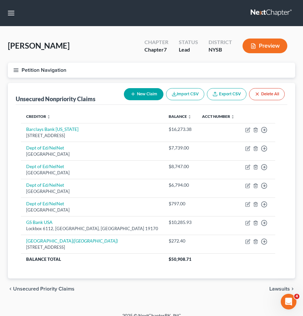
scroll to position [8, 0]
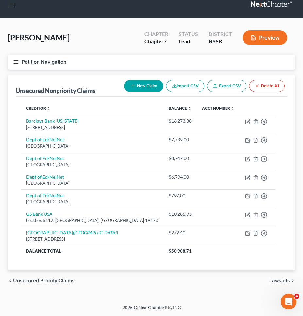
click at [150, 88] on button "New Claim" at bounding box center [144, 86] width 40 height 12
select select "0"
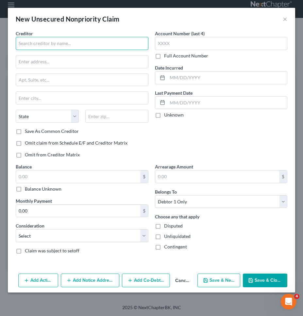
click at [111, 43] on input "text" at bounding box center [82, 43] width 133 height 13
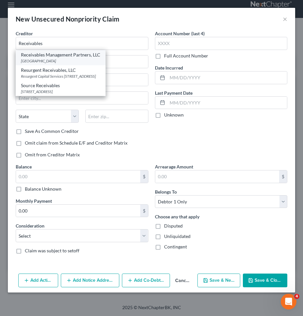
click at [100, 55] on div "Receivables Management Partners, LLC" at bounding box center [60, 55] width 79 height 7
type input "Receivables Management Partners, LLC"
type input "PO Box 630844"
type input "Cincinnati"
select select "36"
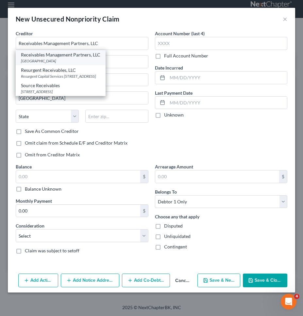
type input "45263"
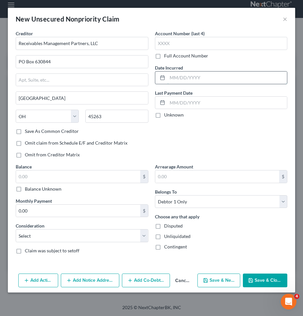
click at [179, 74] on input "text" at bounding box center [227, 78] width 120 height 12
type input "06/2025"
click at [180, 131] on div "Account Number (last 4) Full Account Number Date Incurred 06/2025 Last Payment …" at bounding box center [221, 96] width 139 height 133
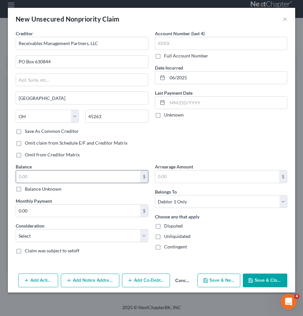
click at [105, 171] on input "text" at bounding box center [78, 176] width 124 height 12
click at [106, 174] on input "631" at bounding box center [78, 176] width 124 height 12
type input "631.65"
click at [66, 234] on select "Select Cable / Satellite Services Collection Agency Credit Card Debt Debt Couns…" at bounding box center [82, 235] width 133 height 13
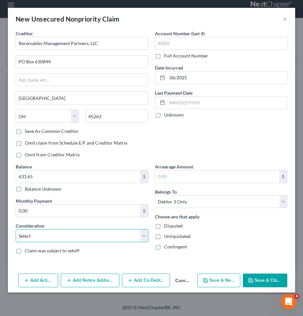
select select "1"
click at [16, 229] on select "Select Cable / Satellite Services Collection Agency Credit Card Debt Debt Couns…" at bounding box center [82, 235] width 133 height 13
click at [271, 282] on button "Save & Close" at bounding box center [265, 281] width 44 height 14
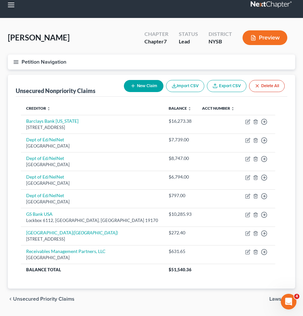
click at [82, 59] on button "Petition Navigation" at bounding box center [151, 62] width 287 height 15
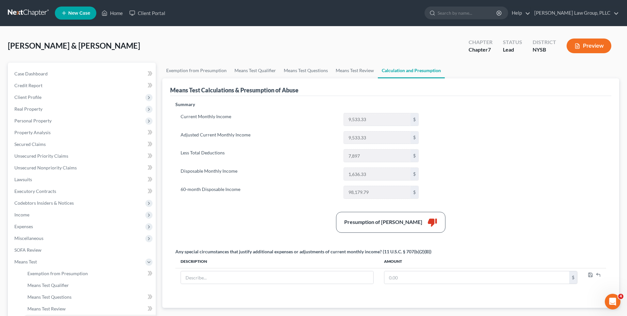
click at [38, 17] on link at bounding box center [29, 13] width 42 height 12
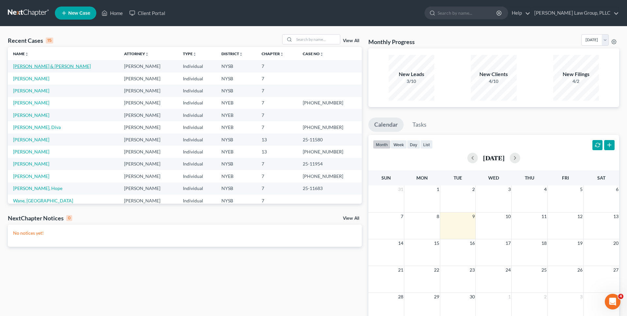
click at [44, 64] on link "[PERSON_NAME] & [PERSON_NAME]" at bounding box center [52, 66] width 78 height 6
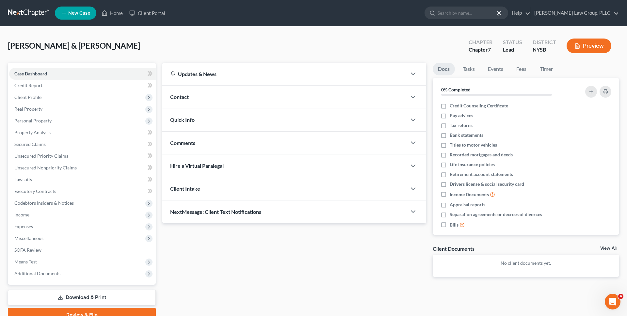
click at [107, 48] on div "[PERSON_NAME] & [PERSON_NAME] Upgraded Chapter Chapter 7 Status Lead District N…" at bounding box center [313, 48] width 611 height 28
drag, startPoint x: 106, startPoint y: 48, endPoint x: 79, endPoint y: 50, distance: 27.8
click at [79, 50] on div "[PERSON_NAME] & [PERSON_NAME] Upgraded Chapter Chapter 7 Status Lead District N…" at bounding box center [313, 48] width 611 height 28
click at [90, 50] on span "[PERSON_NAME] & [PERSON_NAME]" at bounding box center [74, 45] width 132 height 9
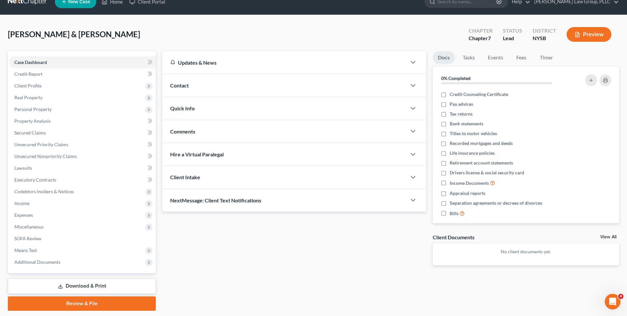
scroll to position [12, 0]
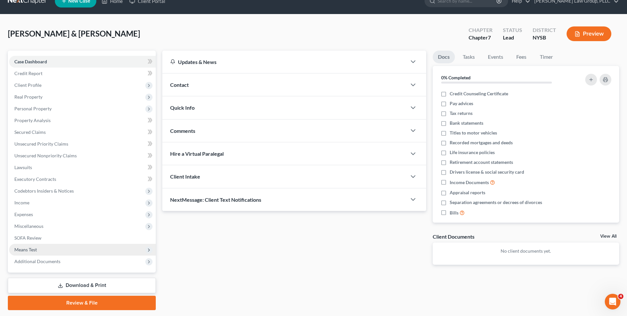
click at [83, 244] on span "Means Test" at bounding box center [82, 250] width 147 height 12
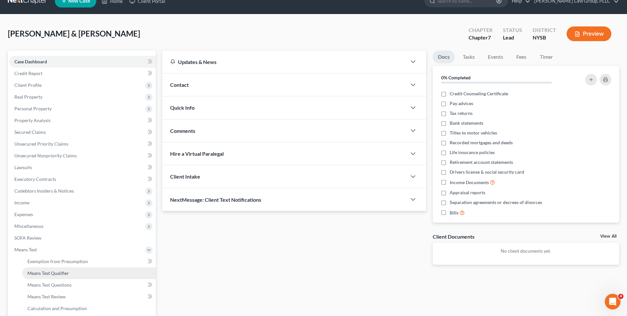
click at [76, 273] on link "Means Test Qualifier" at bounding box center [89, 273] width 134 height 12
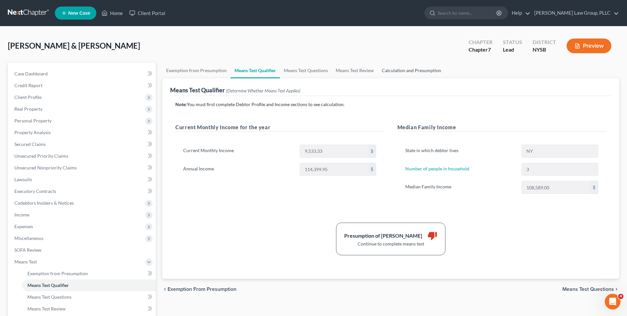
click at [422, 73] on link "Calculation and Presumption" at bounding box center [411, 71] width 67 height 16
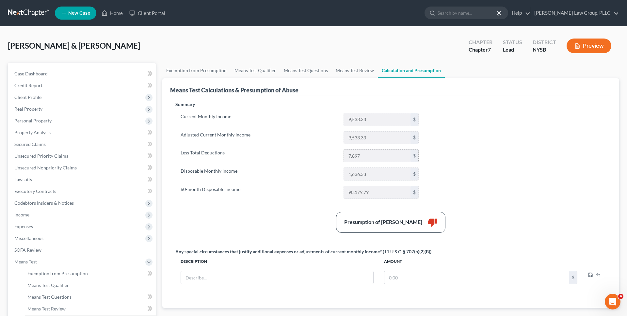
drag, startPoint x: 372, startPoint y: 161, endPoint x: 349, endPoint y: 157, distance: 23.4
click at [349, 157] on input "7,897" at bounding box center [377, 156] width 67 height 12
click at [319, 74] on link "Means Test Questions" at bounding box center [306, 71] width 52 height 16
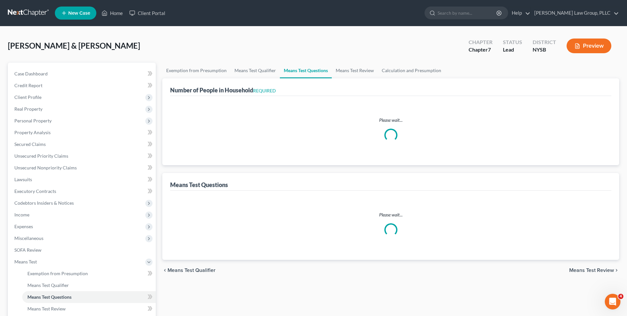
select select "0"
select select "60"
select select "1"
select select "60"
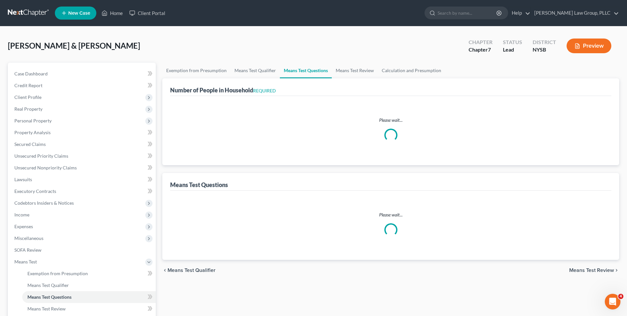
select select "0"
select select "60"
select select "5"
select select "1"
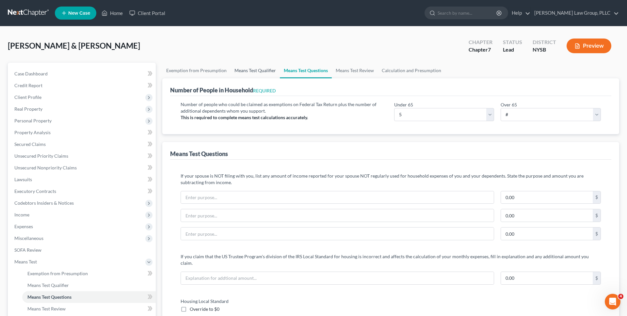
click at [270, 74] on link "Means Test Qualifier" at bounding box center [255, 71] width 49 height 16
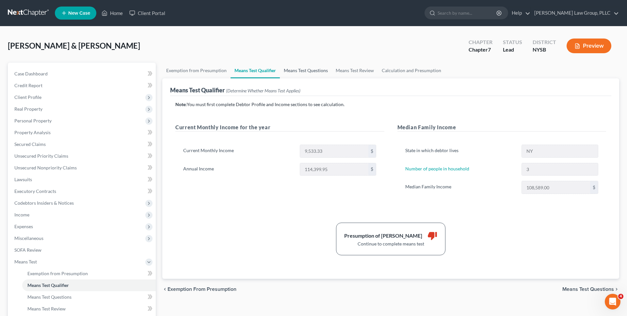
click at [295, 74] on link "Means Test Questions" at bounding box center [306, 71] width 52 height 16
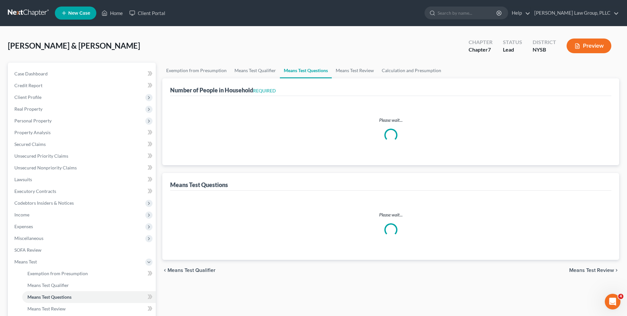
select select "0"
select select "60"
select select "1"
select select "60"
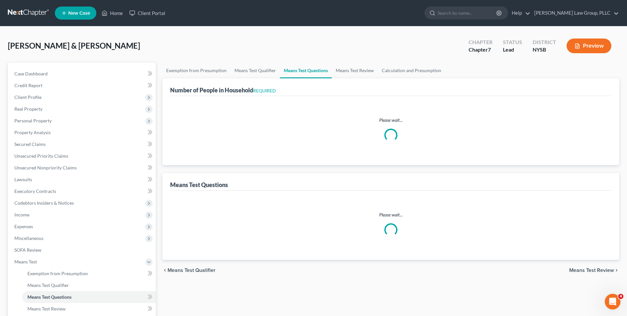
select select "0"
select select "60"
select select "5"
select select "1"
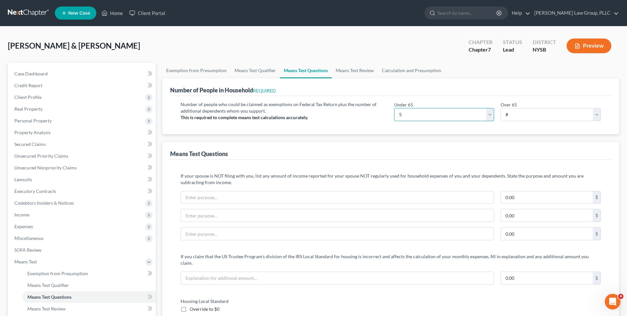
click at [407, 114] on select "# 0 1 2 3 4 5 6 7 8 9 10" at bounding box center [444, 114] width 100 height 13
select select "3"
click at [394, 108] on select "# 0 1 2 3 4 5 6 7 8 9 10" at bounding box center [444, 114] width 100 height 13
click at [391, 113] on div "Under 65 # 0 1 2 3 4 5 6 7 8 9 10" at bounding box center [444, 111] width 107 height 20
click at [414, 66] on link "Calculation and Presumption" at bounding box center [411, 71] width 67 height 16
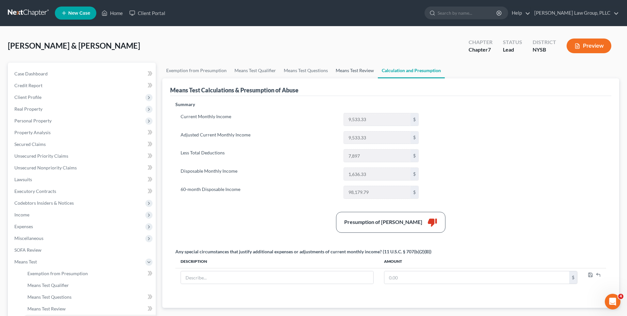
click at [363, 72] on link "Means Test Review" at bounding box center [355, 71] width 46 height 16
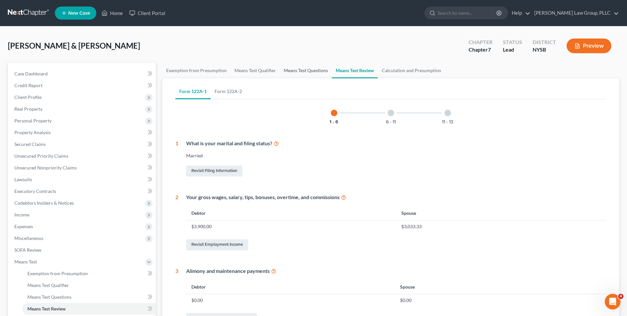
click at [321, 77] on link "Means Test Questions" at bounding box center [306, 71] width 52 height 16
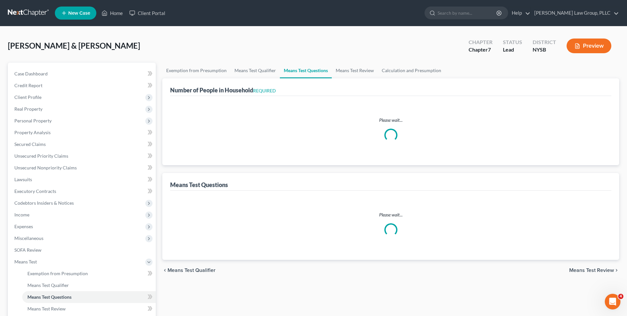
select select "0"
select select "60"
select select "1"
select select "60"
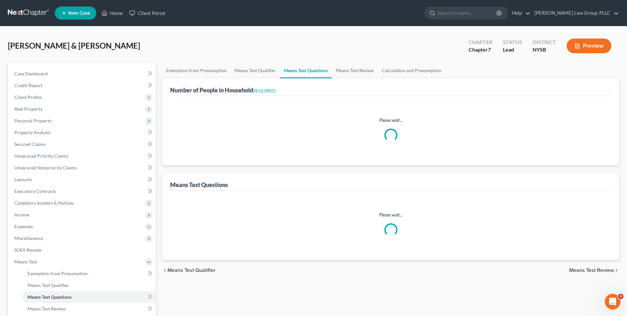
select select "0"
select select "60"
select select "3"
select select "1"
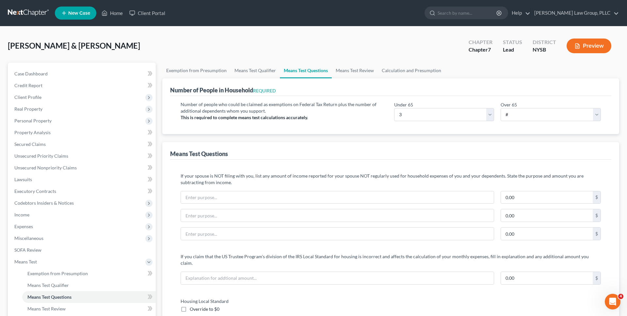
click at [579, 40] on button "Preview" at bounding box center [589, 46] width 45 height 15
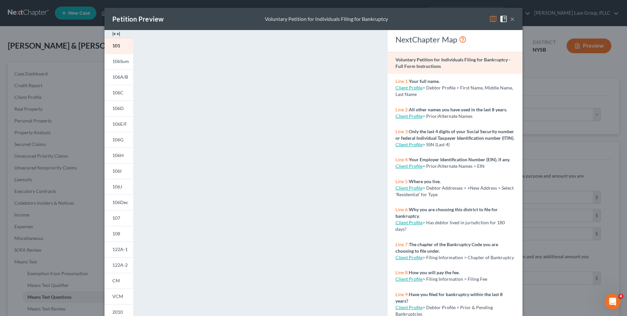
click at [495, 19] on img at bounding box center [493, 19] width 8 height 8
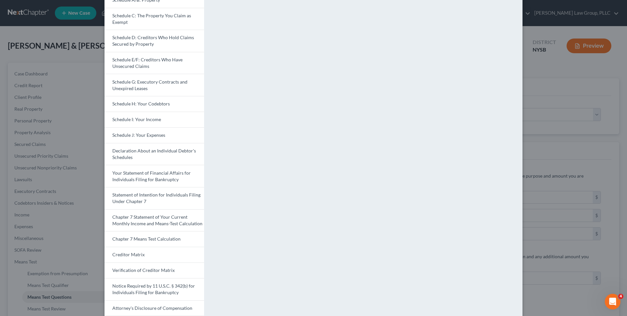
scroll to position [111, 0]
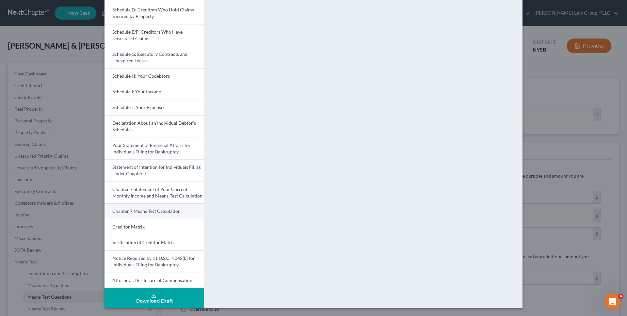
click at [184, 213] on link "Chapter 7 Means Test Calculation" at bounding box center [155, 211] width 100 height 16
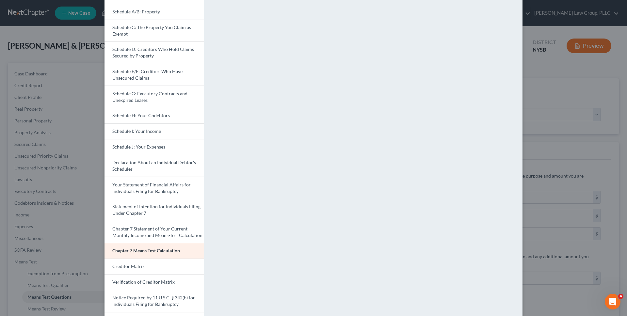
scroll to position [67, 0]
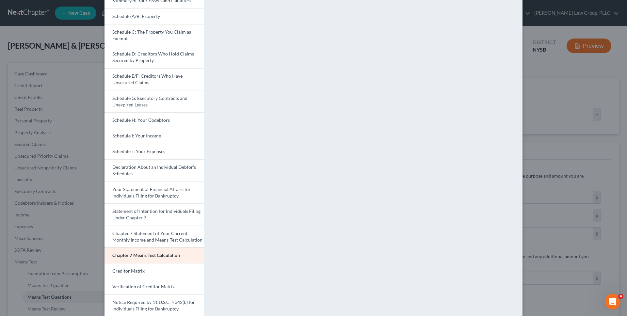
click at [527, 150] on div "Petition Preview Chapter 7 Means Test Calculation × Voluntary Petition for Indi…" at bounding box center [313, 158] width 627 height 316
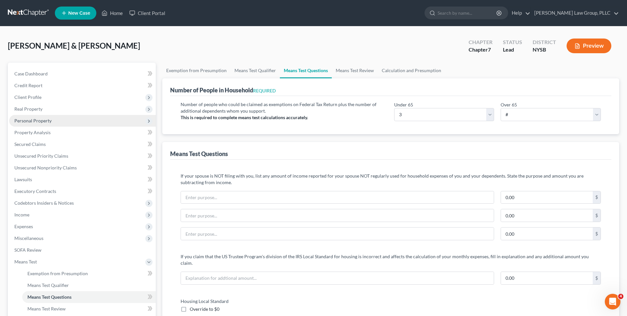
click at [68, 119] on span "Personal Property" at bounding box center [82, 121] width 147 height 12
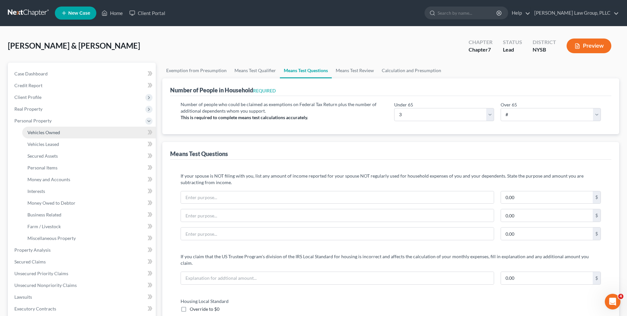
click at [71, 130] on link "Vehicles Owned" at bounding box center [89, 133] width 134 height 12
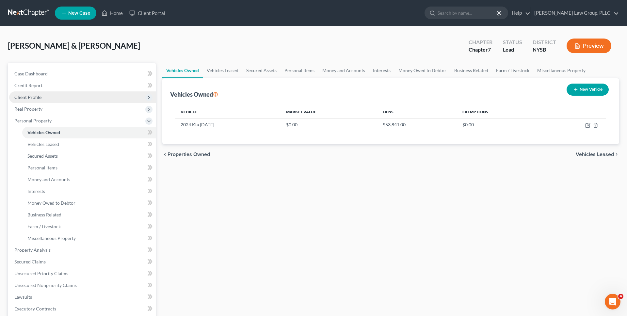
click at [75, 94] on span "Client Profile" at bounding box center [82, 97] width 147 height 12
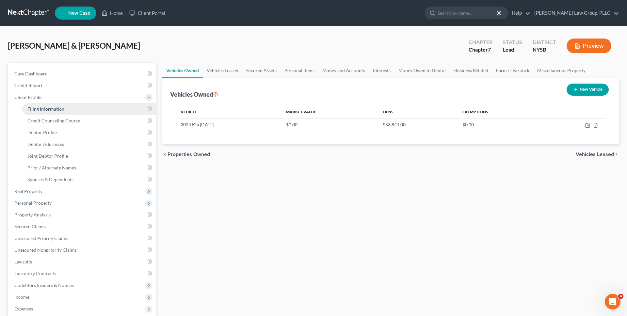
click at [73, 106] on link "Filing Information" at bounding box center [89, 109] width 134 height 12
select select "1"
select select "0"
select select "55"
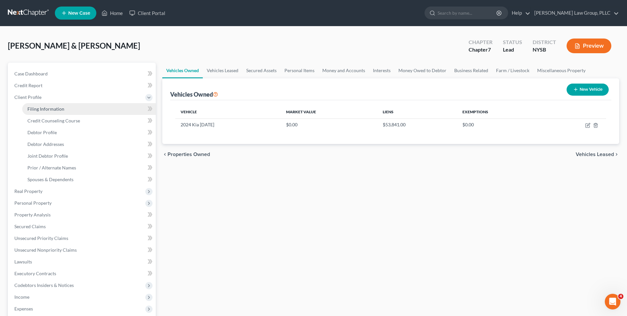
select select "35"
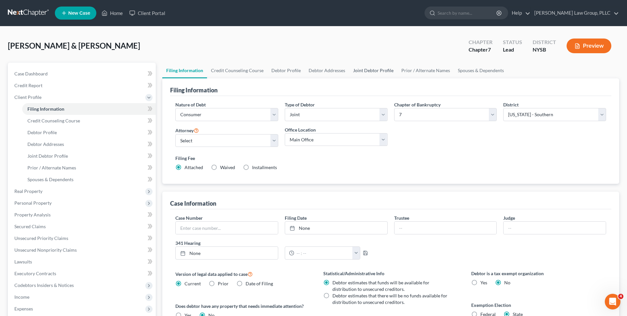
click at [371, 69] on link "Joint Debtor Profile" at bounding box center [373, 71] width 48 height 16
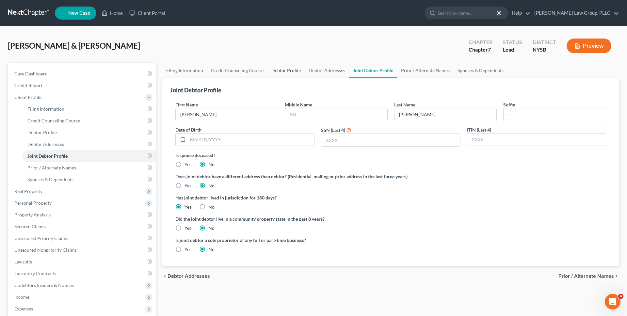
click at [291, 71] on link "Debtor Profile" at bounding box center [285, 71] width 37 height 16
select select "1"
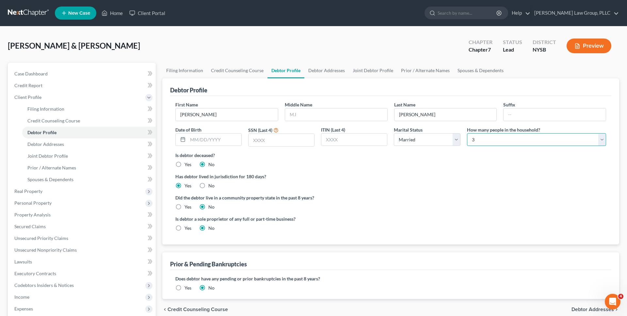
click at [500, 141] on select "Select 1 2 3 4 5 6 7 8 9 10 11 12 13 14 15 16 17 18 19 20" at bounding box center [536, 139] width 139 height 13
click at [467, 133] on select "Select 1 2 3 4 5 6 7 8 9 10 11 12 13 14 15 16 17 18 19 20" at bounding box center [536, 139] width 139 height 13
click at [484, 153] on label "Is debtor deceased?" at bounding box center [390, 155] width 431 height 7
click at [490, 144] on select "Select 1 2 3 4 5 6 7 8 9 10 11 12 13 14 15 16 17 18 19 20" at bounding box center [536, 139] width 139 height 13
select select "4"
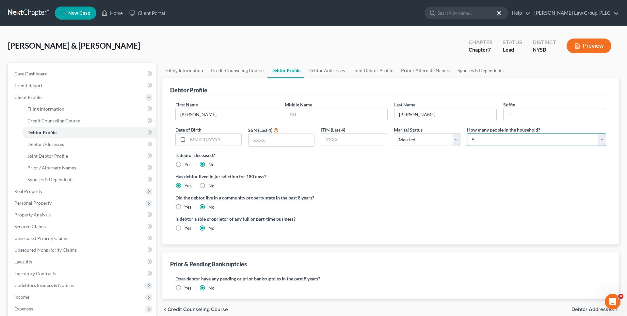
click at [467, 133] on select "Select 1 2 3 4 5 6 7 8 9 10 11 12 13 14 15 16 17 18 19 20" at bounding box center [536, 139] width 139 height 13
click at [456, 161] on div "Is debtor deceased? Yes No" at bounding box center [390, 160] width 431 height 16
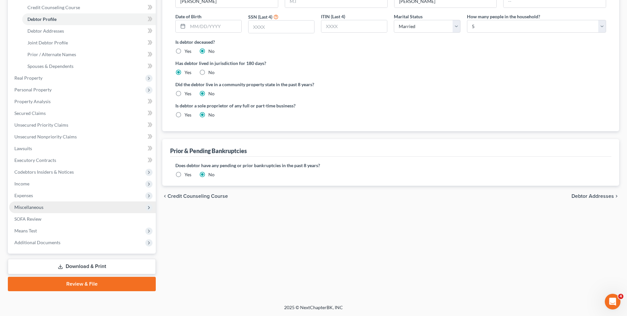
click at [83, 203] on span "Miscellaneous" at bounding box center [82, 208] width 147 height 12
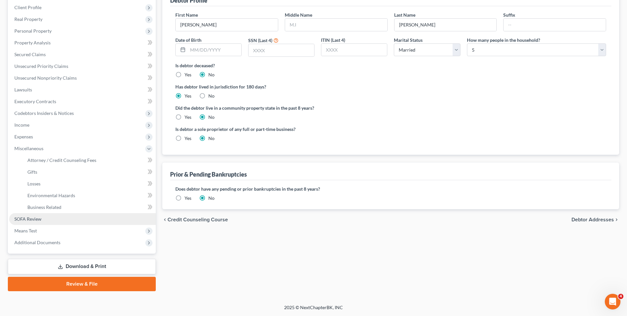
scroll to position [90, 0]
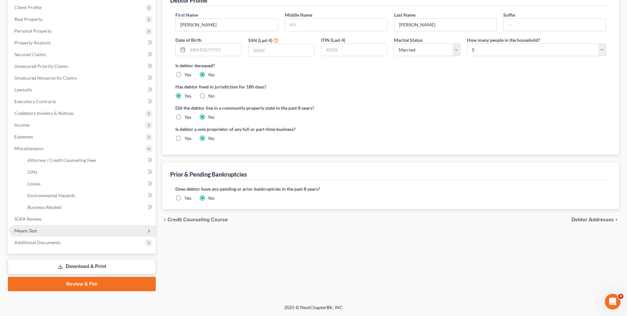
click at [86, 227] on span "Means Test" at bounding box center [82, 231] width 147 height 12
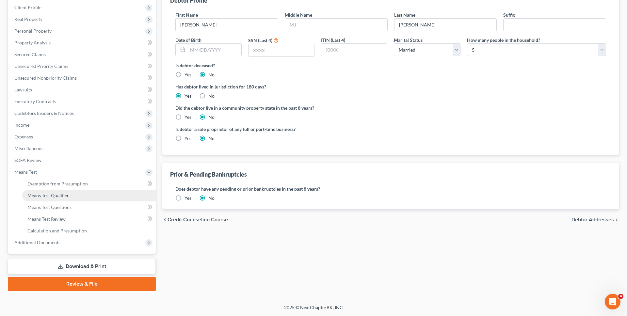
click at [82, 193] on link "Means Test Qualifier" at bounding box center [89, 196] width 134 height 12
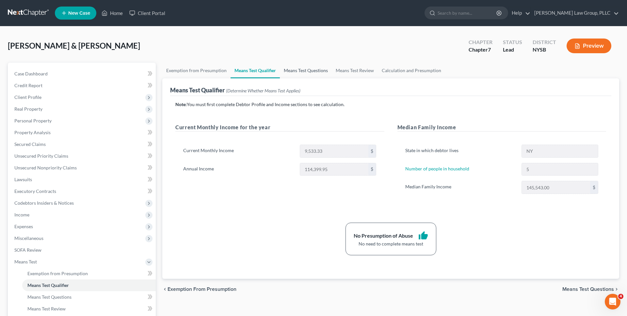
click at [308, 75] on link "Means Test Questions" at bounding box center [306, 71] width 52 height 16
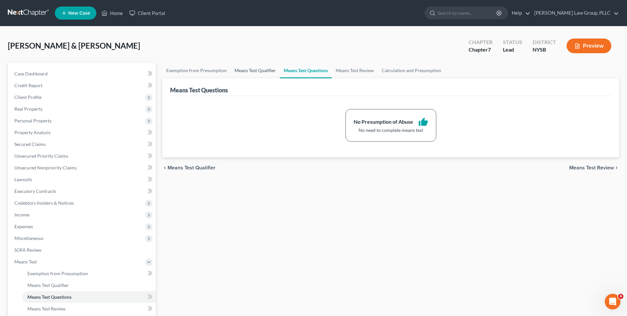
click at [264, 70] on link "Means Test Qualifier" at bounding box center [255, 71] width 49 height 16
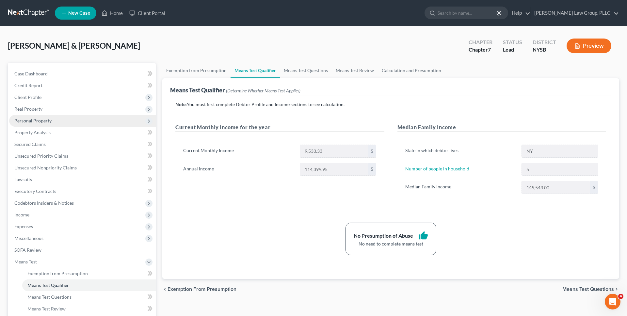
click at [51, 117] on span "Personal Property" at bounding box center [82, 121] width 147 height 12
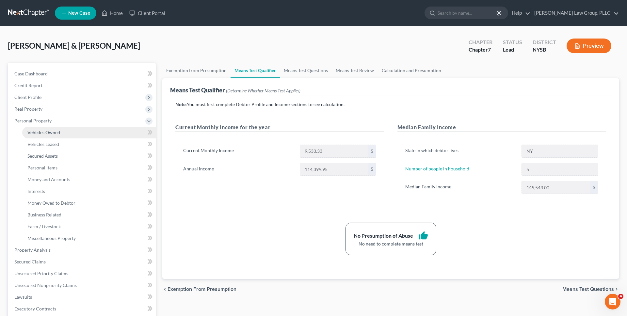
click at [56, 130] on span "Vehicles Owned" at bounding box center [43, 133] width 33 height 6
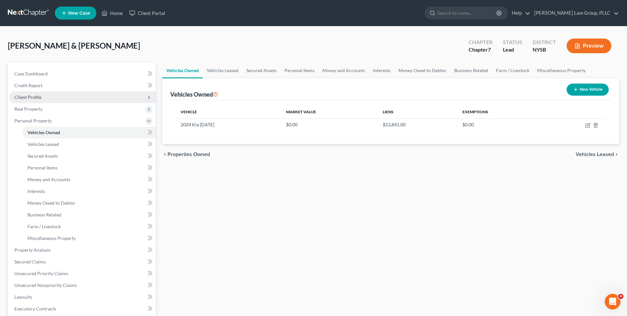
click at [60, 100] on span "Client Profile" at bounding box center [82, 97] width 147 height 12
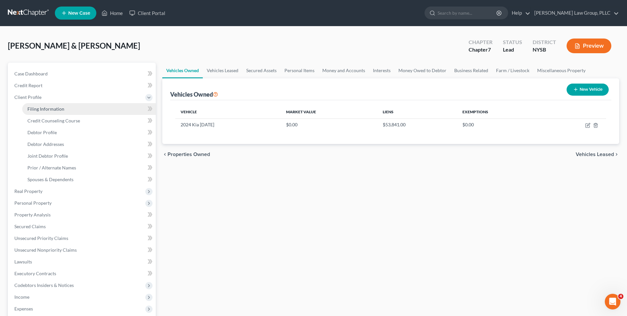
click at [61, 110] on span "Filing Information" at bounding box center [45, 109] width 37 height 6
select select "1"
select select "0"
select select "55"
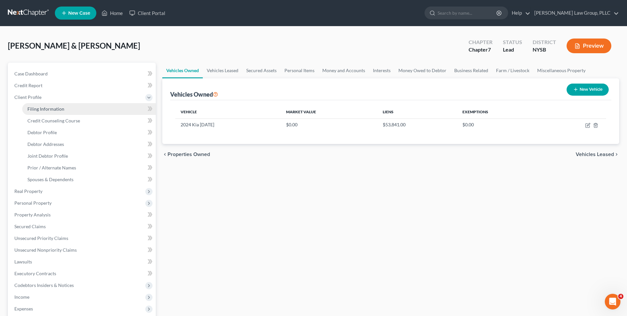
select select "0"
select select "35"
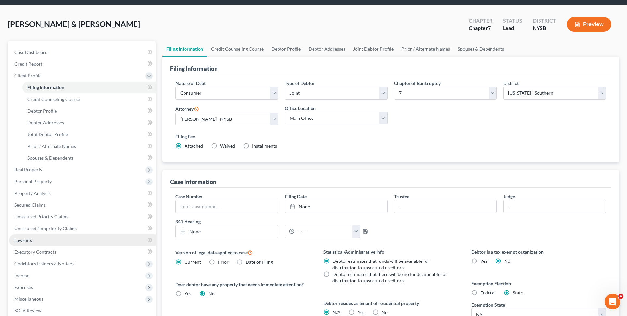
scroll to position [27, 0]
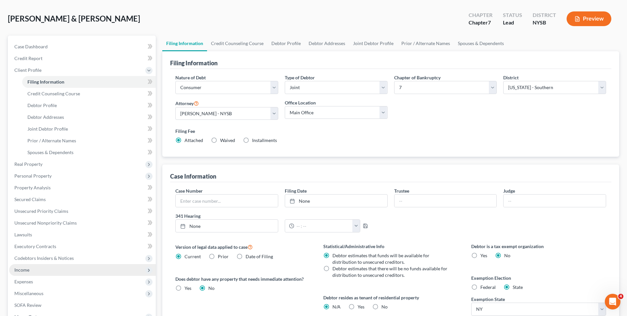
click at [56, 271] on span "Income" at bounding box center [82, 270] width 147 height 12
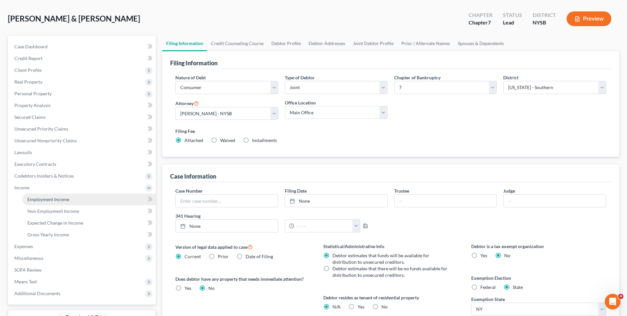
click at [62, 199] on span "Employment Income" at bounding box center [48, 200] width 42 height 6
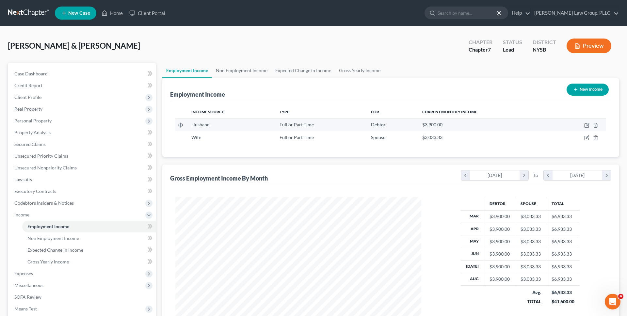
scroll to position [123, 259]
click at [586, 124] on icon "button" at bounding box center [586, 125] width 5 height 5
select select "0"
select select "3"
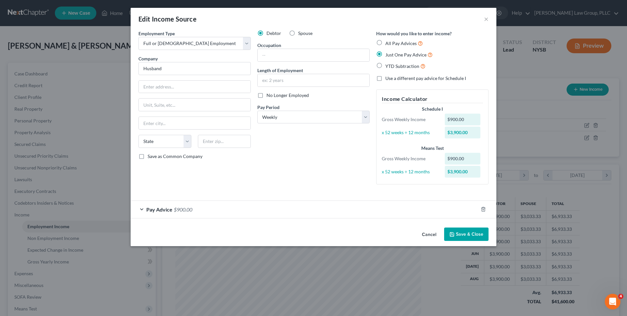
click at [433, 233] on button "Cancel" at bounding box center [429, 234] width 25 height 13
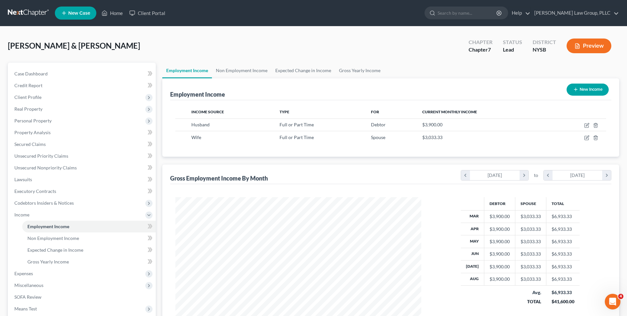
click at [32, 14] on link at bounding box center [29, 13] width 42 height 12
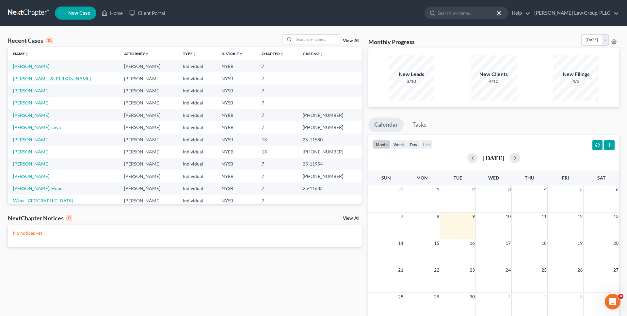
click at [63, 78] on link "[PERSON_NAME] & [PERSON_NAME]" at bounding box center [52, 79] width 78 height 6
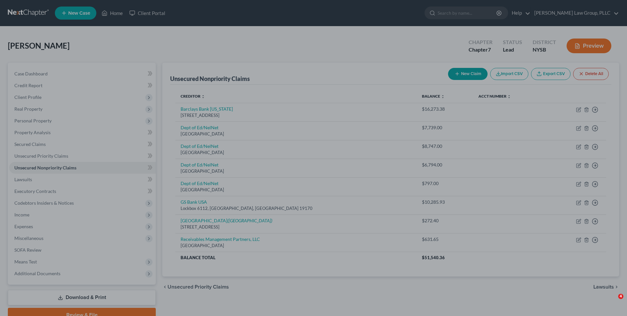
click at [295, 15] on div at bounding box center [313, 158] width 627 height 316
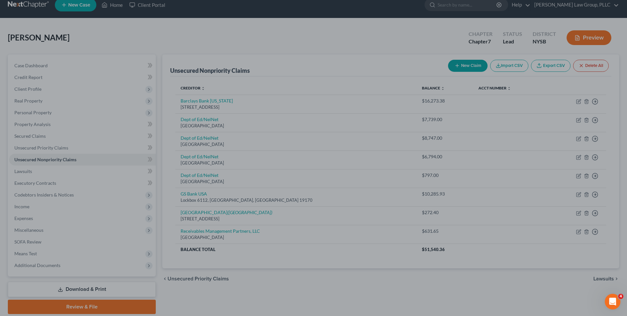
click at [39, 10] on div at bounding box center [313, 158] width 627 height 316
